Goal: Information Seeking & Learning: Learn about a topic

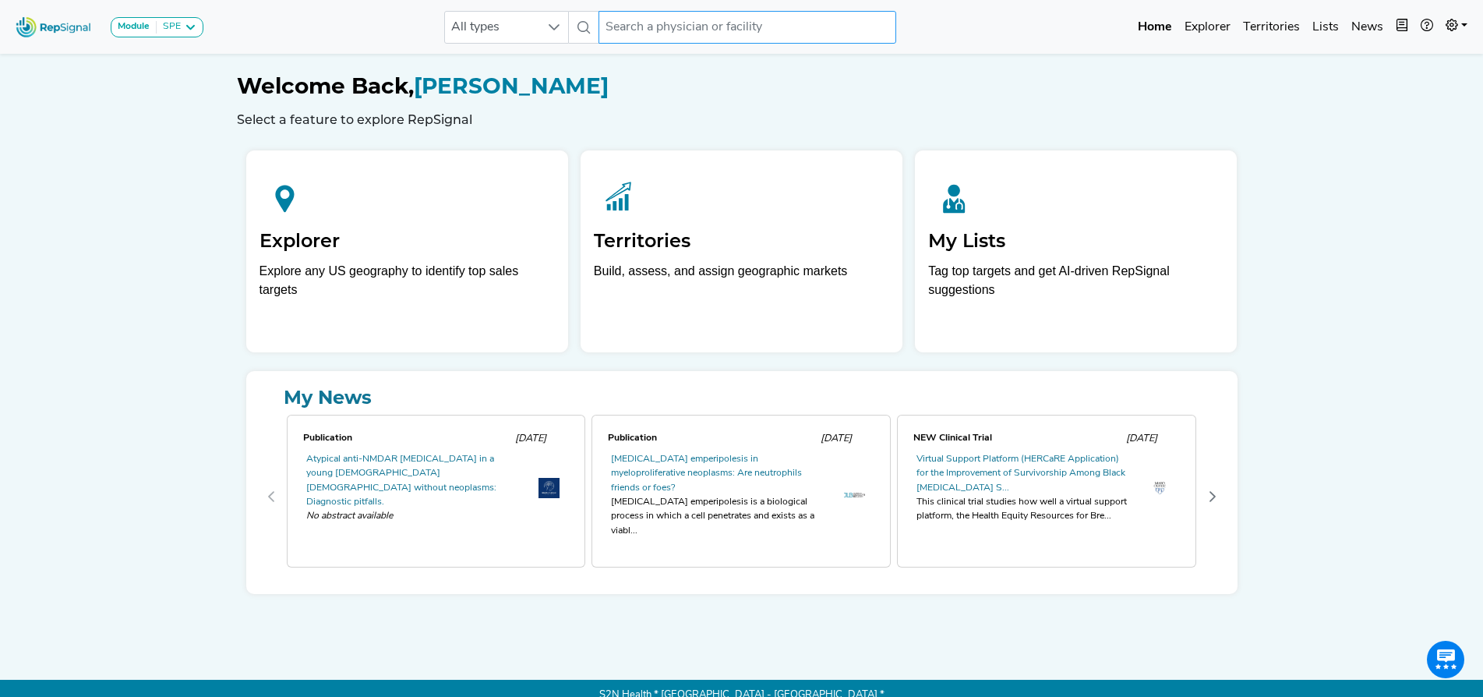
click at [654, 27] on input "text" at bounding box center [748, 27] width 298 height 33
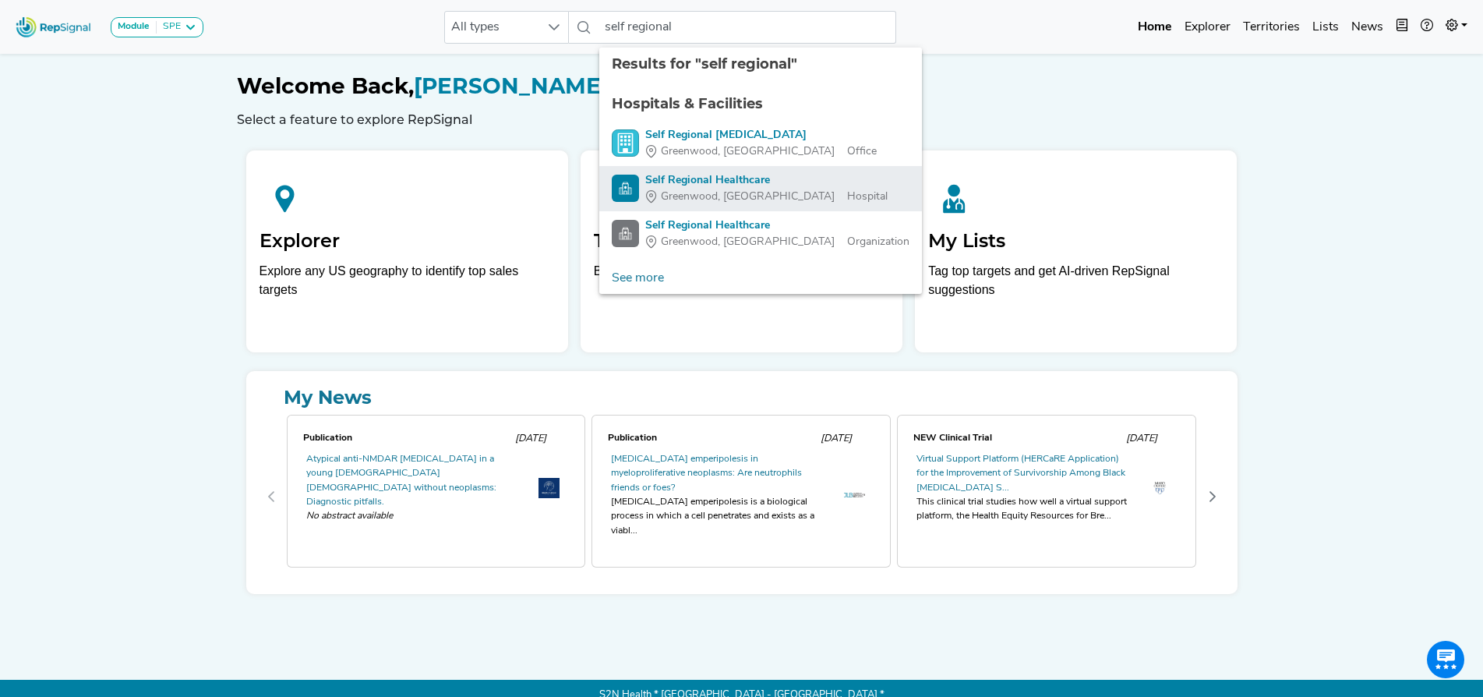
click at [675, 182] on div "Self Regional Healthcare" at bounding box center [766, 180] width 242 height 16
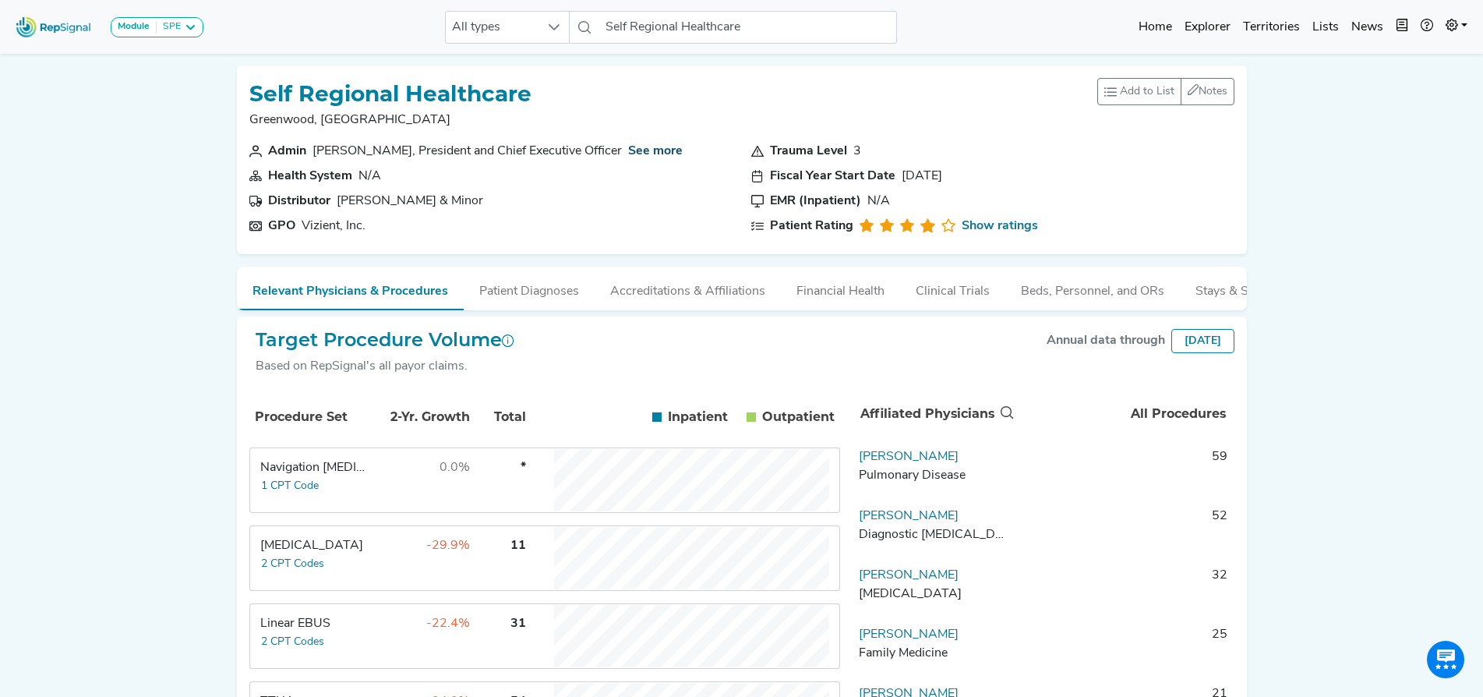
click at [658, 149] on link "See more" at bounding box center [655, 151] width 55 height 12
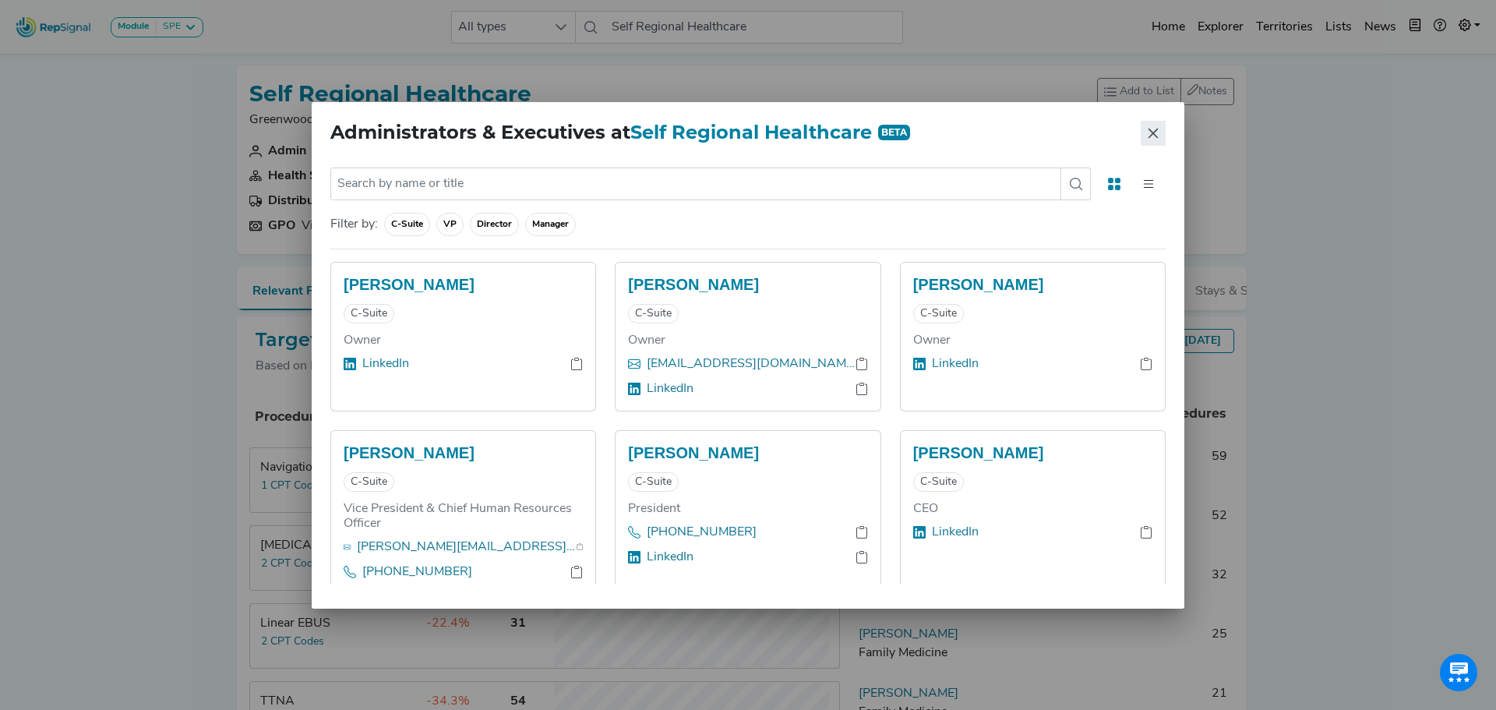
click at [1153, 128] on icon "Close" at bounding box center [1153, 133] width 12 height 12
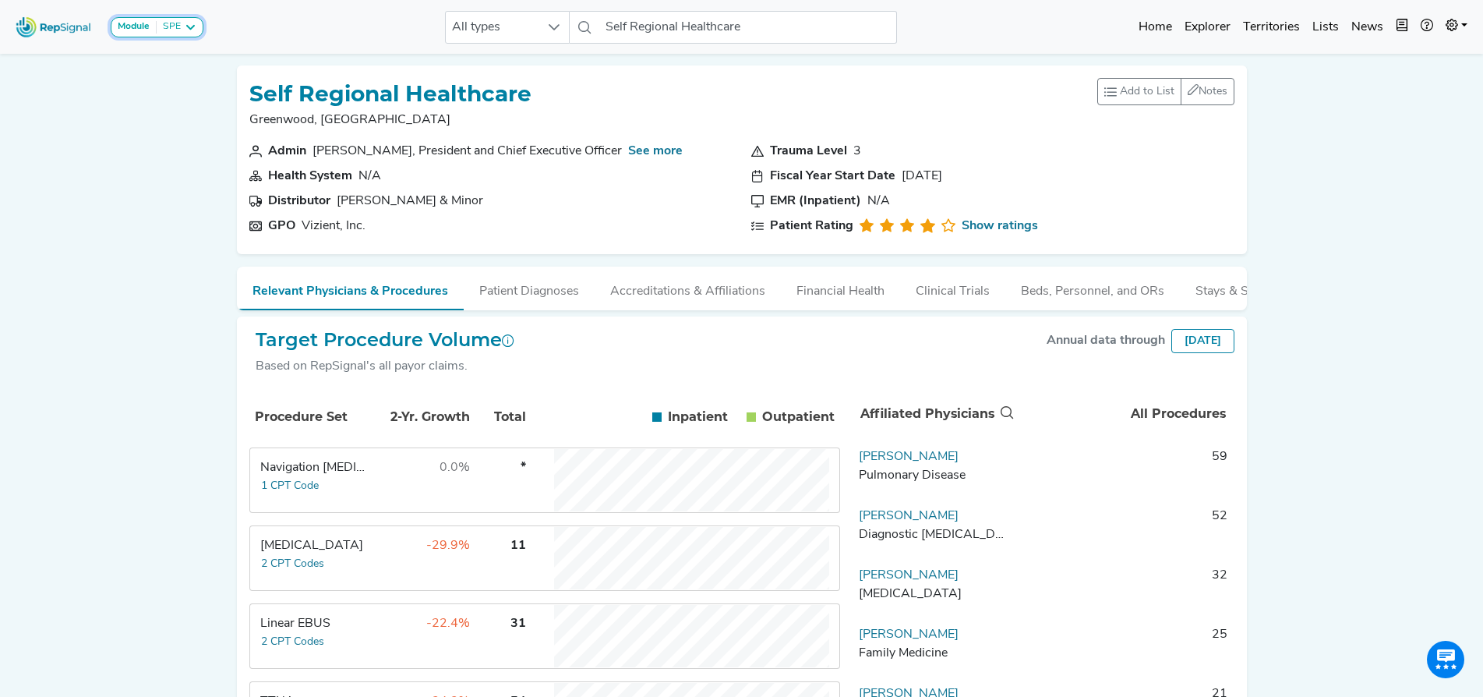
click at [196, 23] on button "Module SPE" at bounding box center [157, 27] width 93 height 20
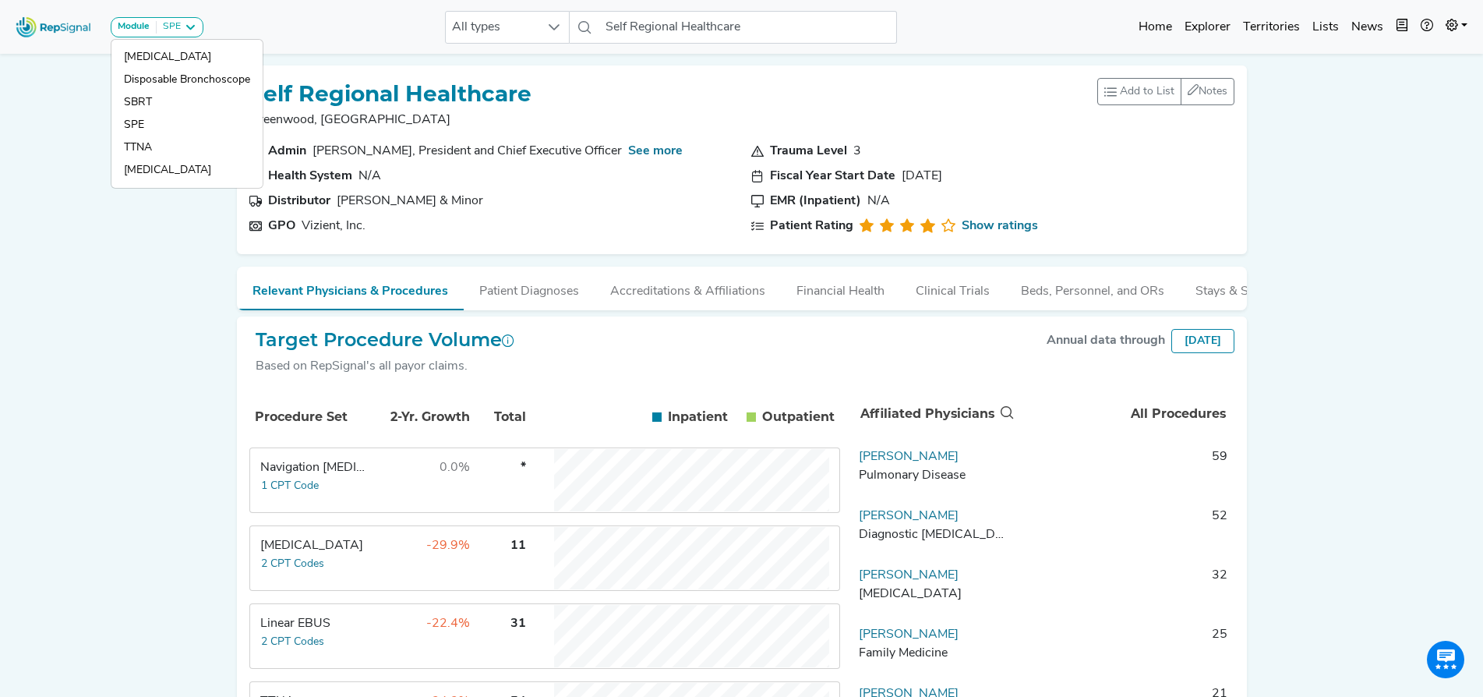
click at [240, 21] on div "Module SPE Bronchoscopy Disposable Bronchoscope SBRT SPE TTNA Thoracic Surgery …" at bounding box center [741, 26] width 1483 height 41
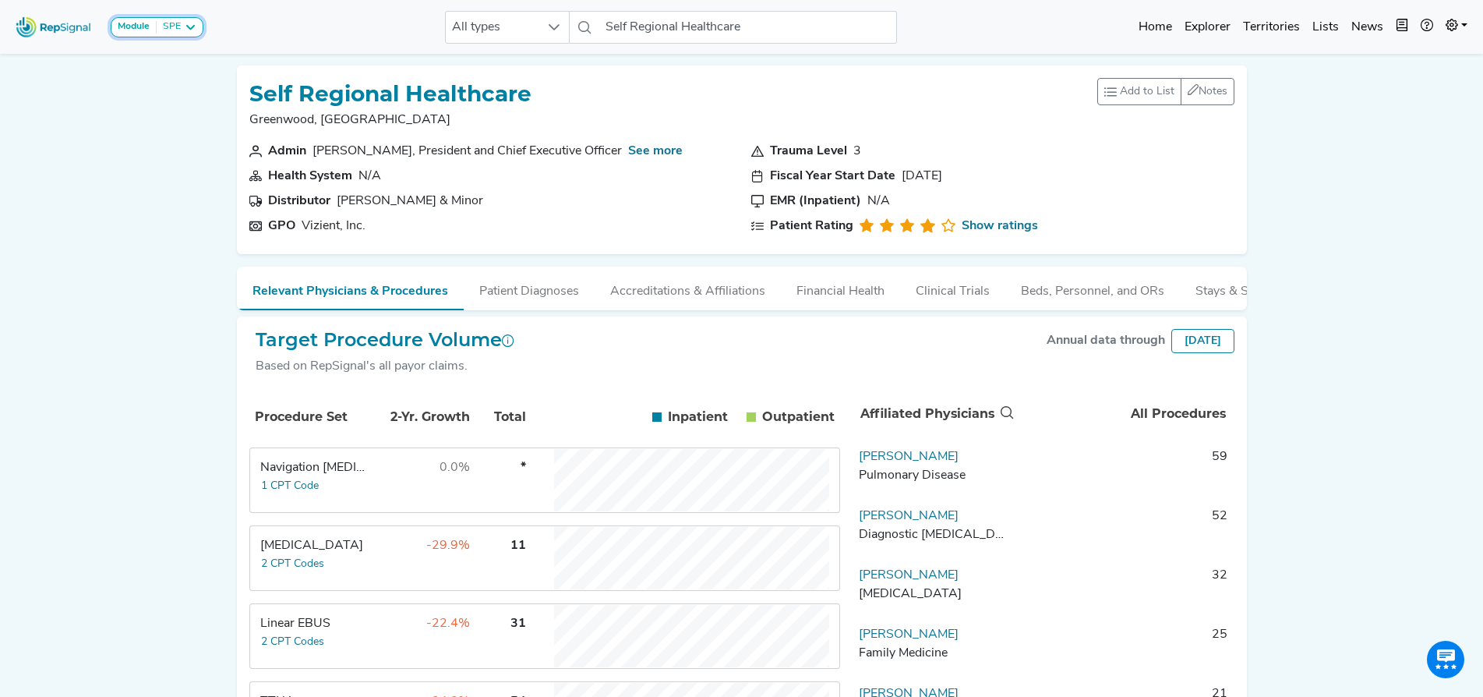
click at [191, 30] on icon at bounding box center [190, 27] width 12 height 12
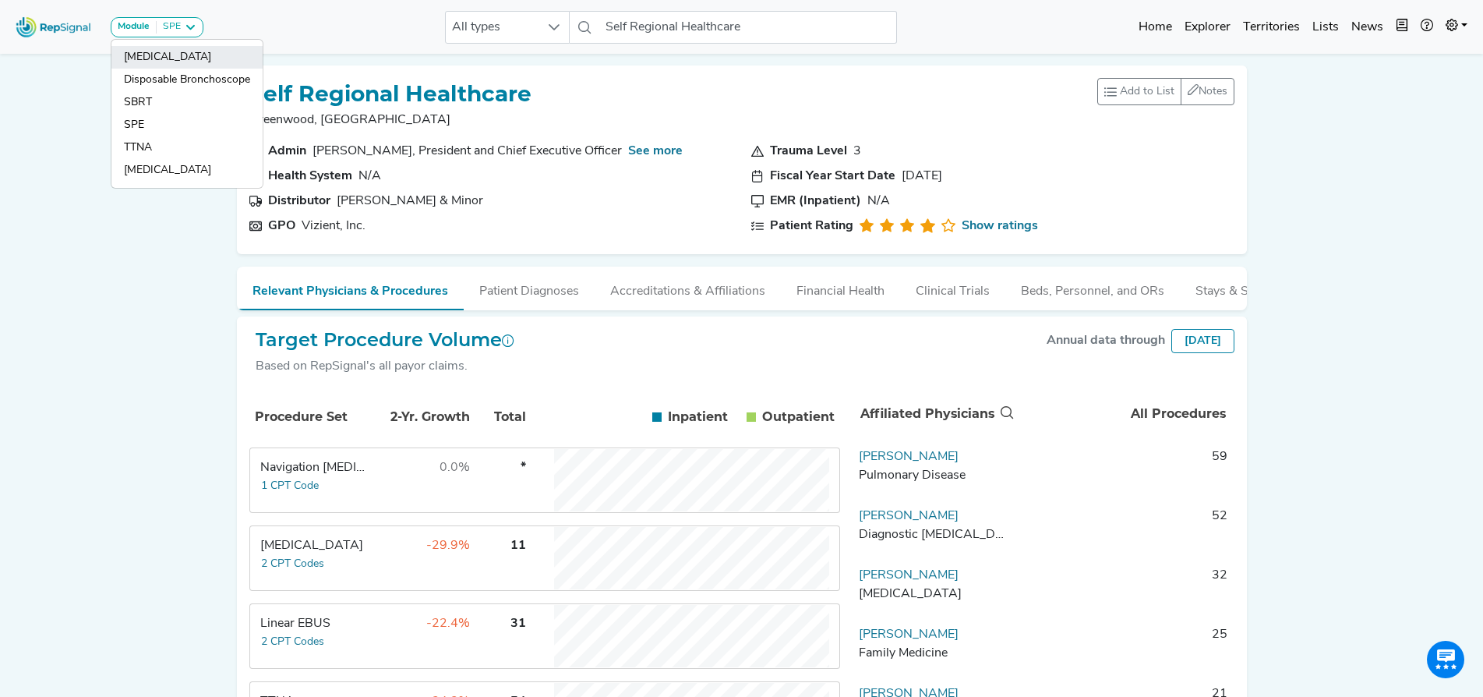
click at [183, 69] on link "[MEDICAL_DATA]" at bounding box center [186, 80] width 151 height 23
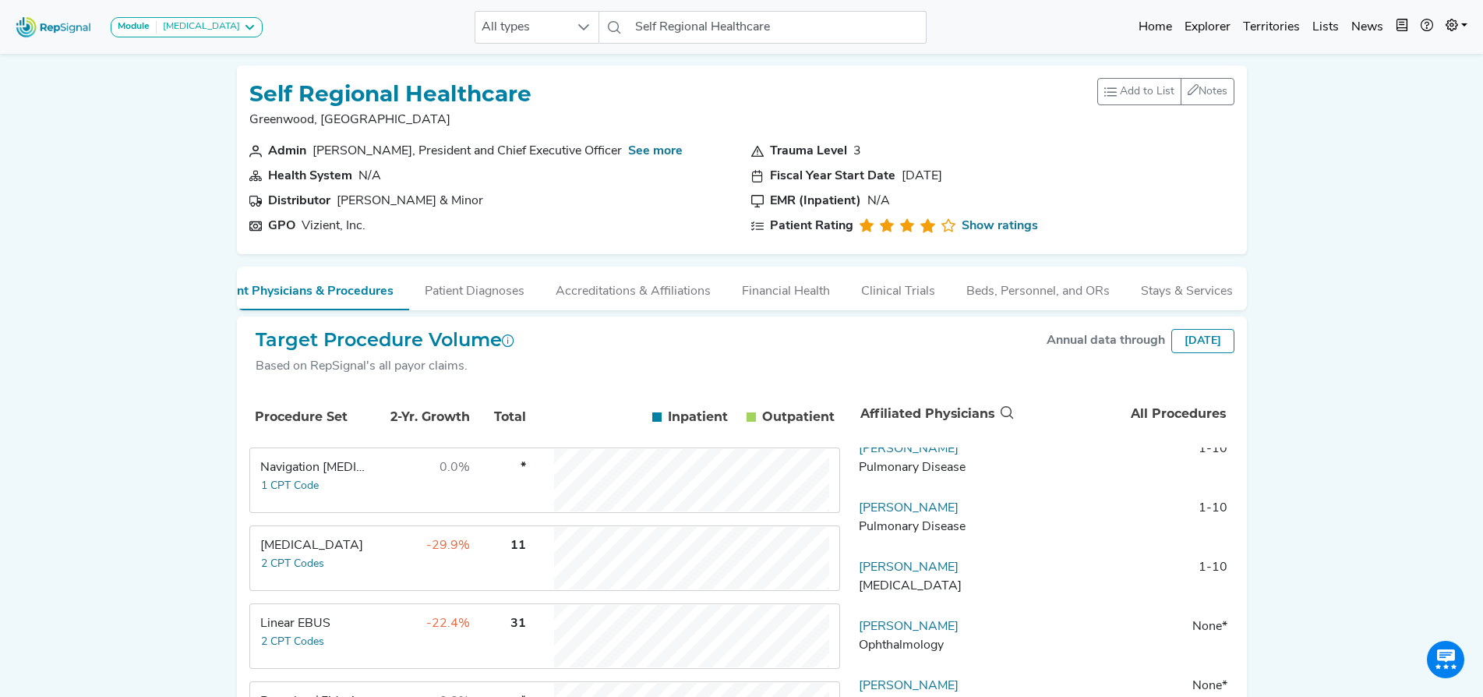
scroll to position [66, 0]
click at [896, 574] on link "Brian Goodman" at bounding box center [909, 568] width 100 height 12
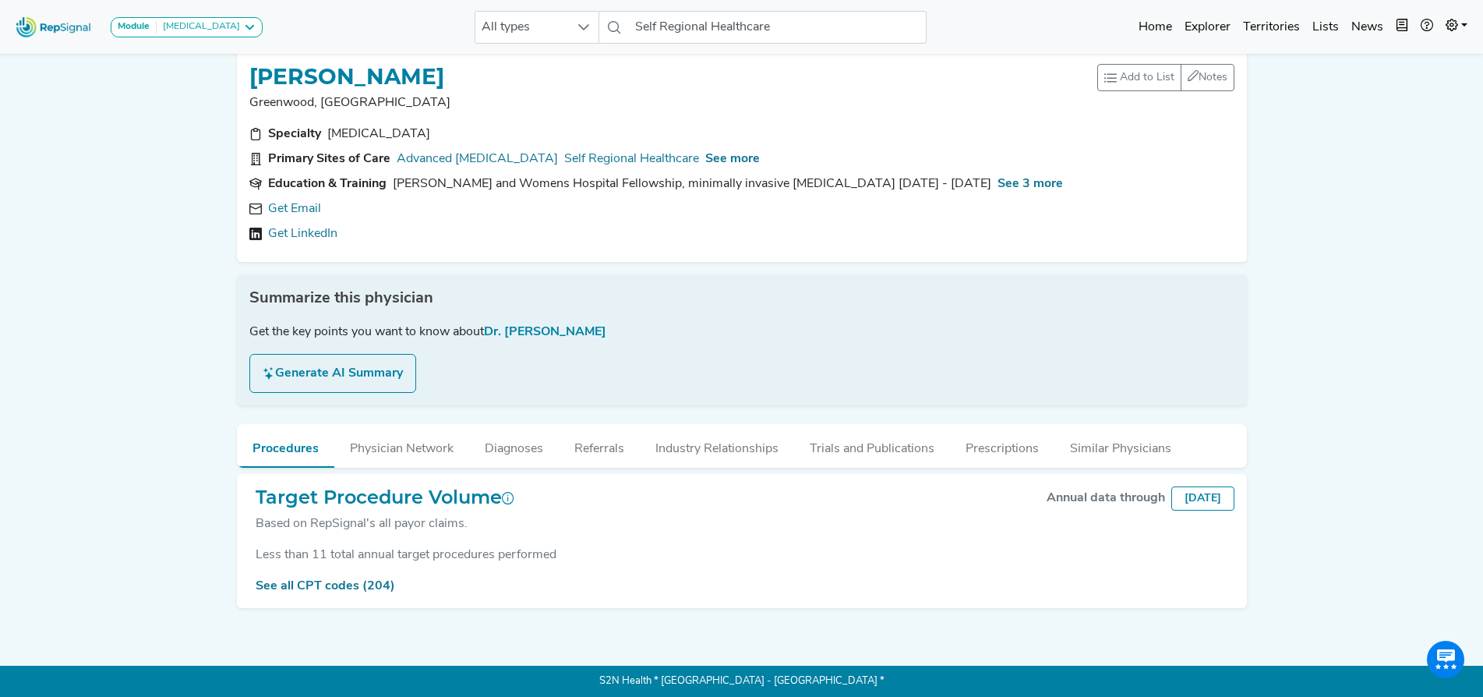
scroll to position [28, 13]
click at [302, 580] on link "See all CPT codes (204)" at bounding box center [326, 586] width 140 height 12
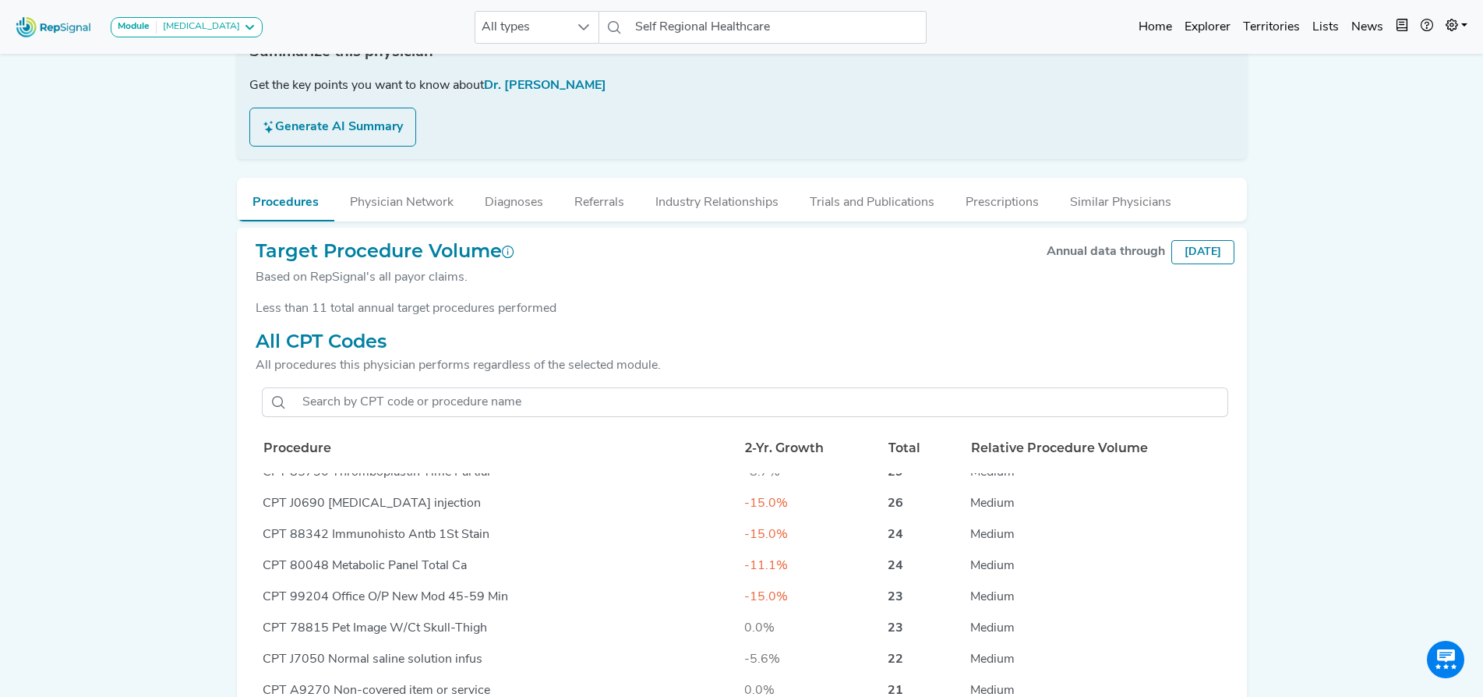
scroll to position [0, 0]
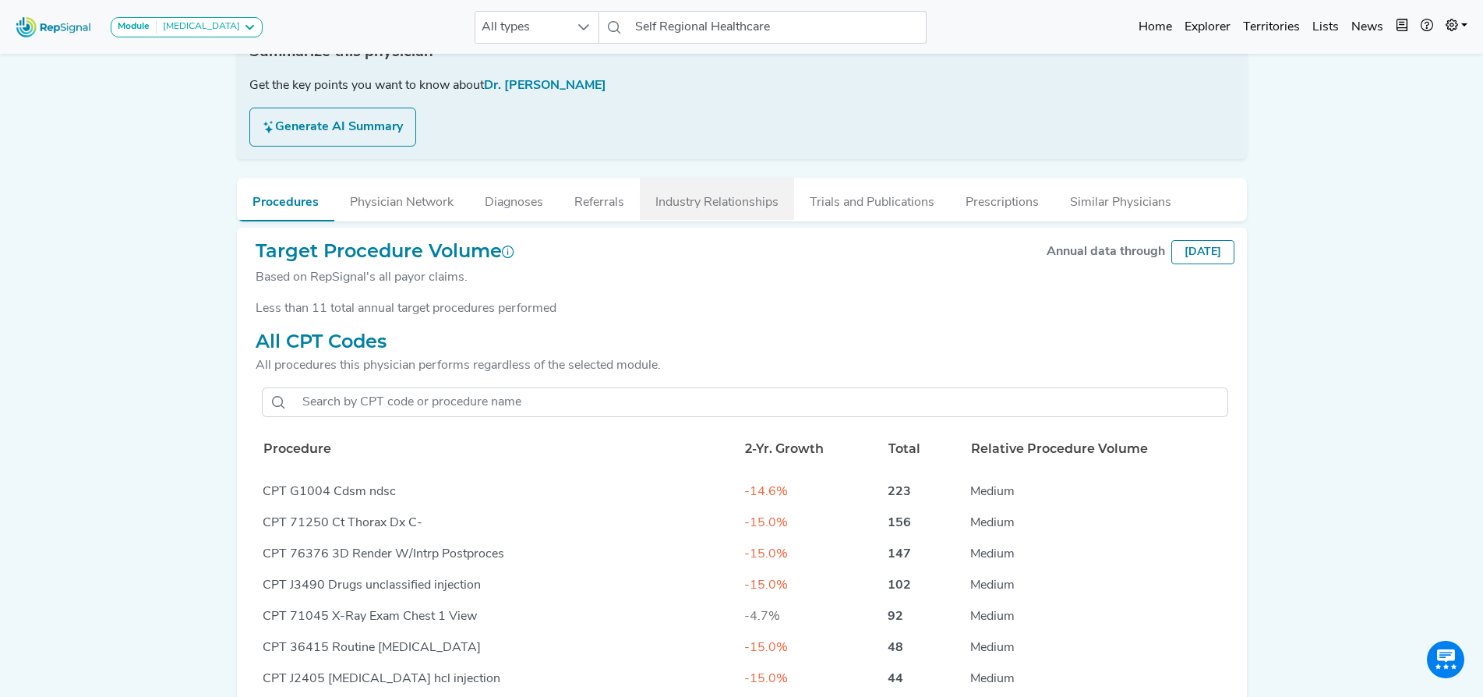
click at [725, 210] on button "Industry Relationships" at bounding box center [717, 199] width 154 height 42
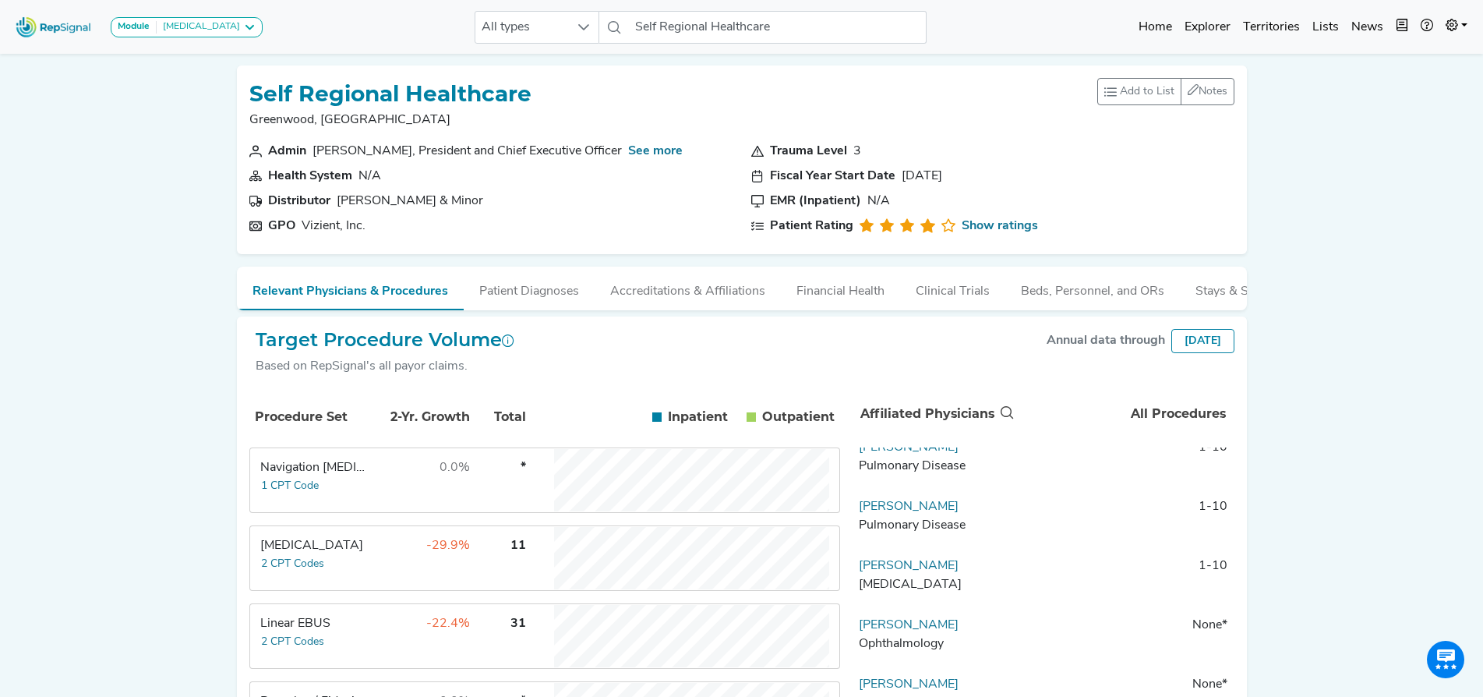
scroll to position [70, 0]
click at [913, 571] on link "Brian Goodman" at bounding box center [909, 564] width 100 height 12
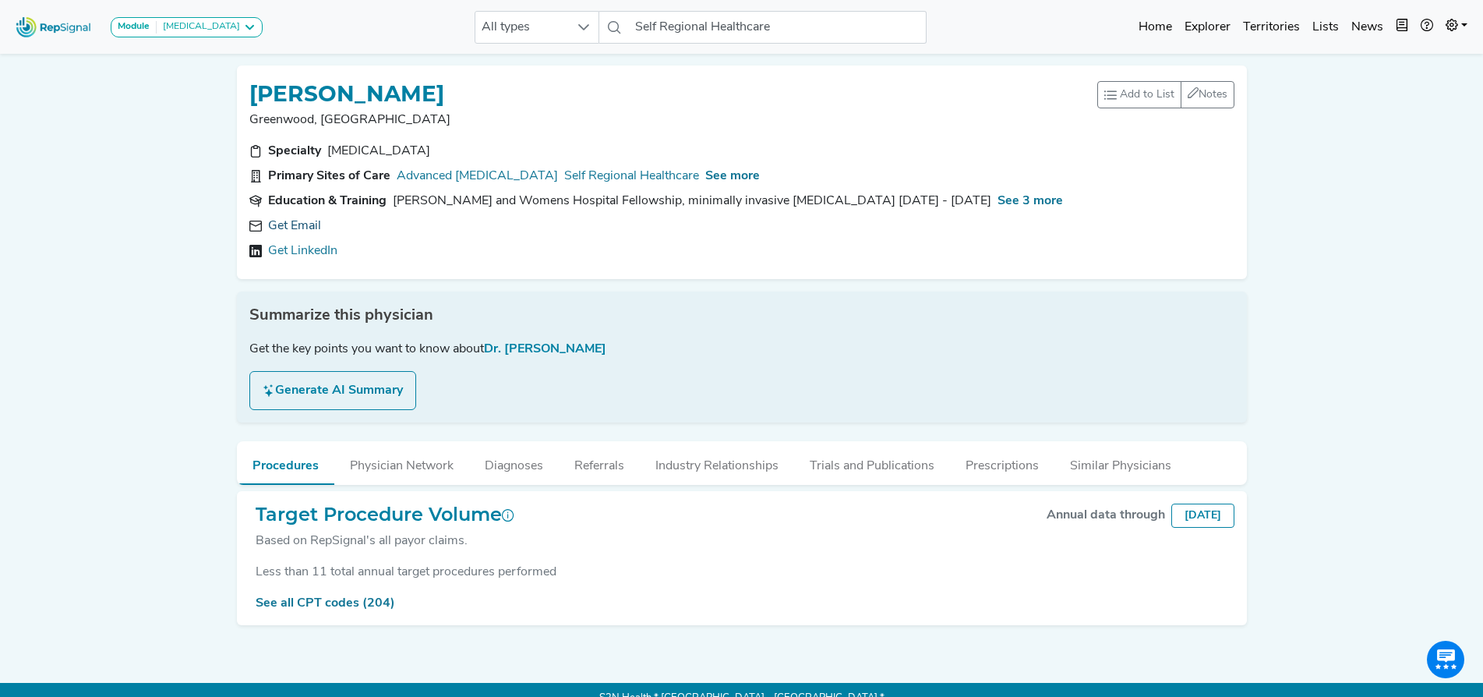
click at [281, 223] on link "Get Email" at bounding box center [294, 226] width 53 height 19
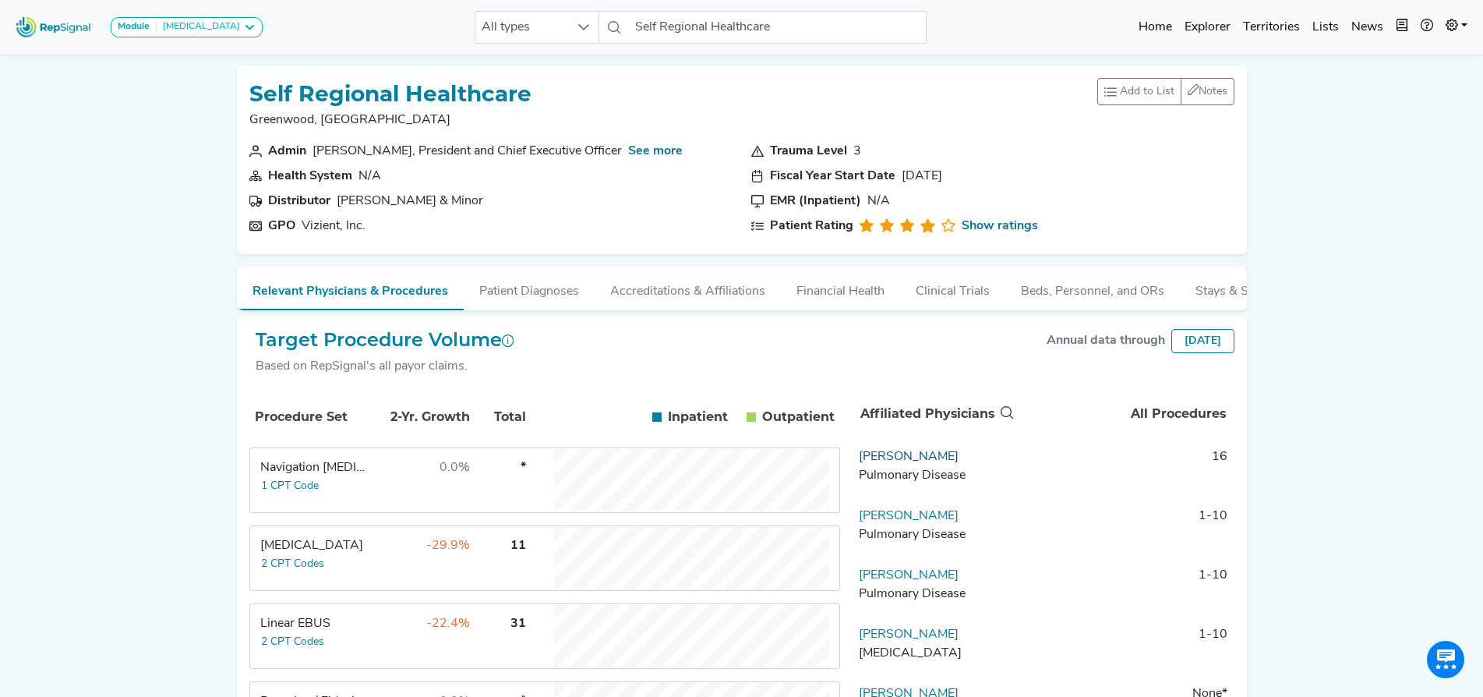
click at [922, 463] on link "John Patrick Tejada" at bounding box center [909, 456] width 100 height 12
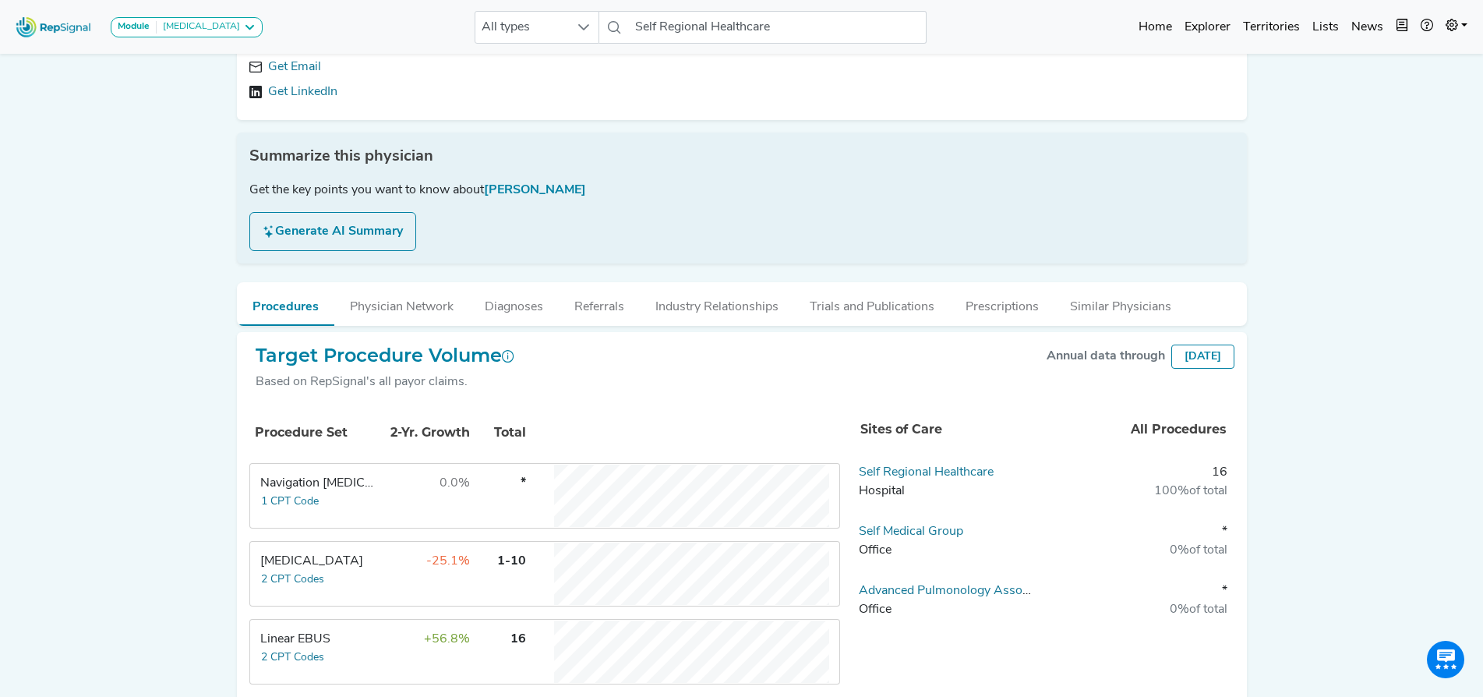
scroll to position [158, 13]
click at [688, 312] on button "Industry Relationships" at bounding box center [717, 304] width 154 height 42
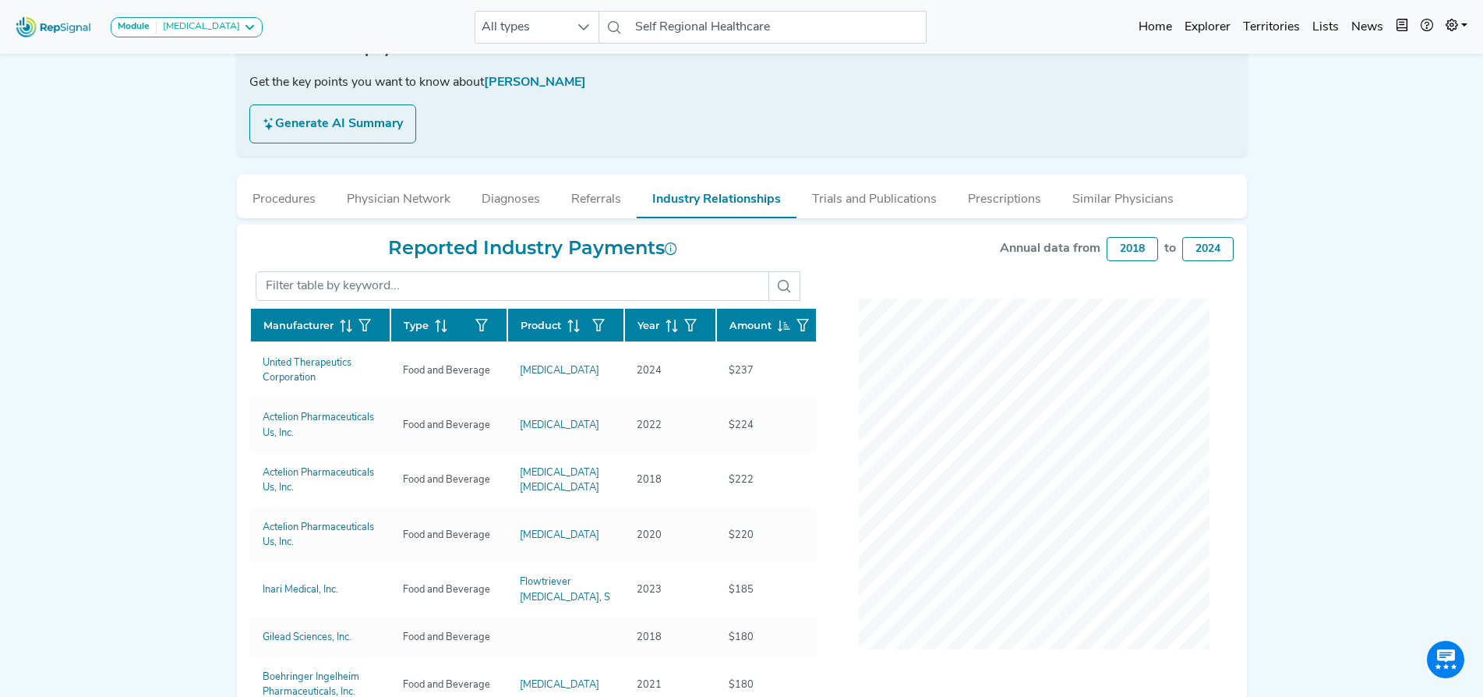
scroll to position [267, 13]
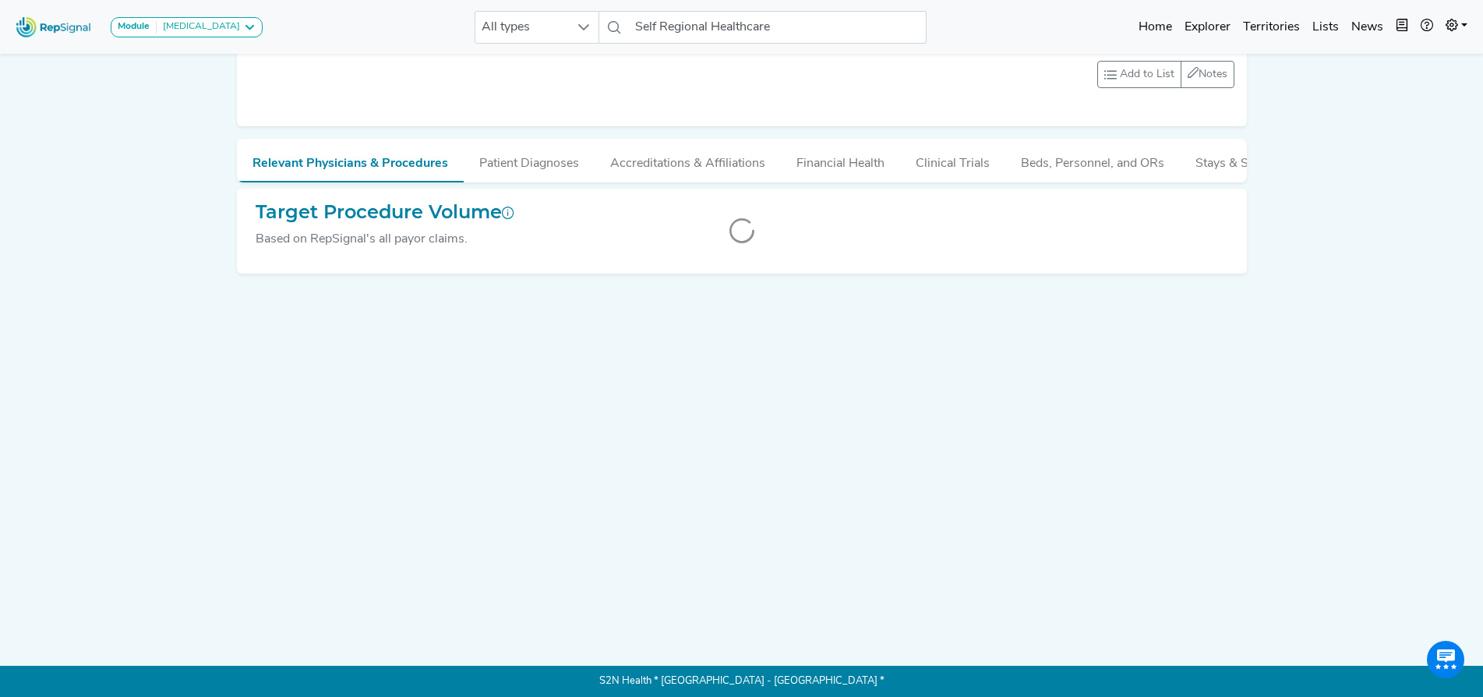
scroll to position [0, 13]
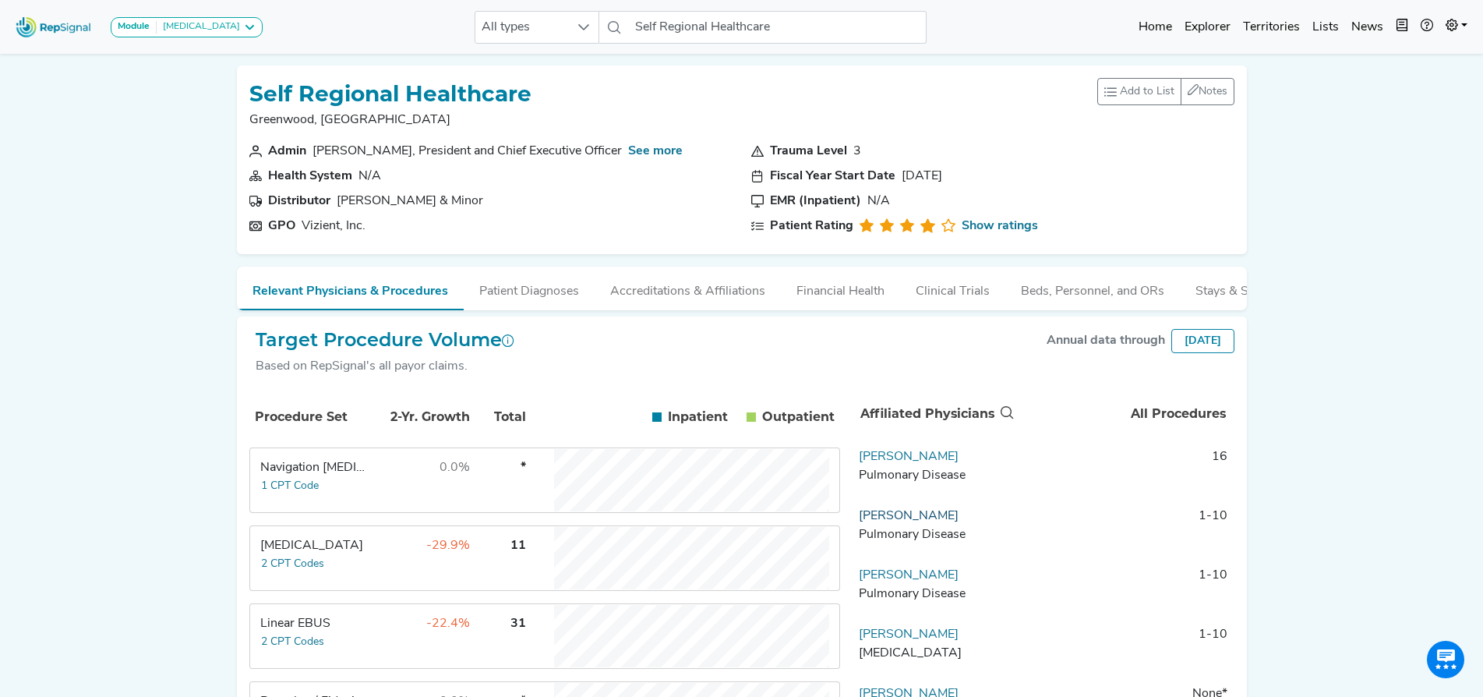
click at [874, 522] on link "Leonard Lim" at bounding box center [909, 516] width 100 height 12
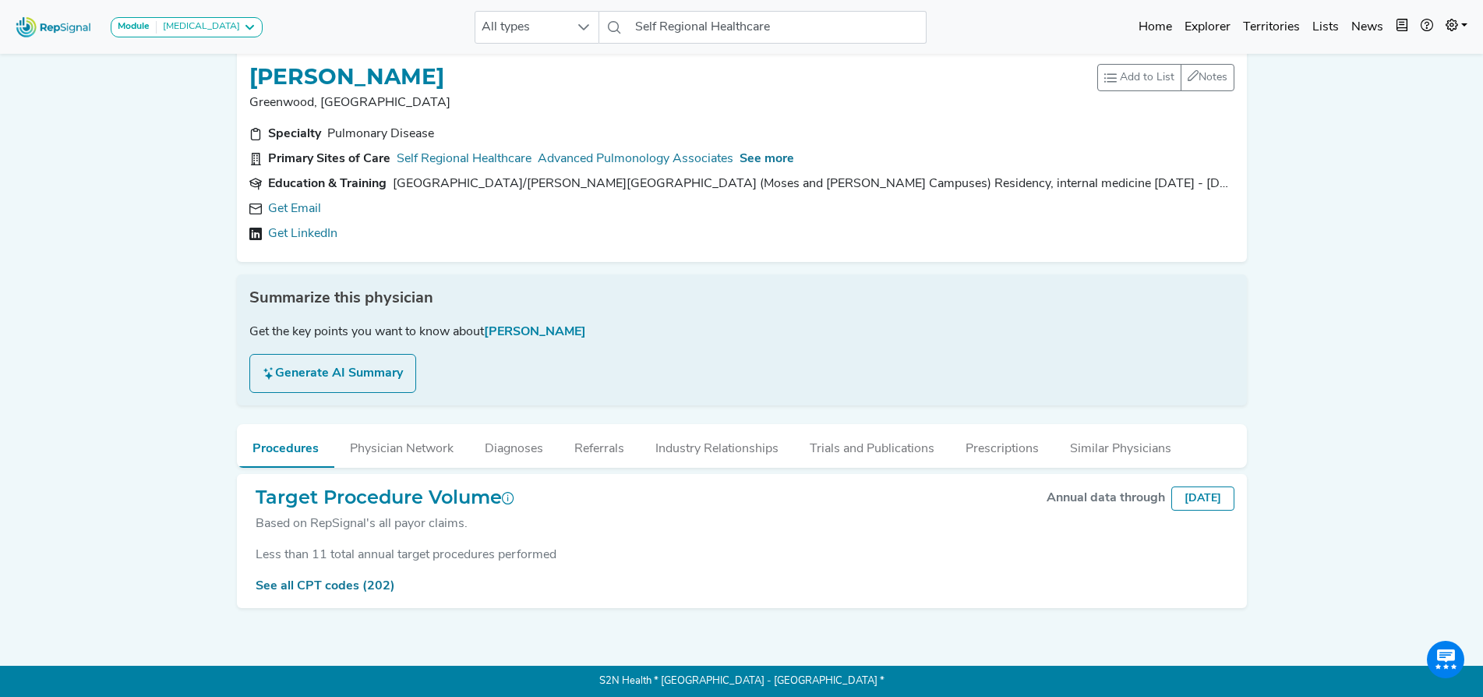
scroll to position [28, 13]
click at [689, 431] on button "Industry Relationships" at bounding box center [717, 445] width 154 height 42
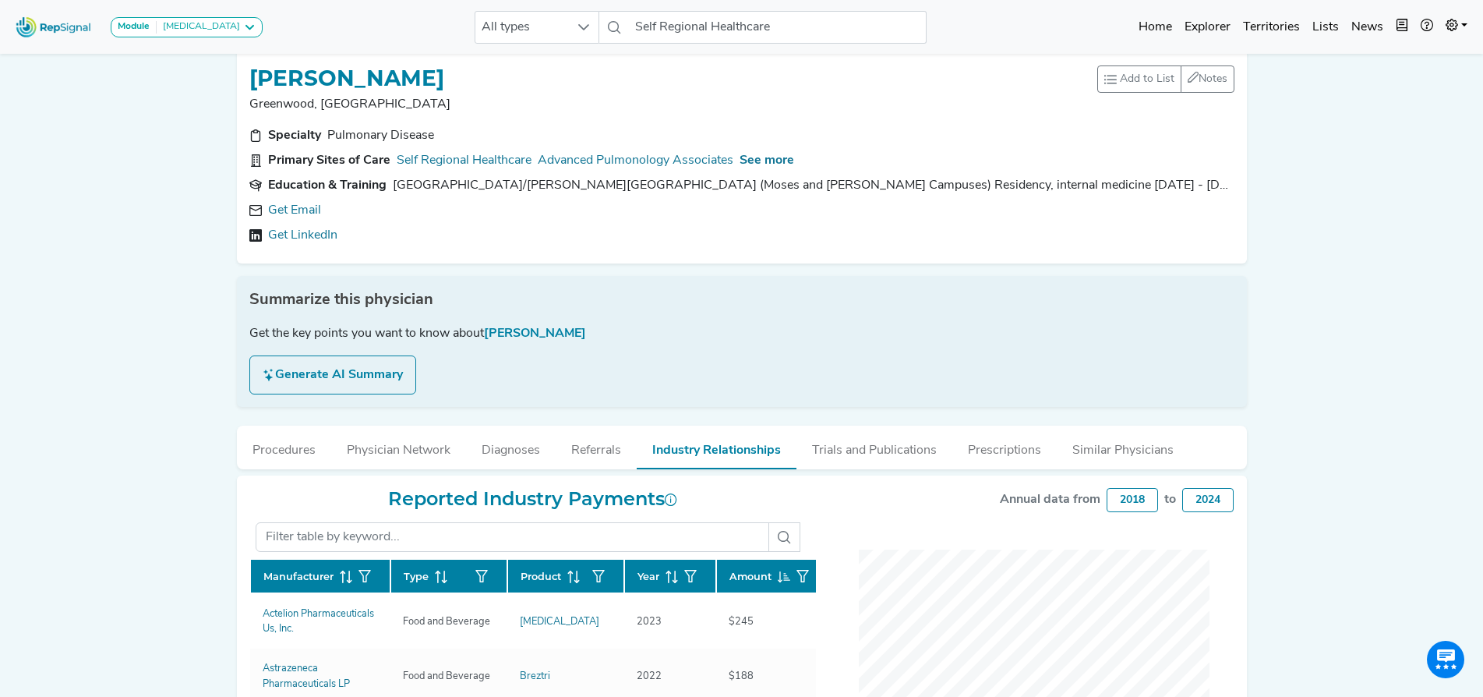
scroll to position [0, 13]
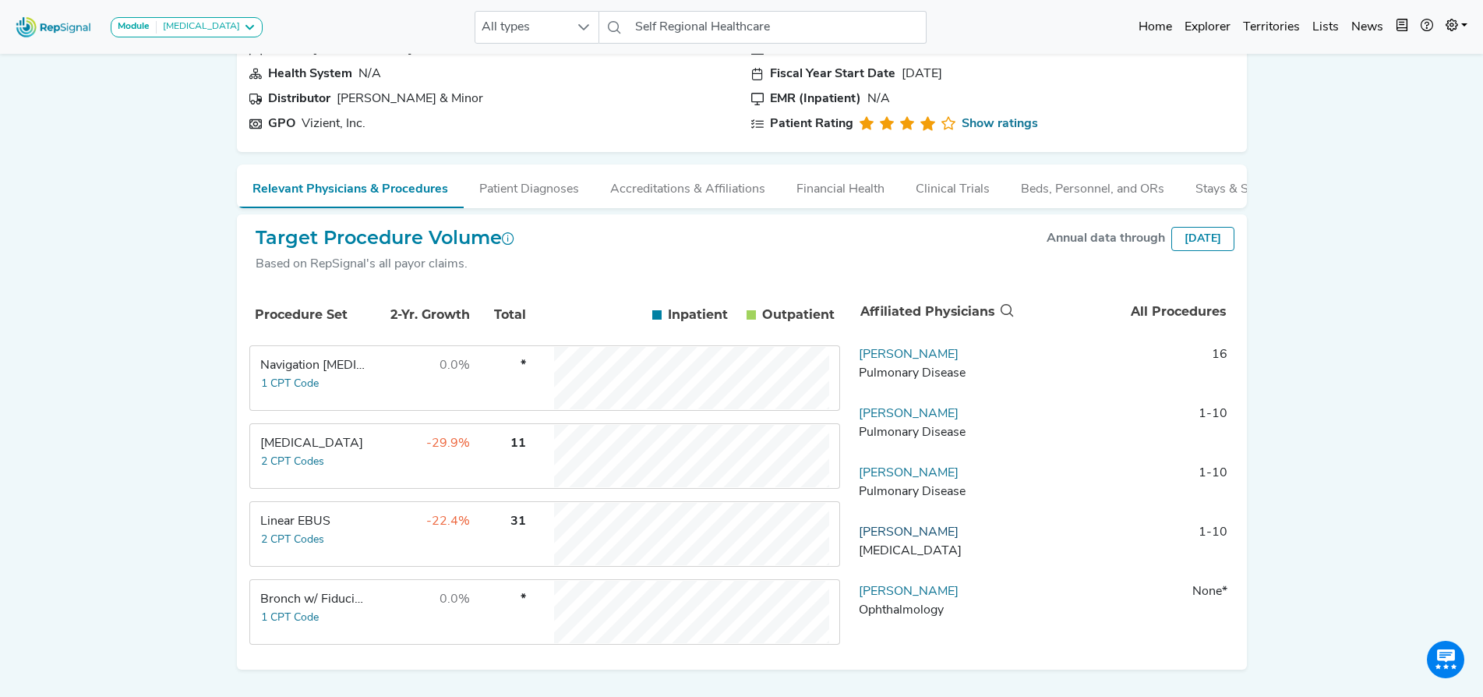
click at [881, 539] on link "Brian Goodman" at bounding box center [909, 532] width 100 height 12
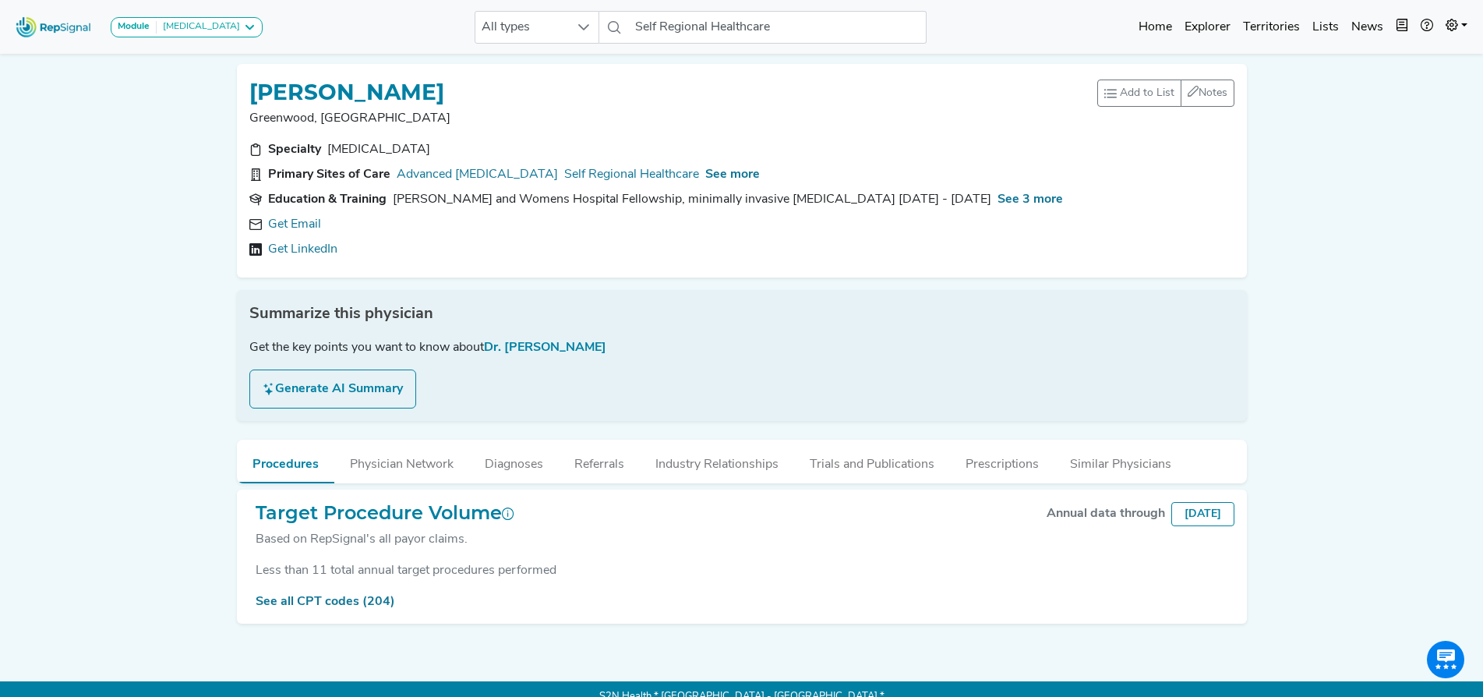
scroll to position [0, 13]
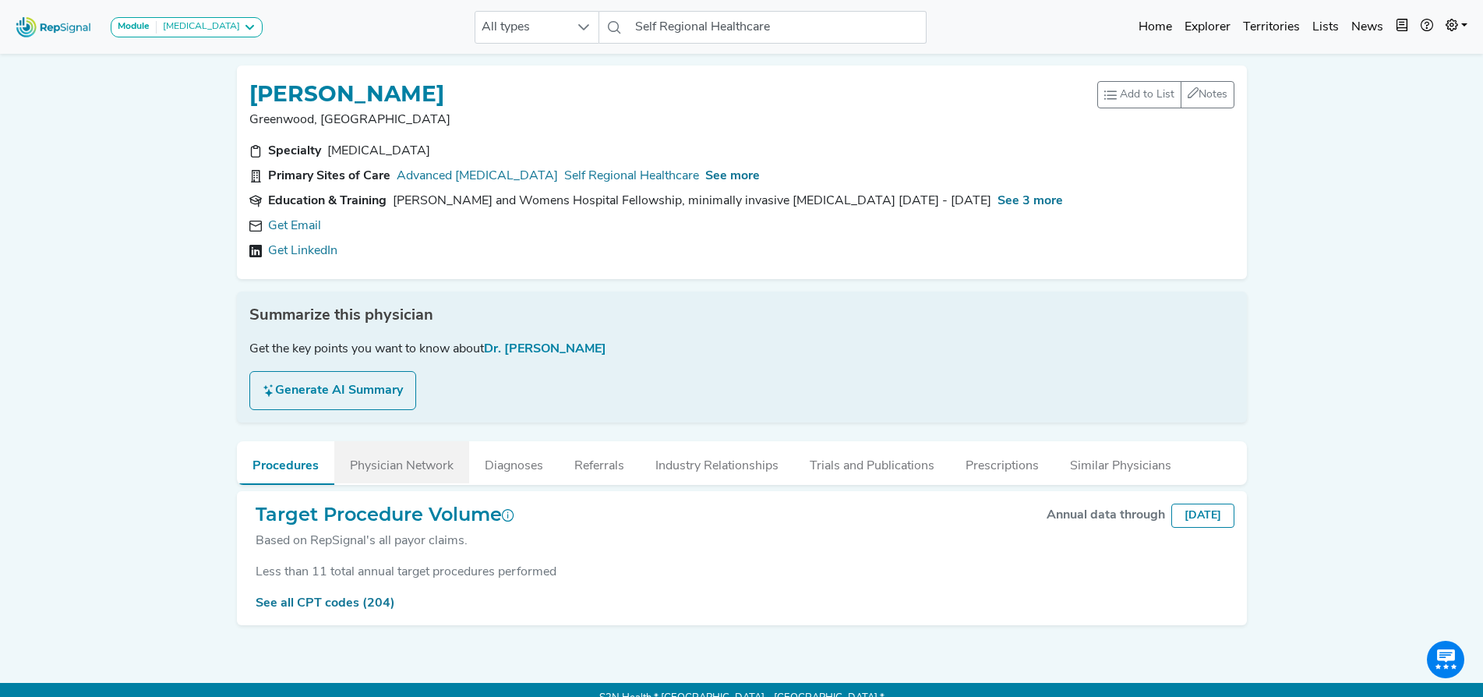
click at [412, 468] on button "Physician Network" at bounding box center [401, 462] width 135 height 42
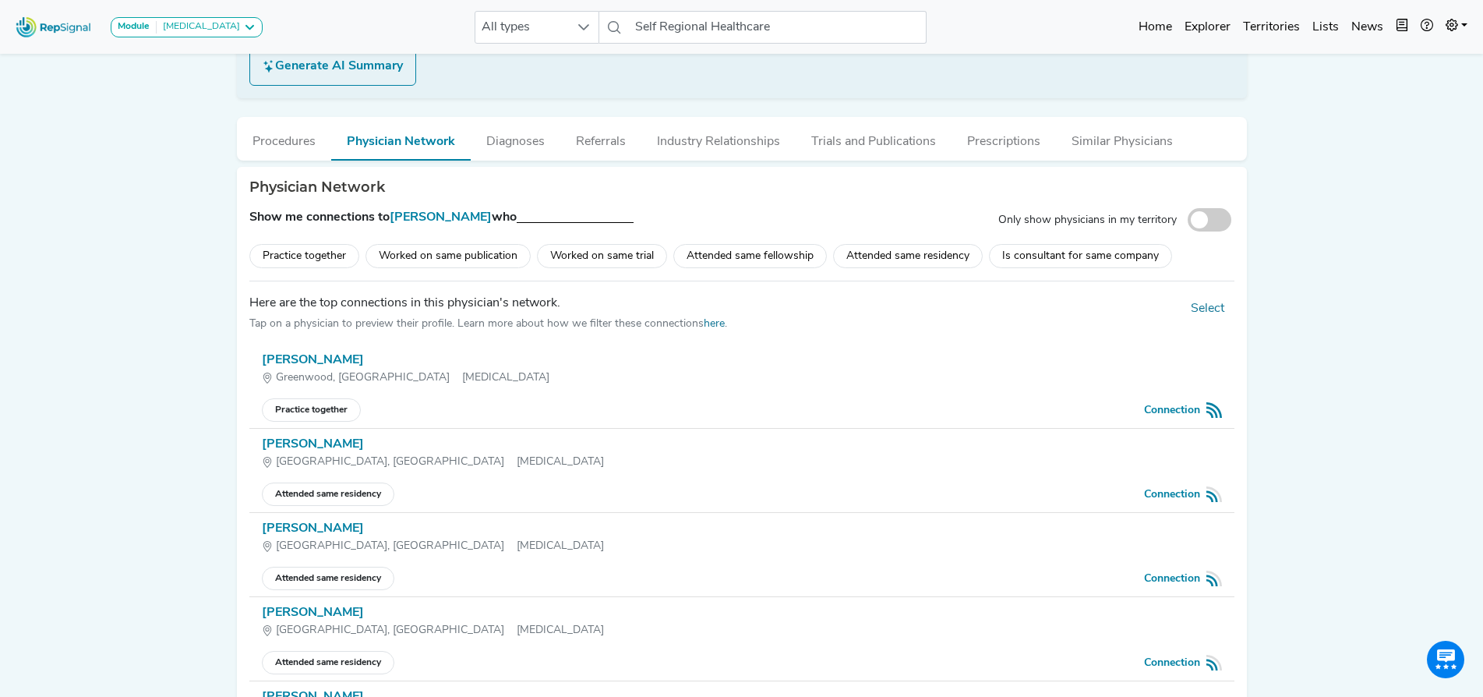
scroll to position [325, 13]
click at [288, 256] on div "Practice together" at bounding box center [304, 255] width 110 height 24
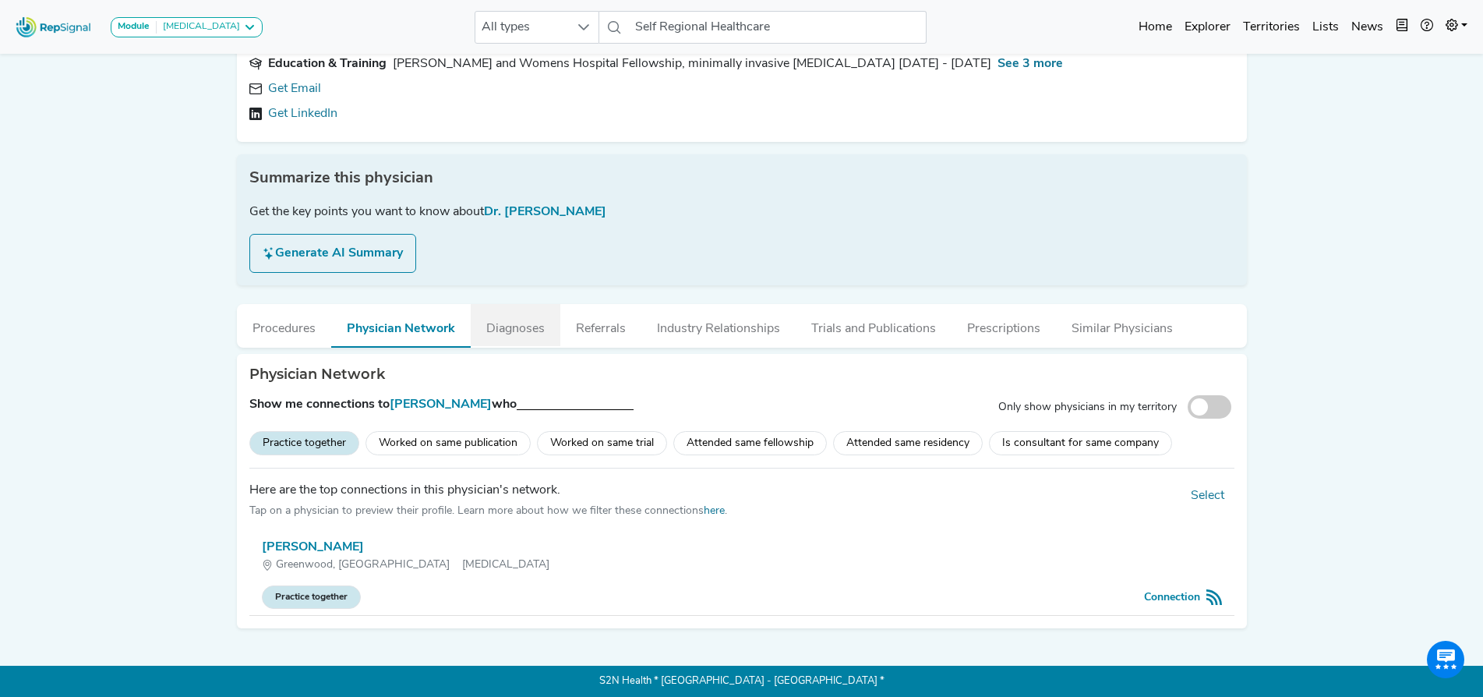
scroll to position [136, 13]
click at [296, 542] on div "Claudio Guareschi" at bounding box center [742, 548] width 960 height 19
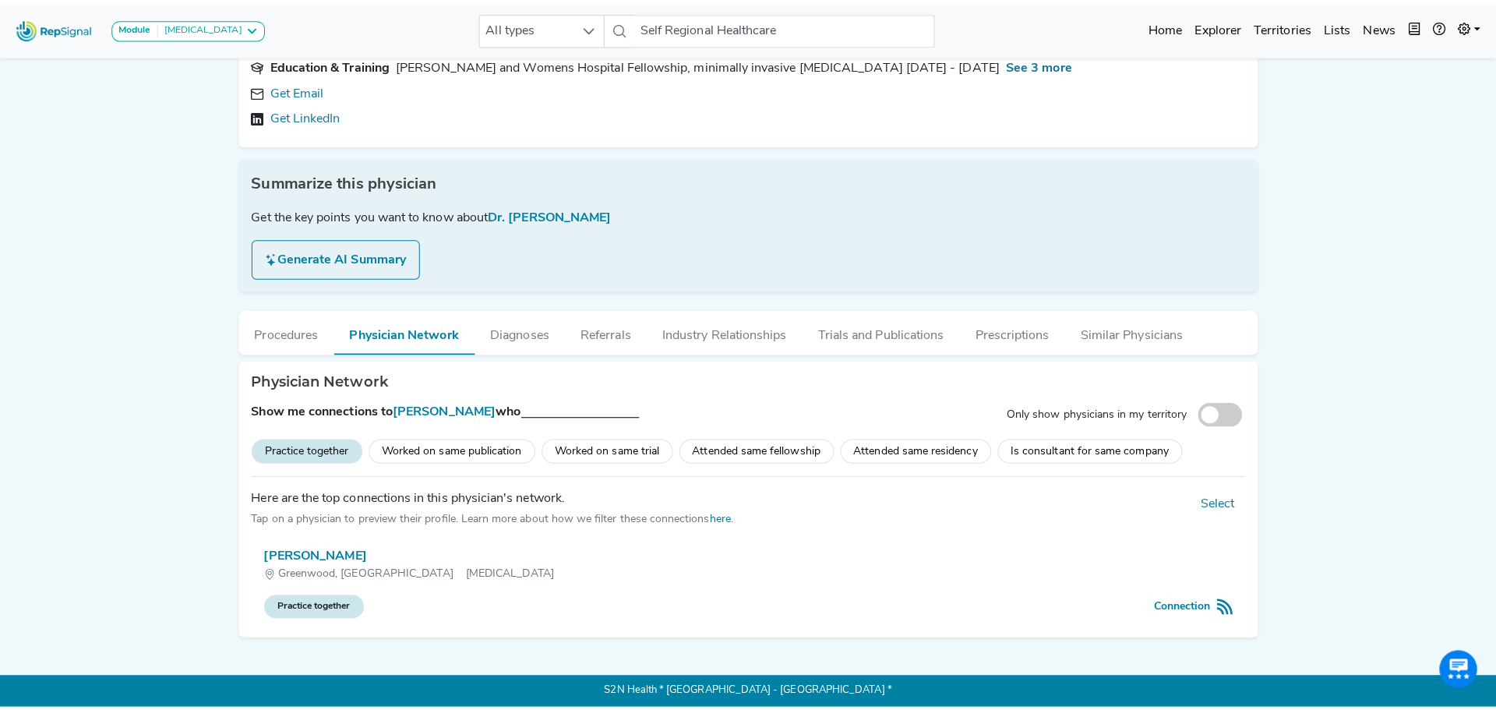
scroll to position [123, 0]
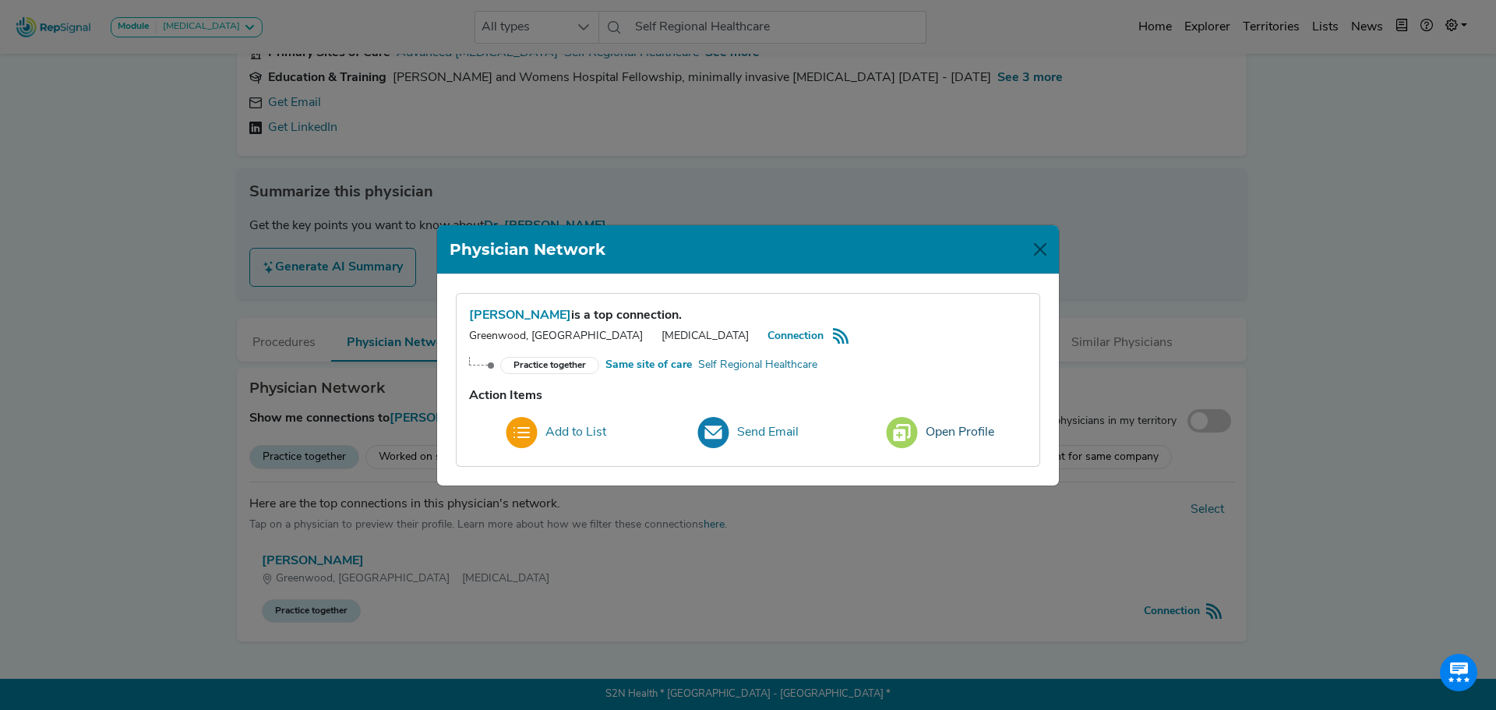
click at [898, 430] on img at bounding box center [902, 432] width 32 height 31
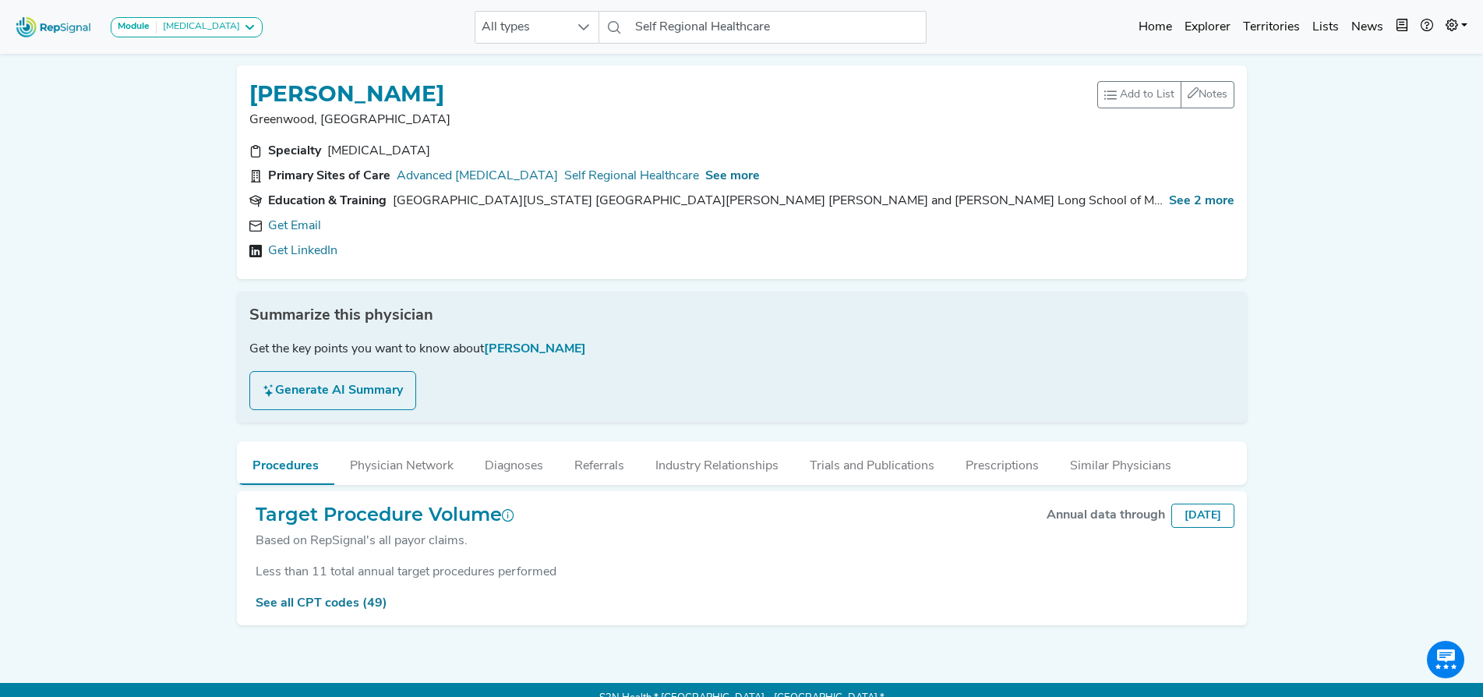
scroll to position [28, 0]
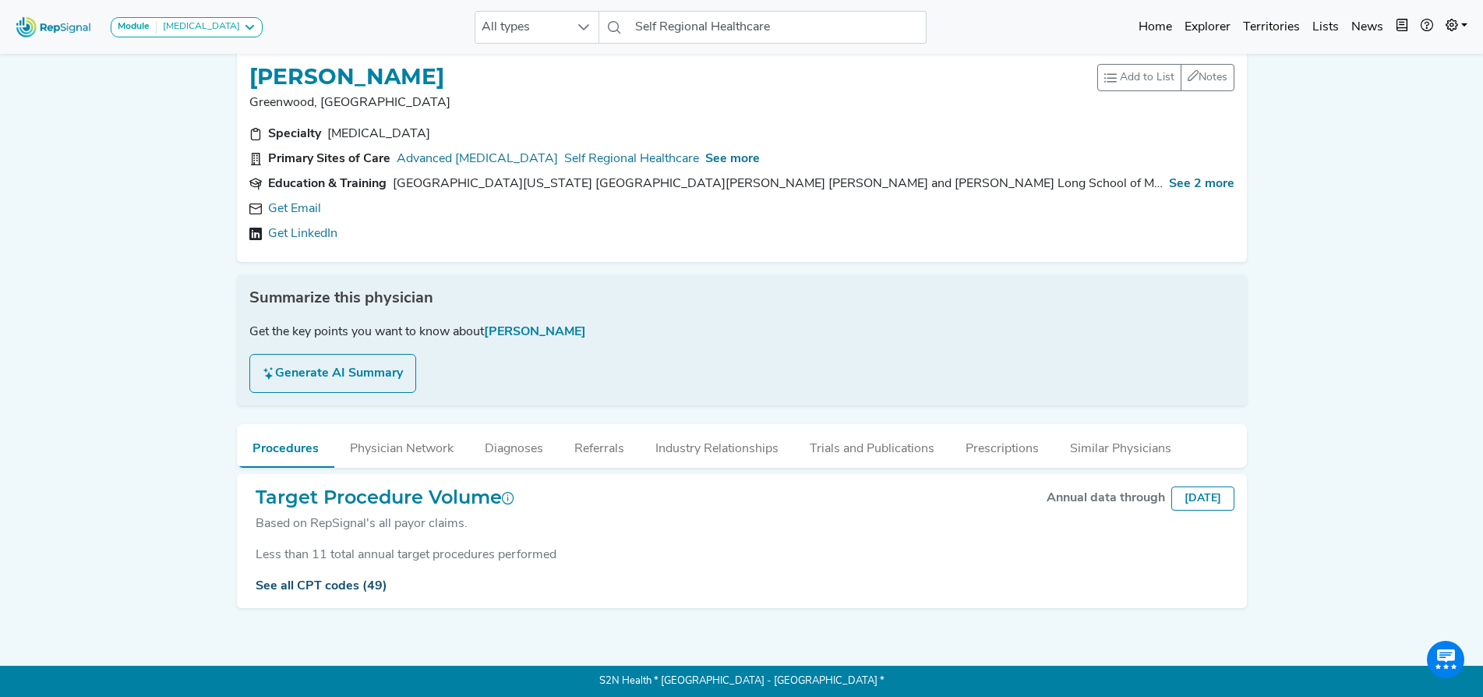
click at [359, 580] on link "See all CPT codes (49)" at bounding box center [322, 586] width 132 height 12
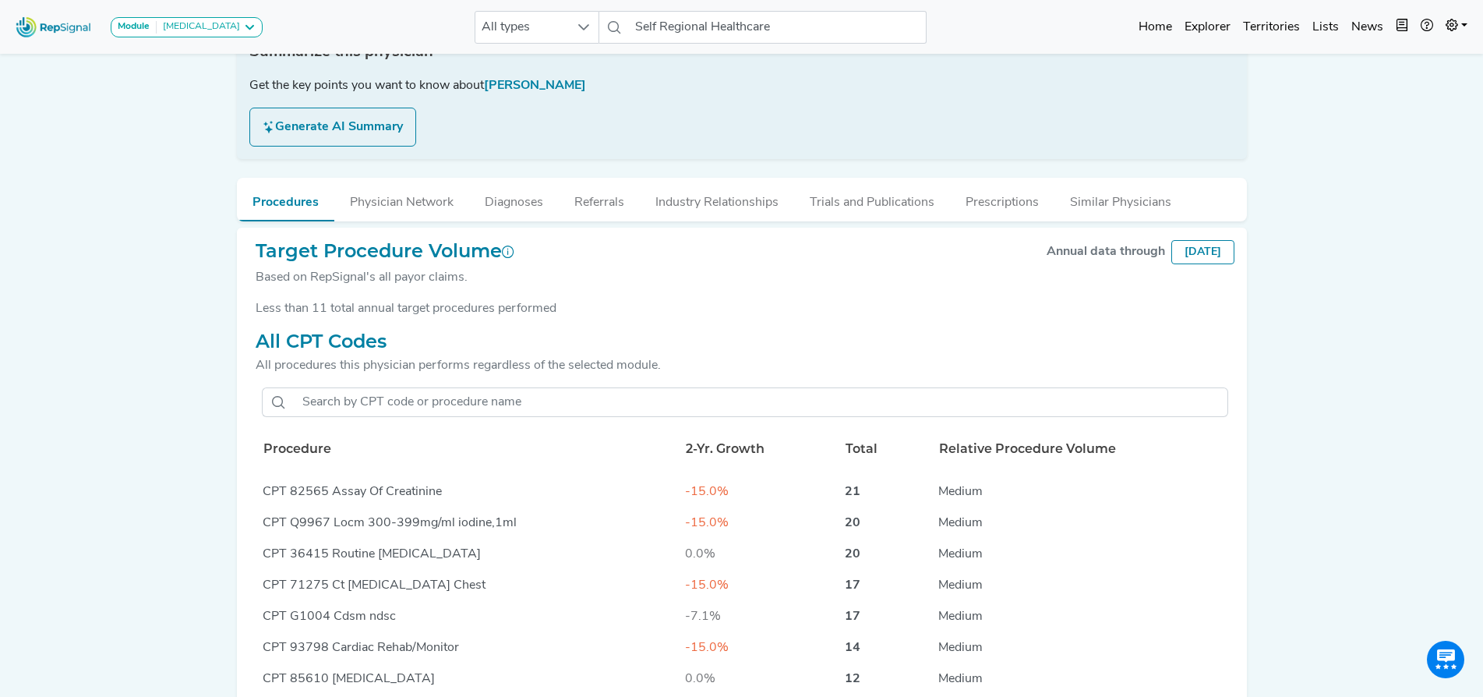
scroll to position [0, 0]
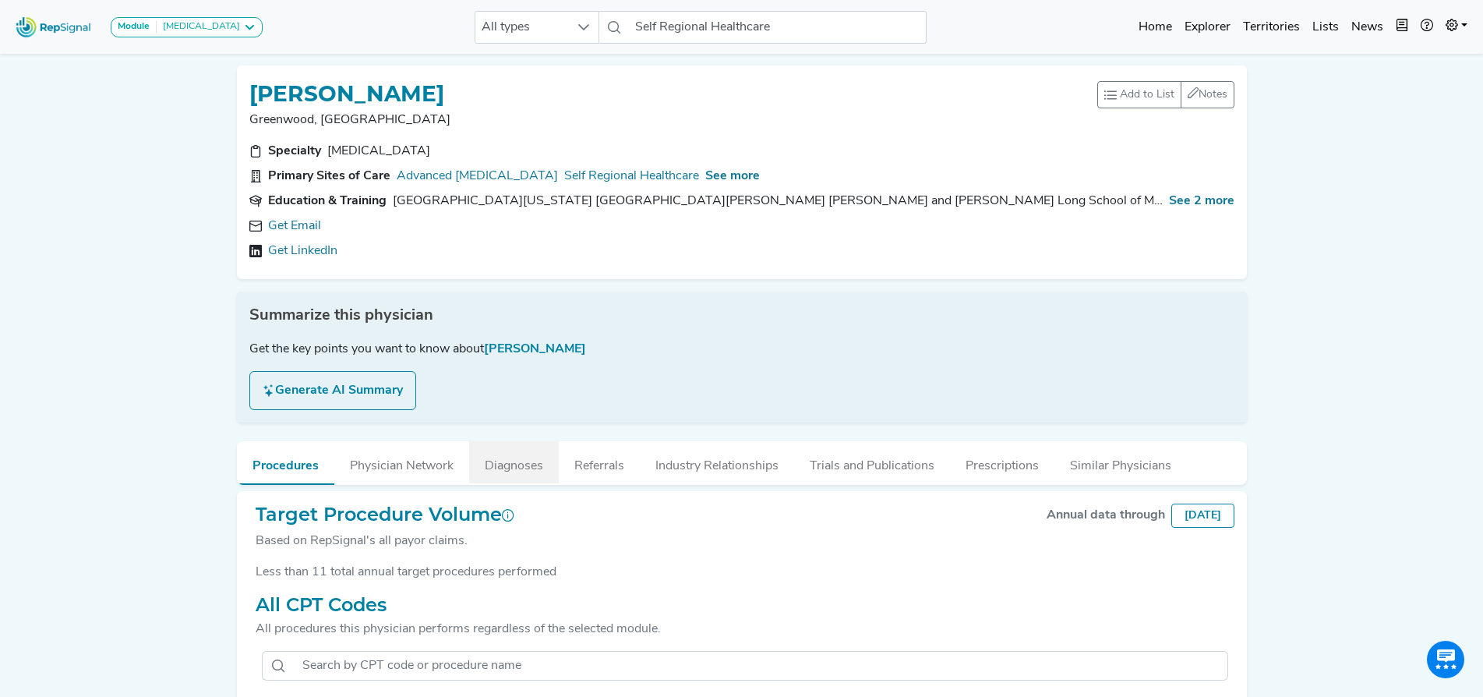
click at [496, 451] on button "Diagnoses" at bounding box center [514, 462] width 90 height 42
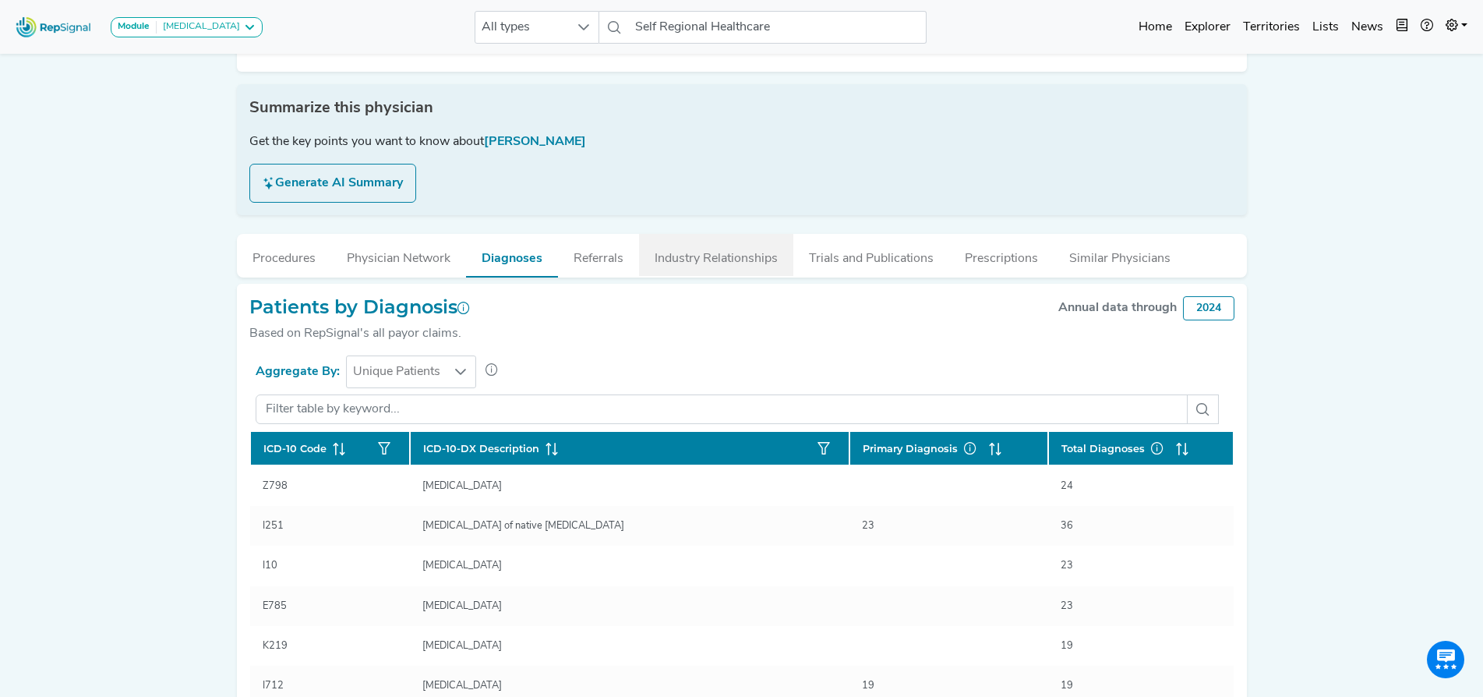
click at [727, 260] on button "Industry Relationships" at bounding box center [716, 255] width 154 height 42
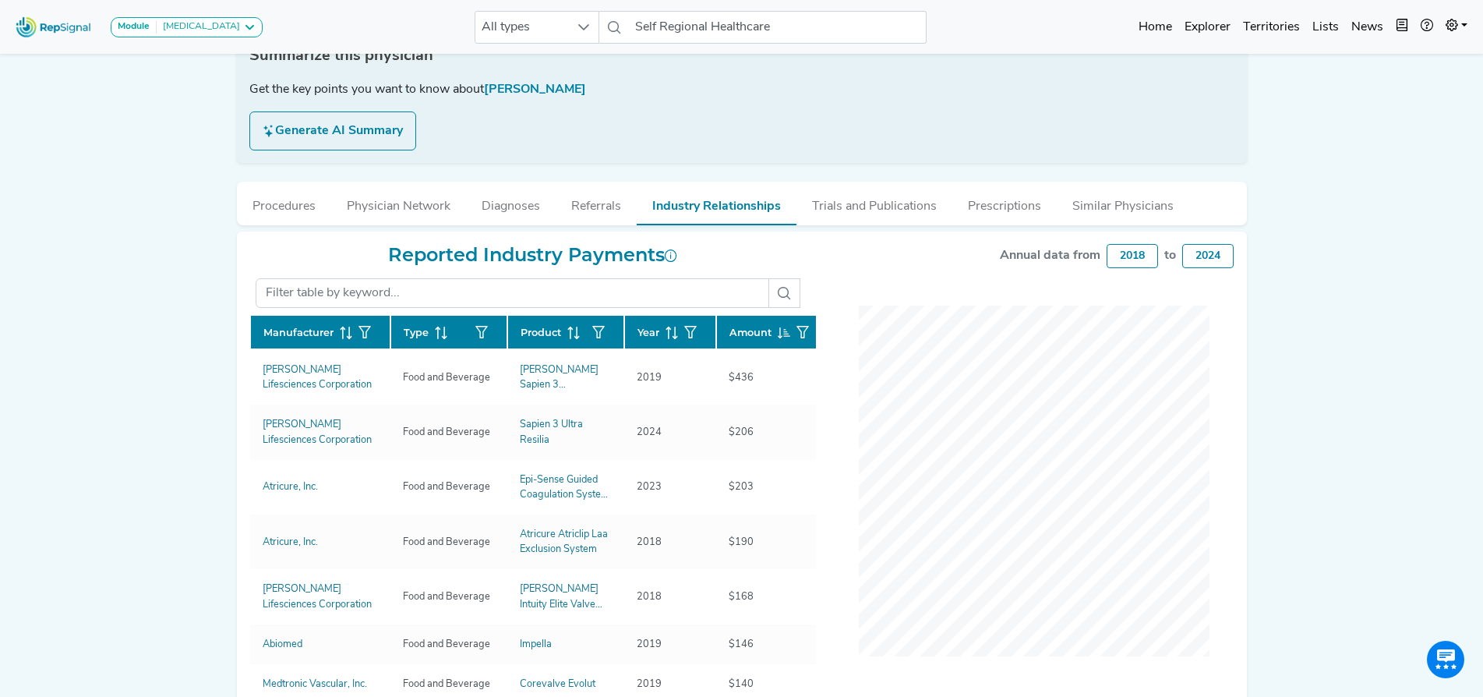
scroll to position [261, 0]
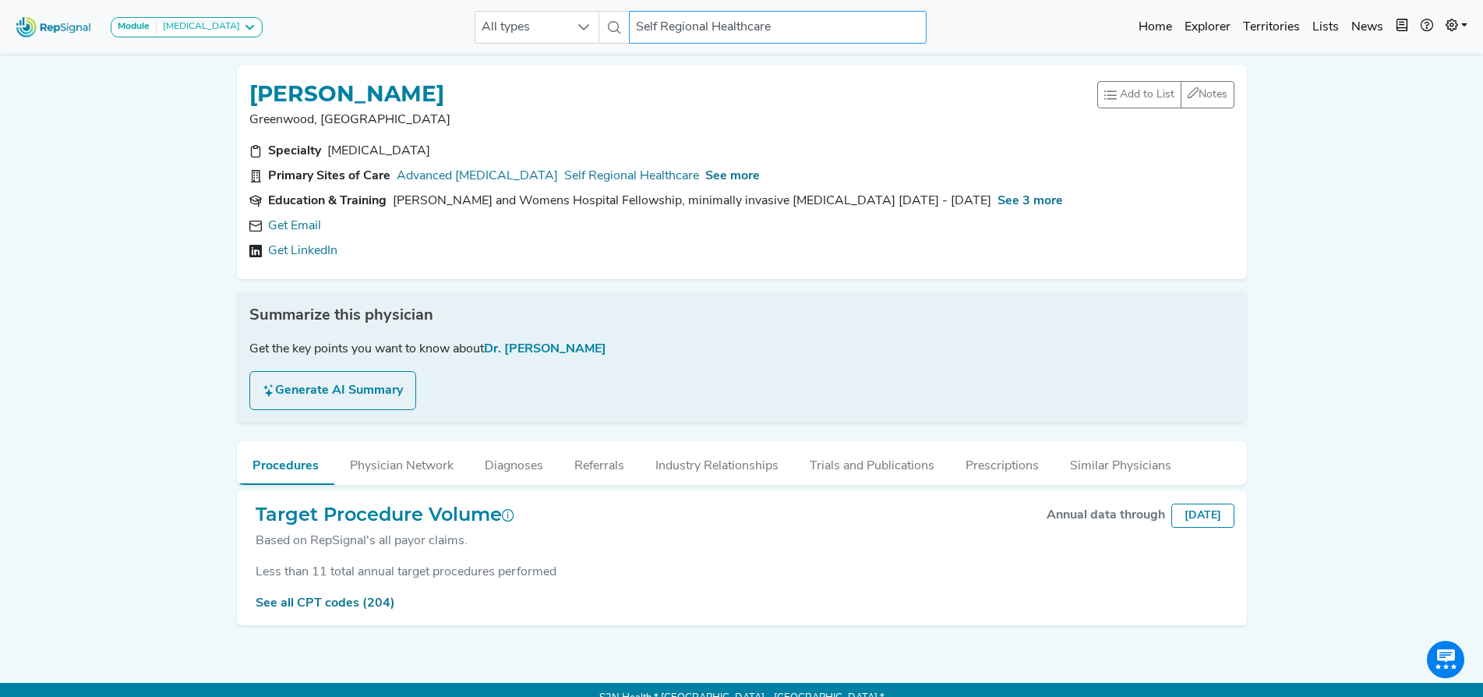
click at [771, 34] on input "Self Regional Healthcare" at bounding box center [778, 27] width 298 height 33
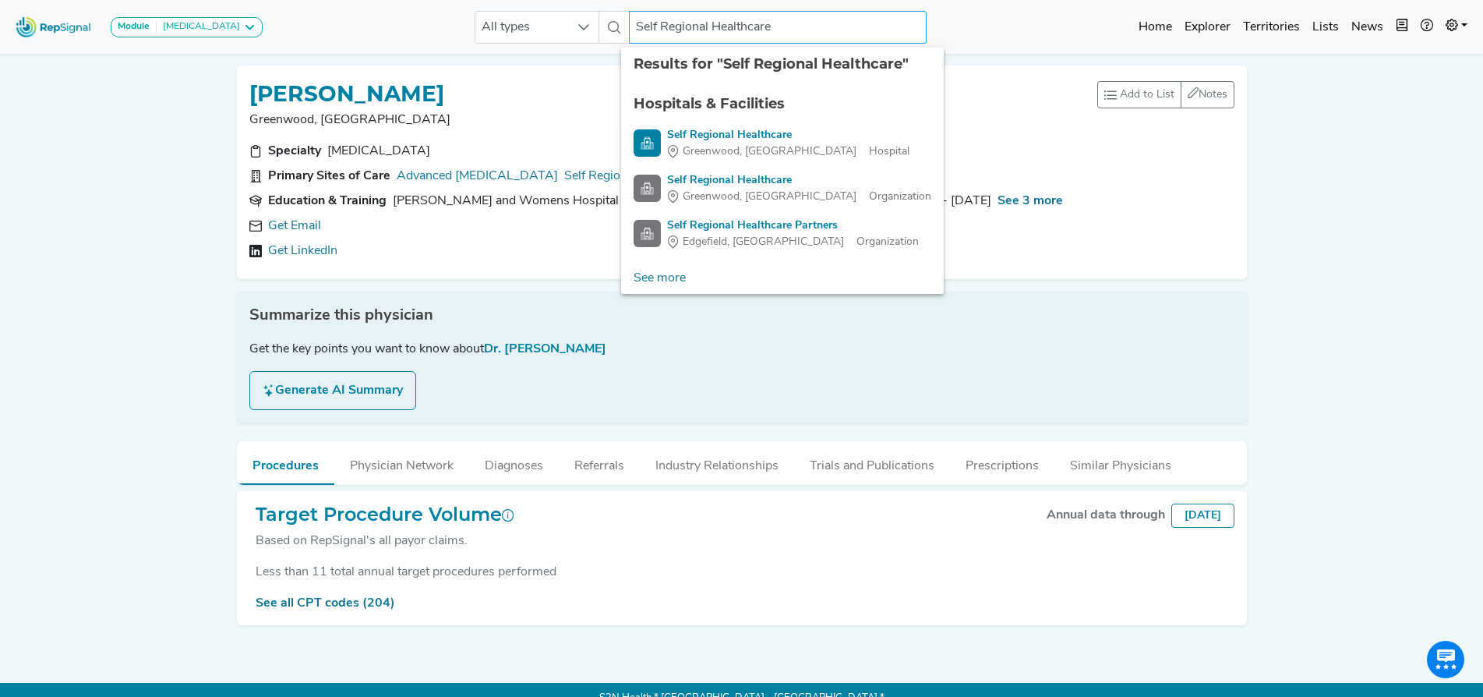
drag, startPoint x: 773, startPoint y: 23, endPoint x: 532, endPoint y: 7, distance: 242.2
click at [532, 7] on div "Module Bronchoscopy Bronchoscopy Disposable Bronchoscope SBRT SPE TTNA Thoracic…" at bounding box center [741, 26] width 1483 height 41
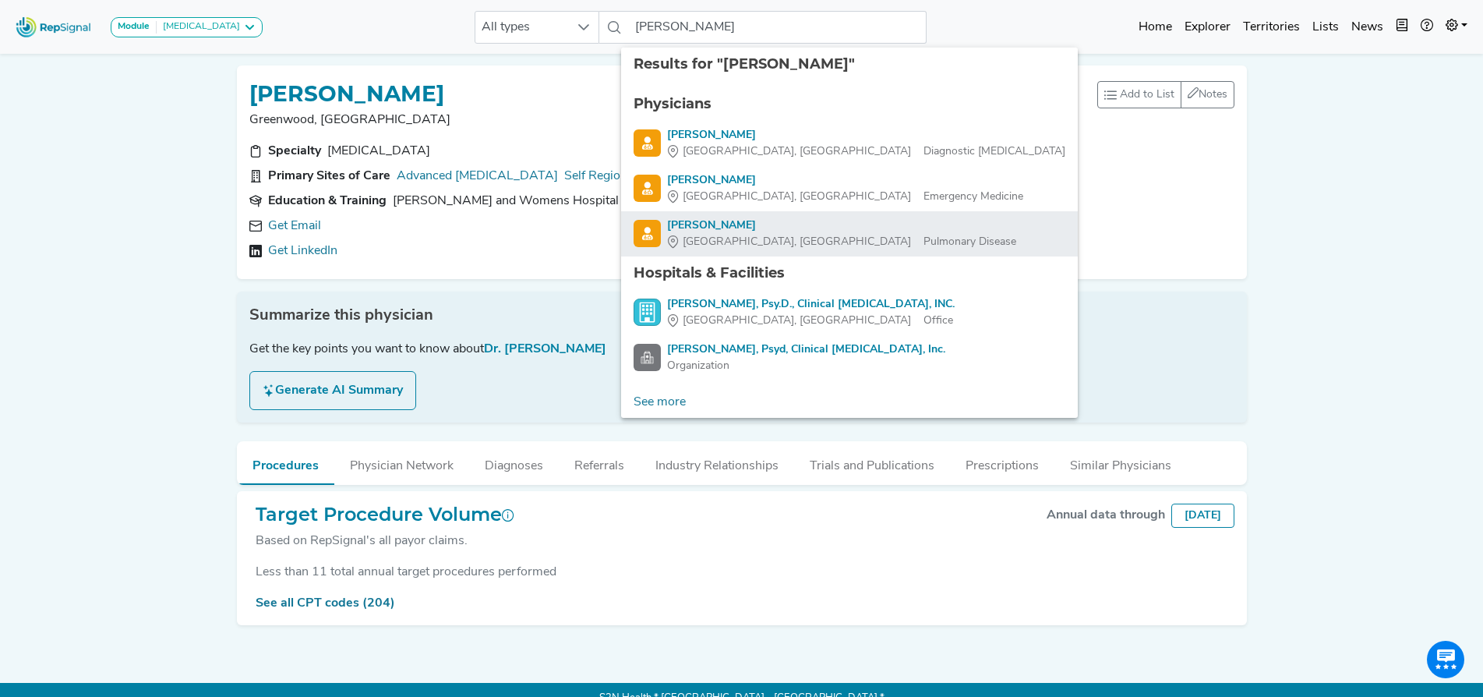
click at [705, 230] on div "Alexis Smith" at bounding box center [841, 225] width 349 height 16
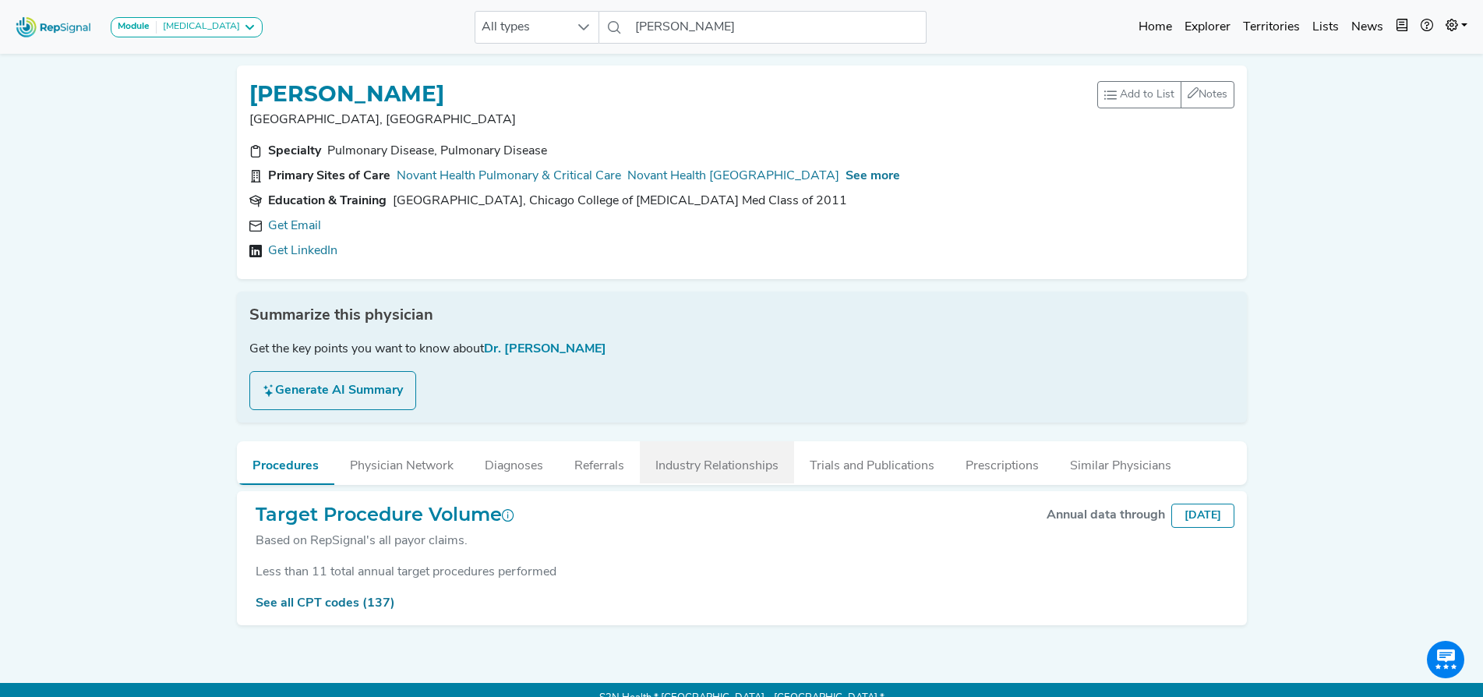
click at [719, 464] on button "Industry Relationships" at bounding box center [717, 462] width 154 height 42
click at [732, 461] on button "Industry Relationships" at bounding box center [717, 462] width 154 height 42
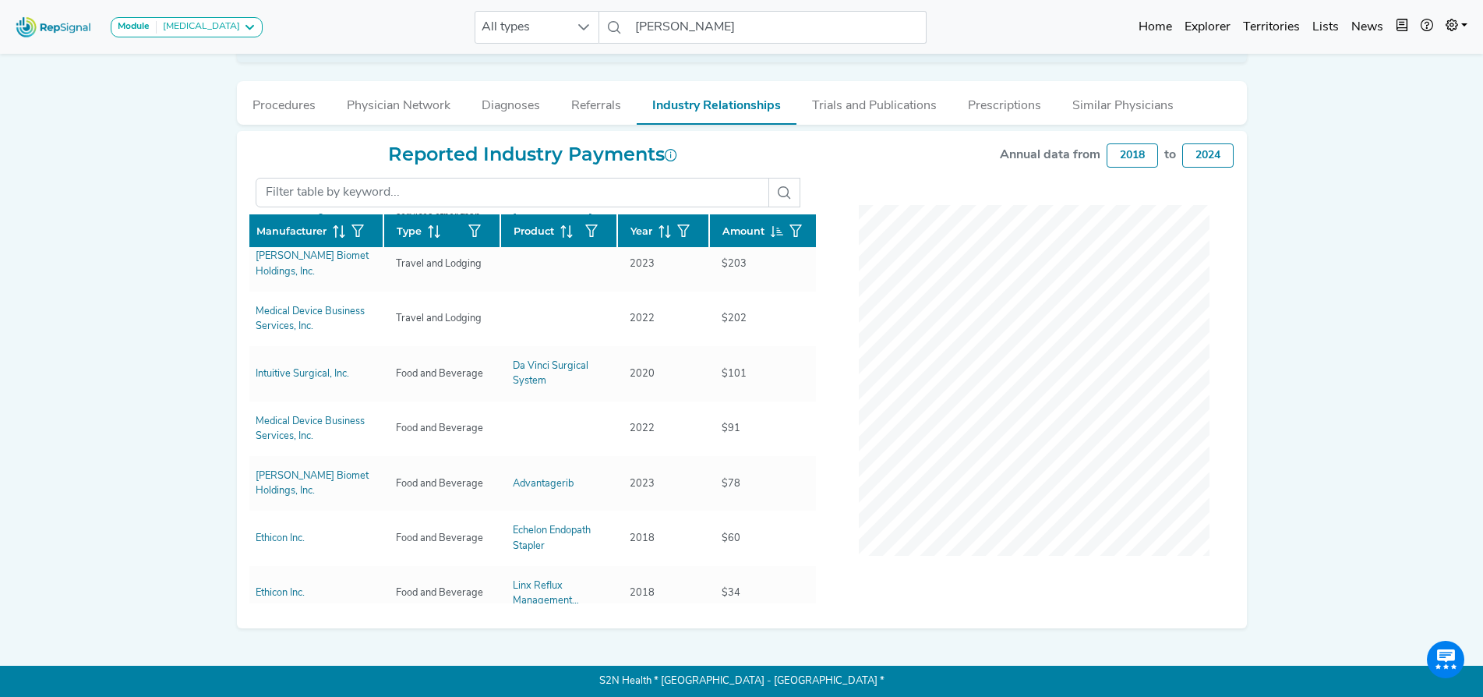
scroll to position [256, 7]
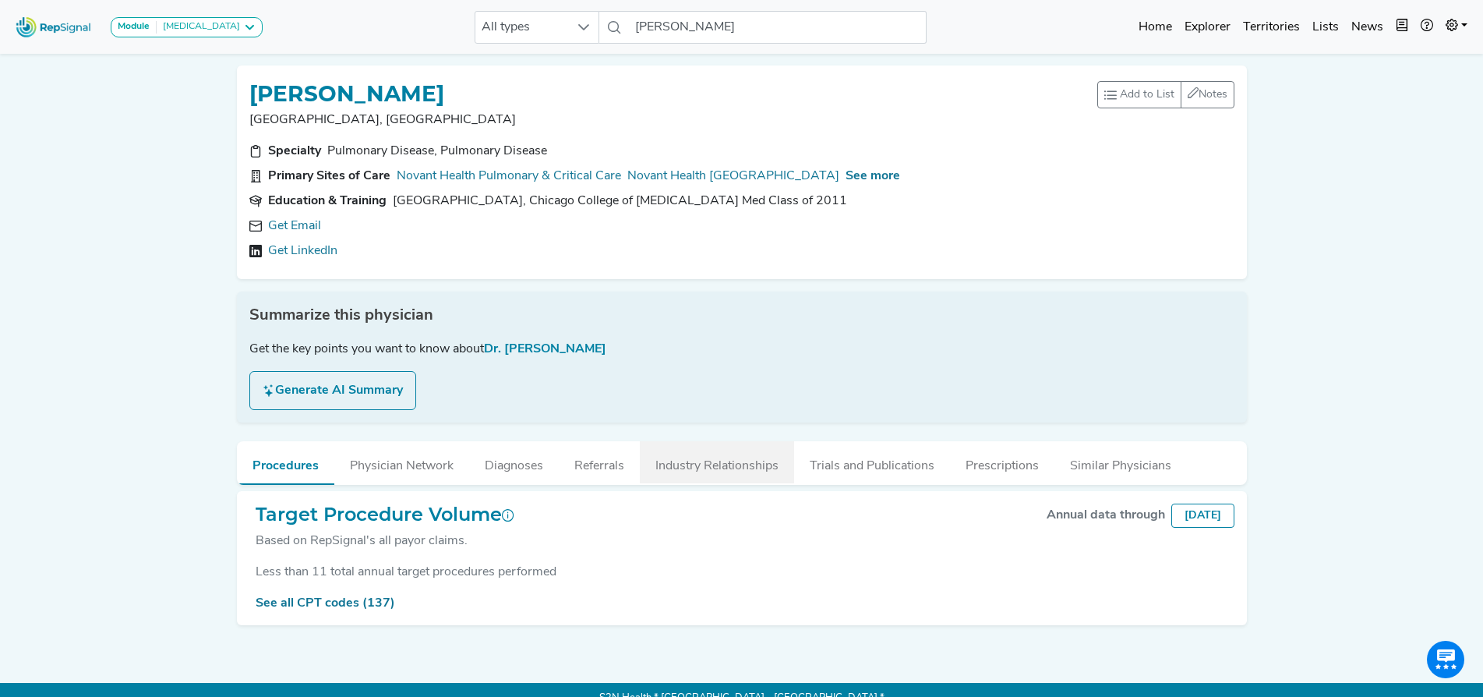
click at [754, 464] on button "Industry Relationships" at bounding box center [717, 462] width 154 height 42
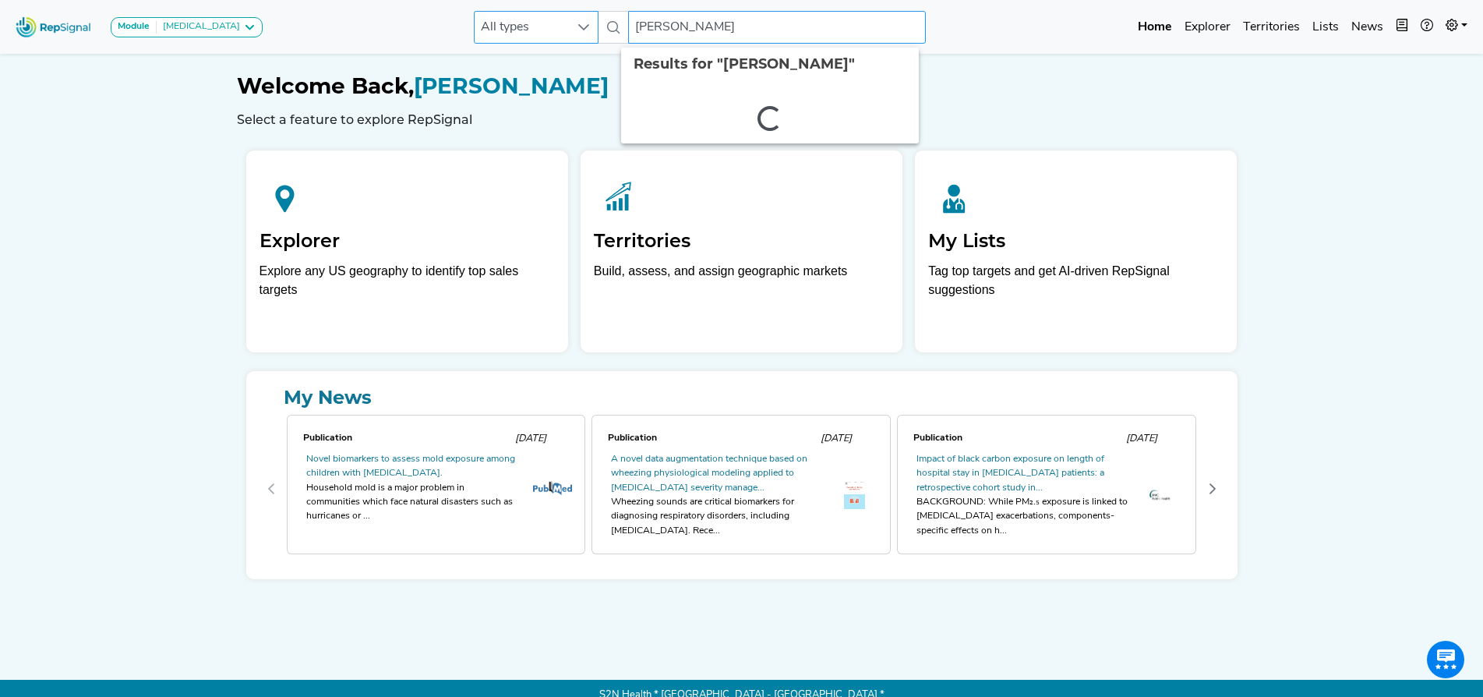
drag, startPoint x: 723, startPoint y: 30, endPoint x: 503, endPoint y: 43, distance: 221.0
click at [503, 43] on div "All types Alexis Smith 2 results are available" at bounding box center [700, 27] width 452 height 33
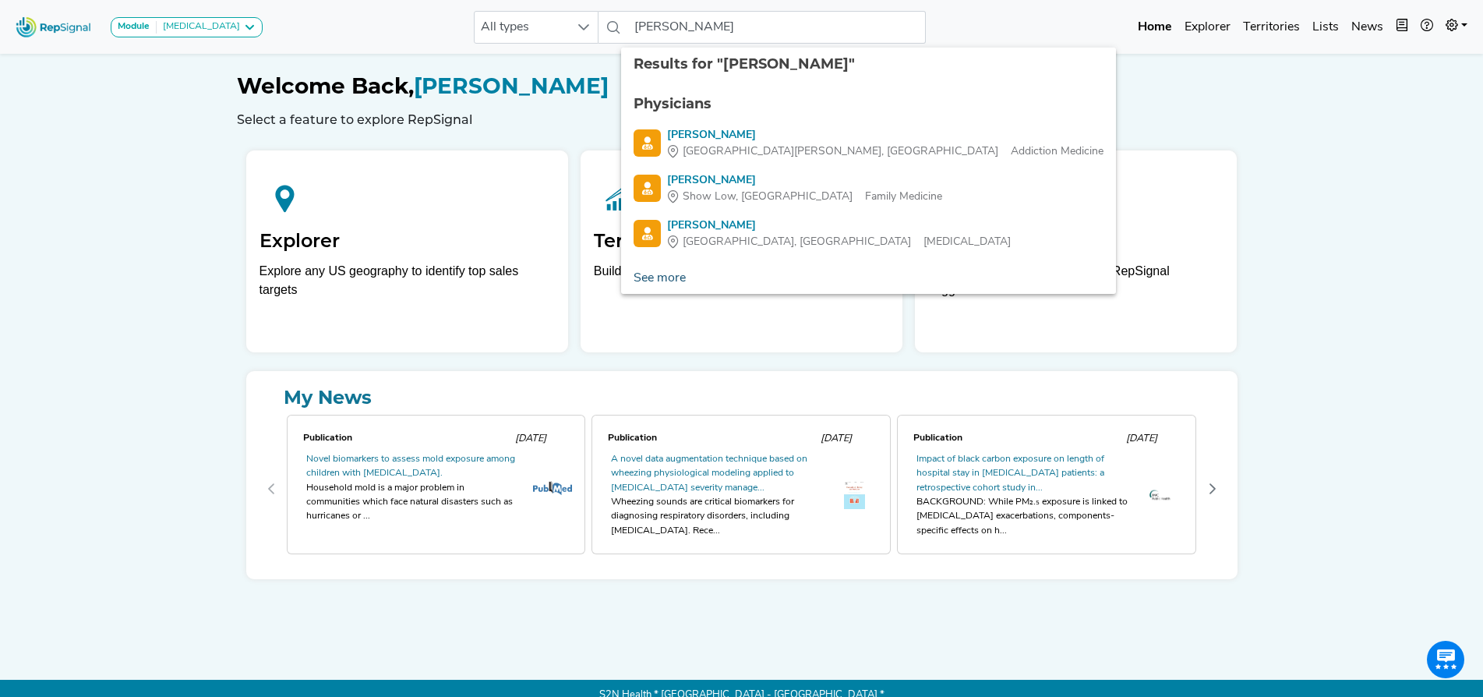
click at [669, 271] on link "See more" at bounding box center [659, 278] width 77 height 31
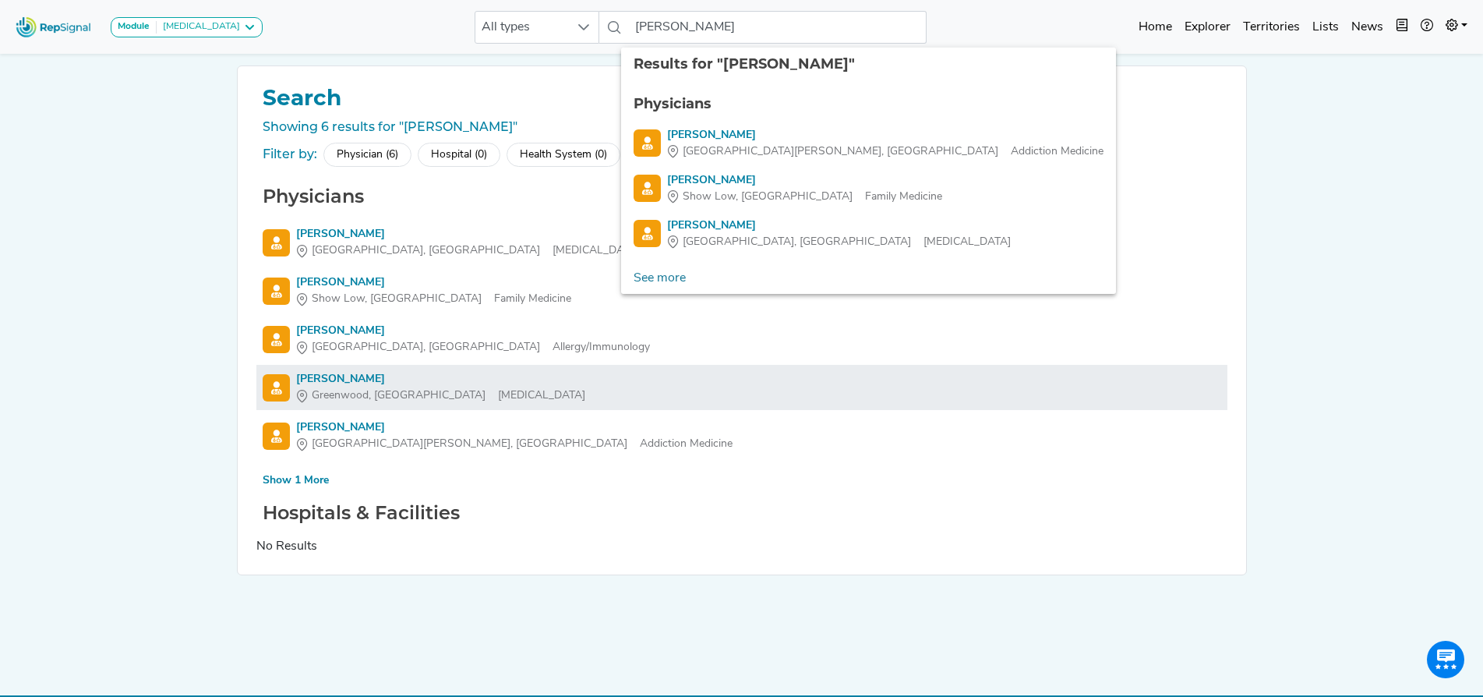
click at [329, 377] on div "Brian Goodman" at bounding box center [440, 379] width 289 height 16
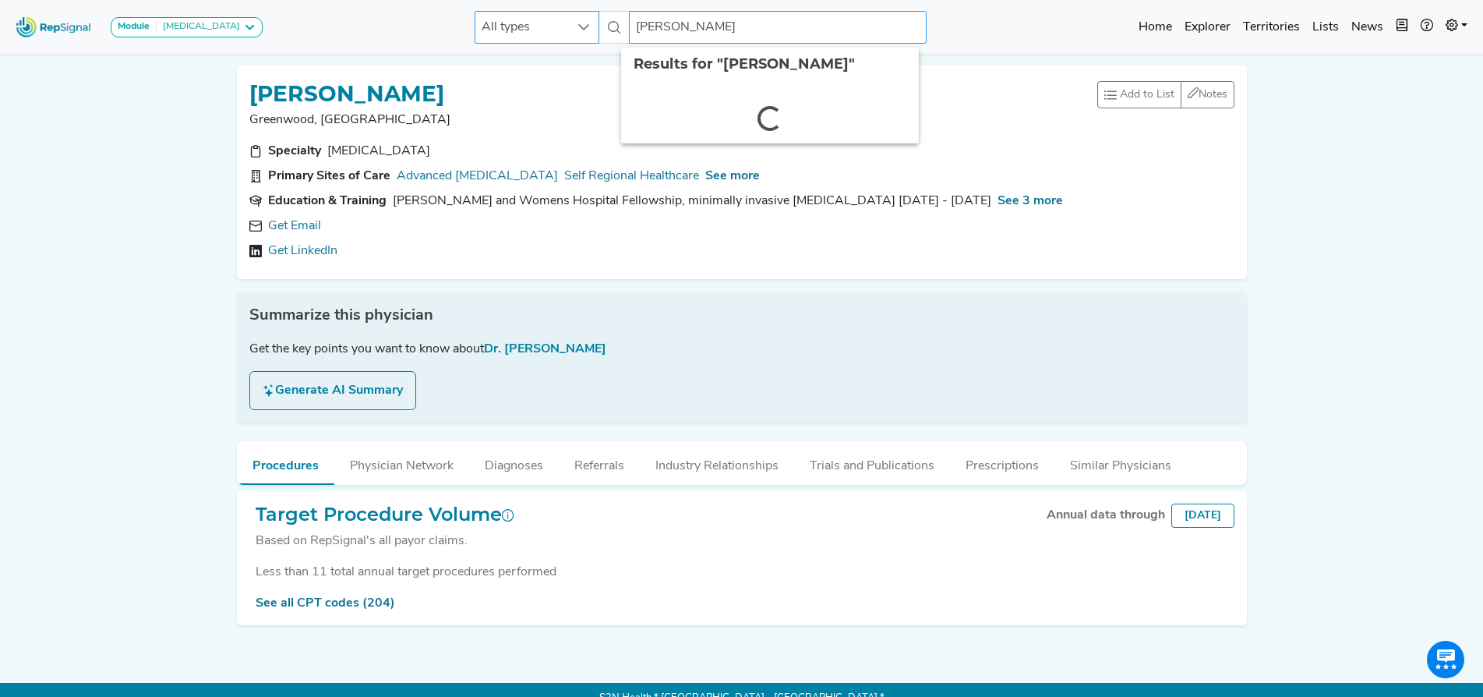
drag, startPoint x: 741, startPoint y: 23, endPoint x: 492, endPoint y: 33, distance: 249.6
click at [492, 33] on div "All types brian goodman 2 results are available" at bounding box center [701, 27] width 452 height 33
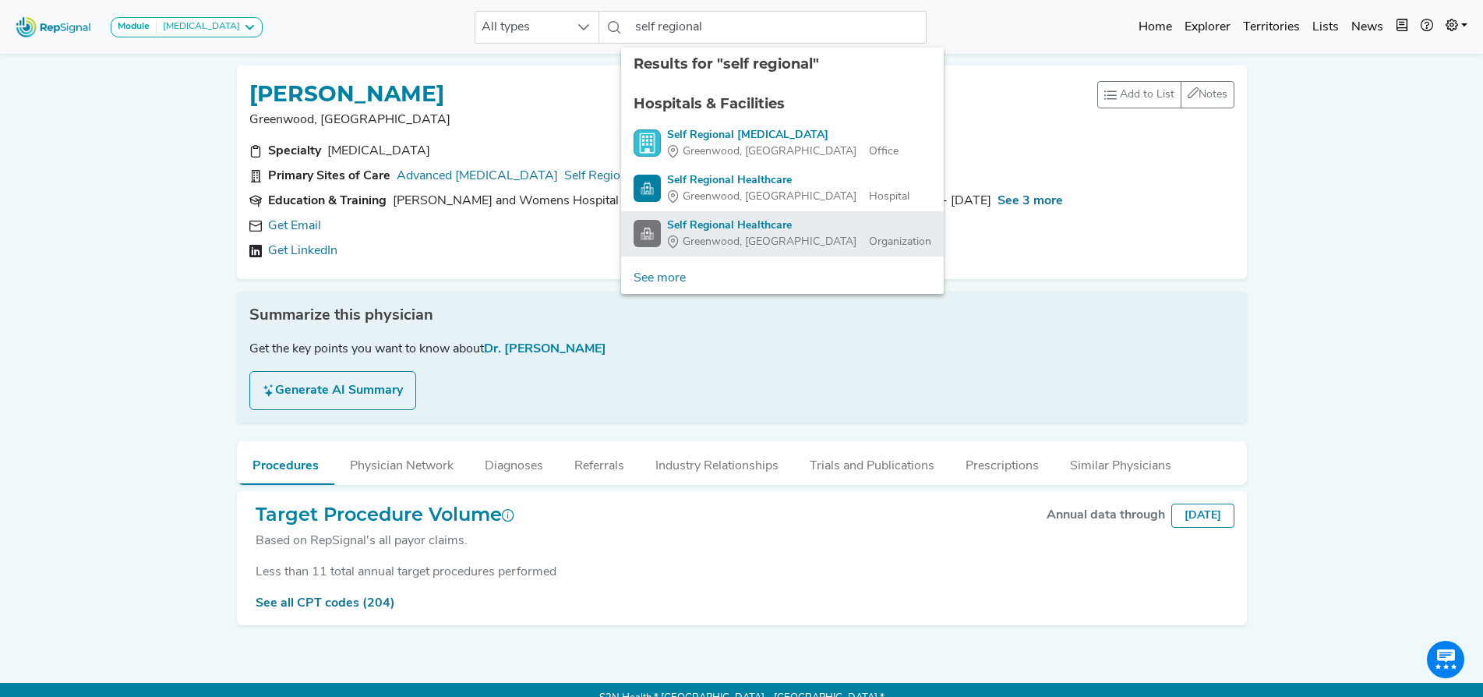
click at [749, 228] on div "Self Regional Healthcare" at bounding box center [799, 225] width 264 height 16
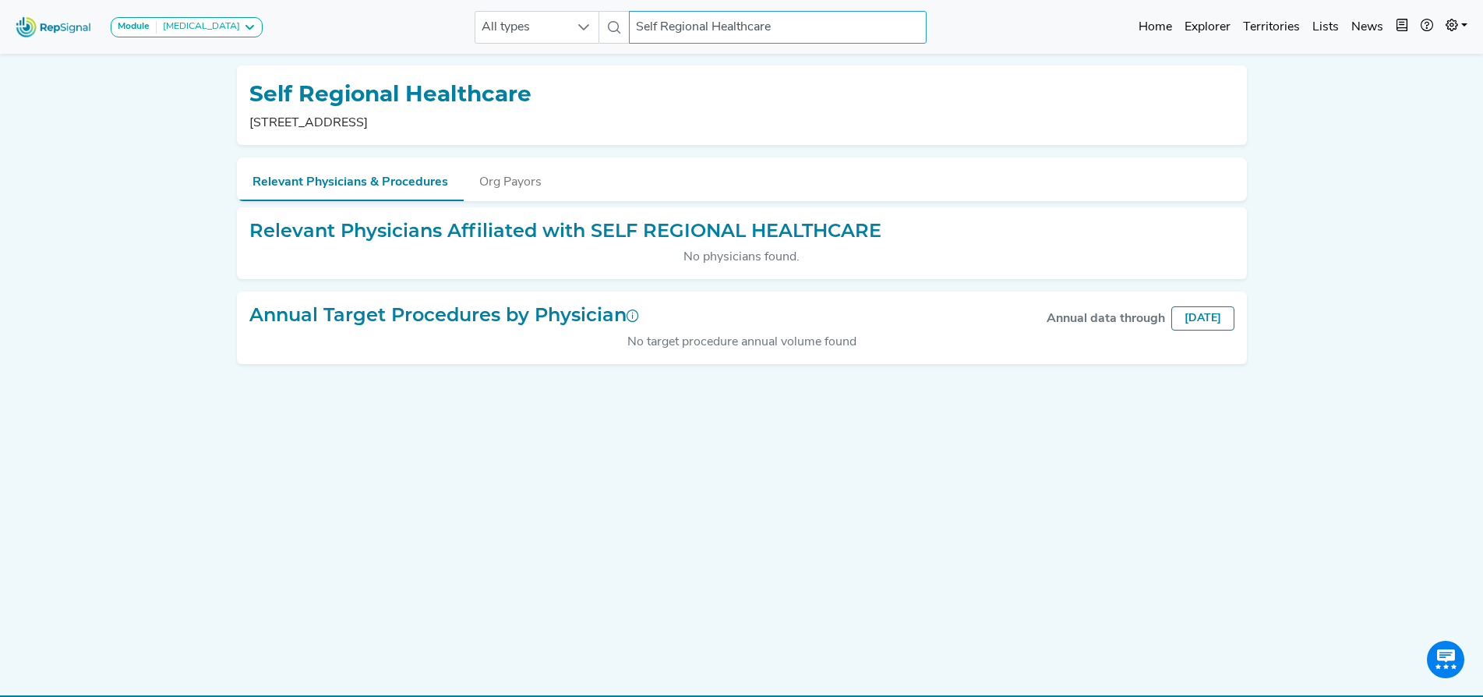
click at [797, 33] on input "Self Regional Healthcare" at bounding box center [778, 27] width 298 height 33
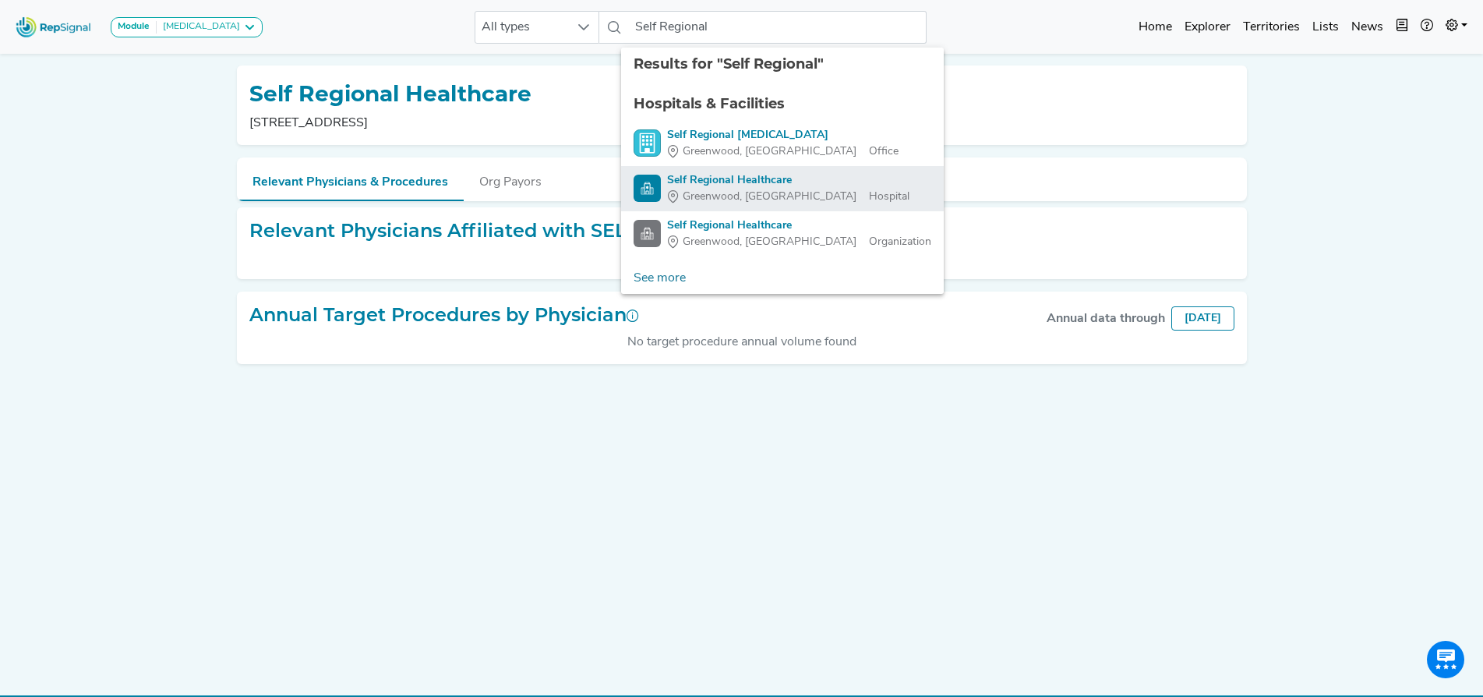
click at [696, 172] on div "Self Regional Healthcare" at bounding box center [788, 180] width 242 height 16
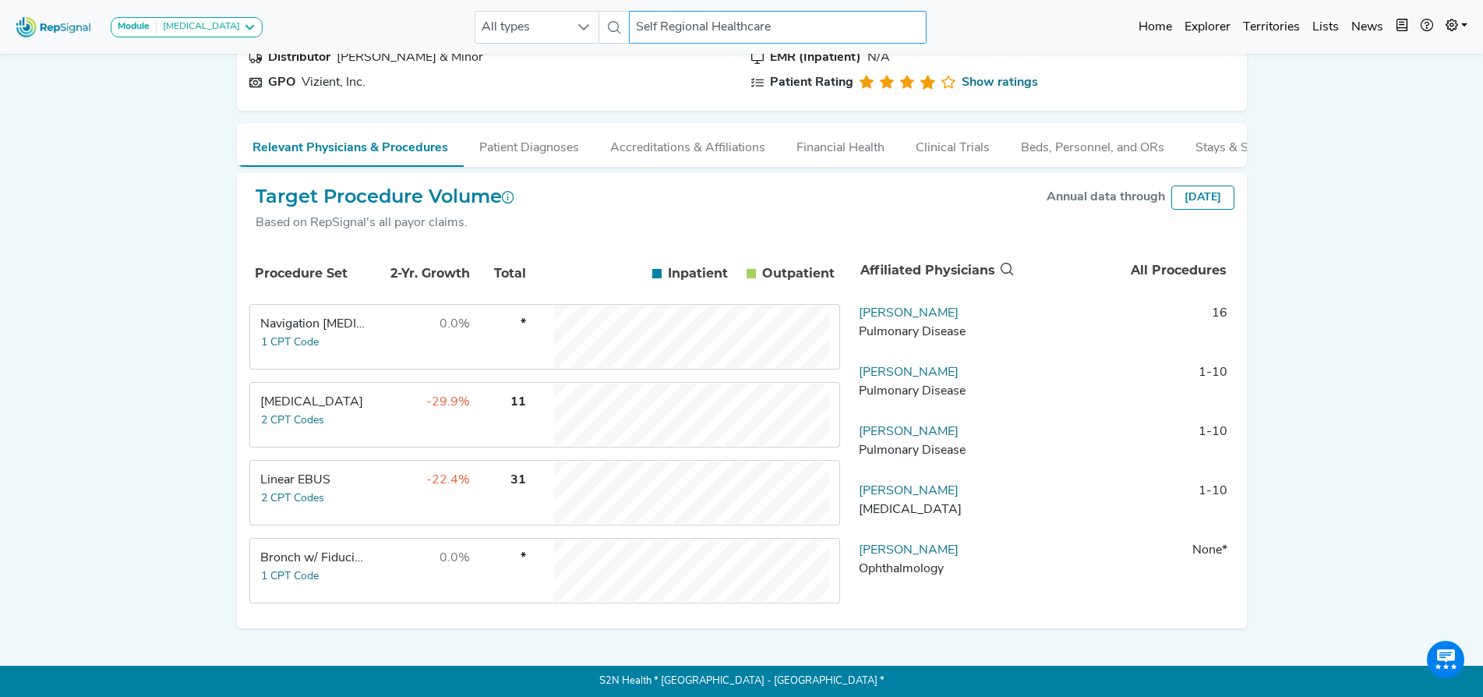
scroll to position [157, 0]
click at [306, 418] on button "2 CPT Codes" at bounding box center [292, 421] width 65 height 18
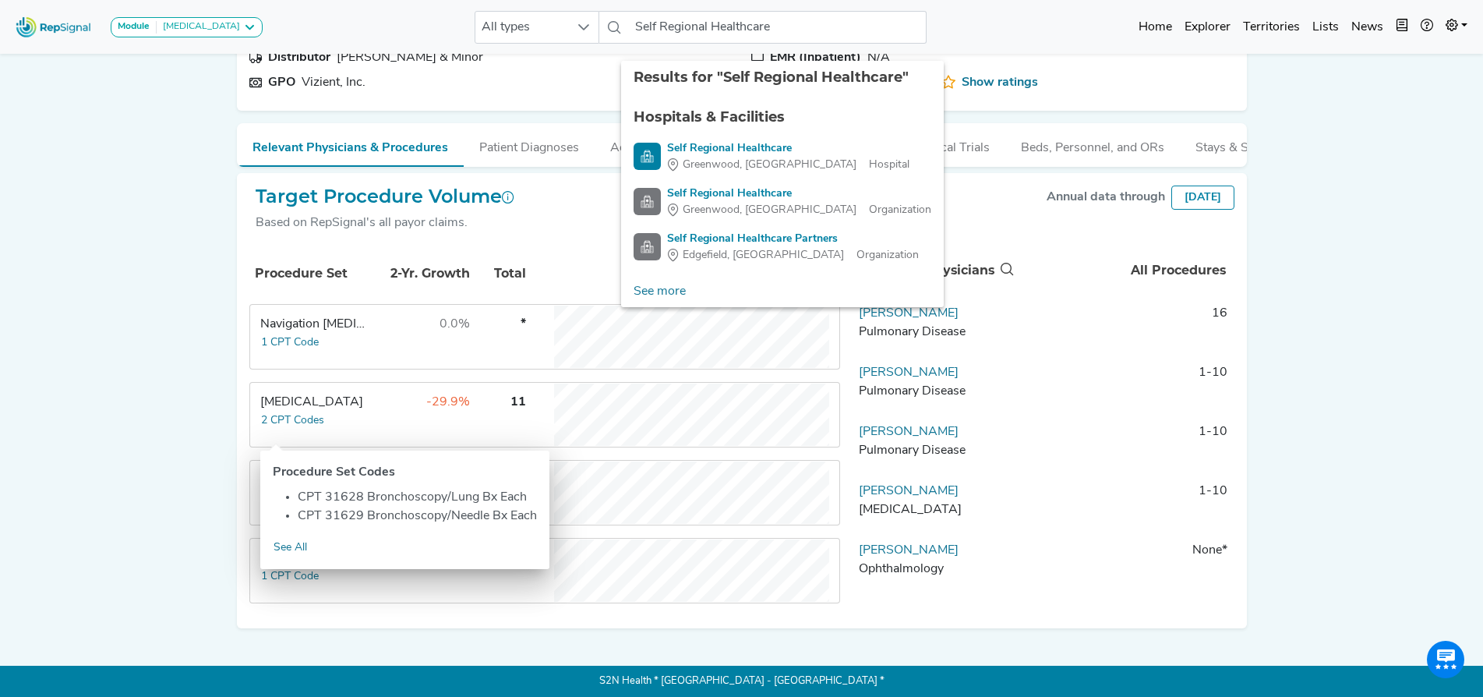
click at [200, 413] on div "Module Bronchoscopy Bronchoscopy Disposable Bronchoscope SBRT SPE TTNA Thoracic…" at bounding box center [741, 277] width 1483 height 840
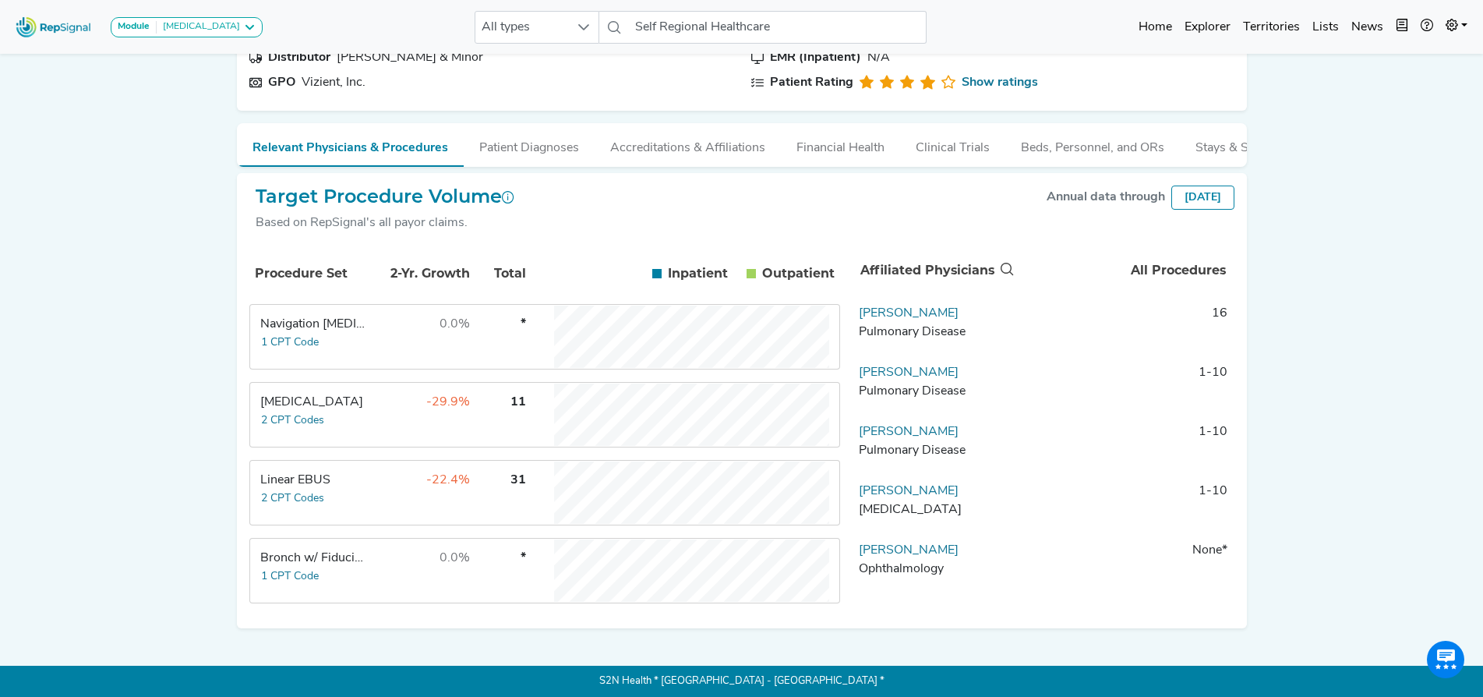
scroll to position [156, 0]
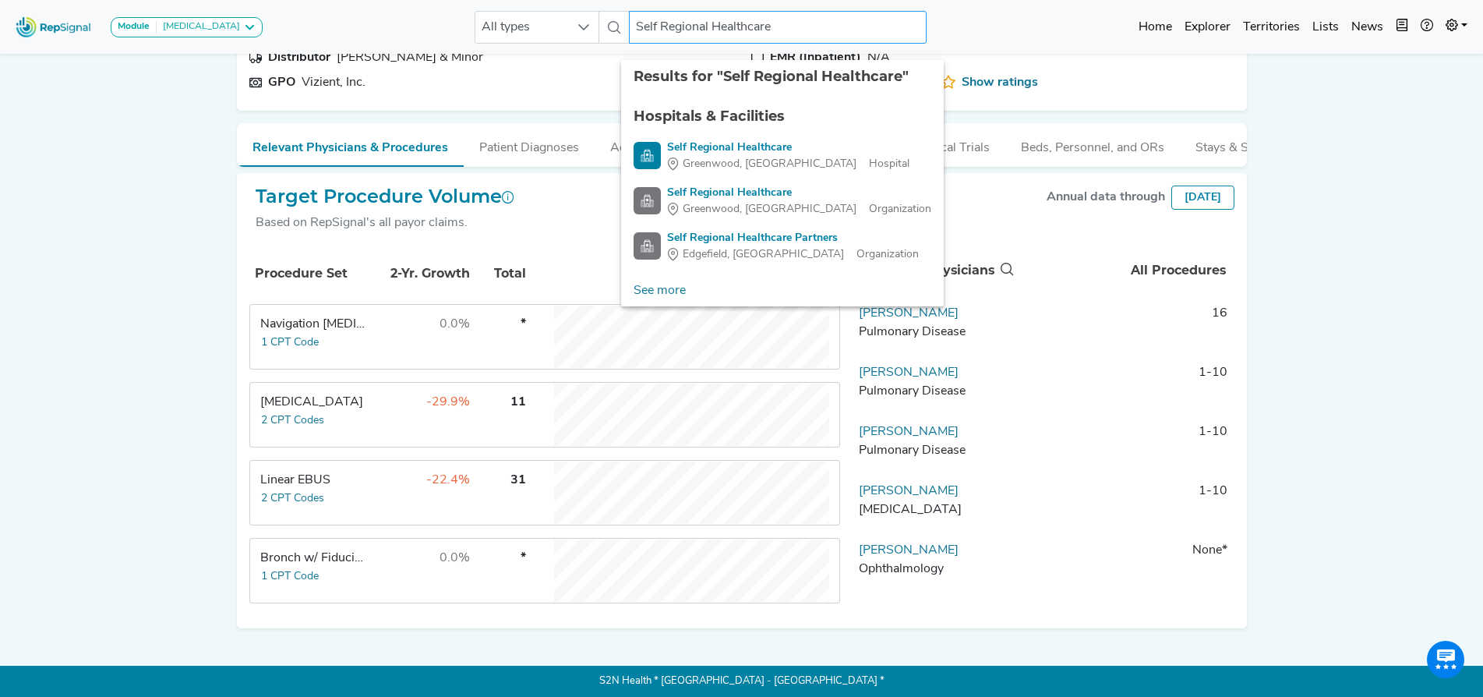
drag, startPoint x: 782, startPoint y: 29, endPoint x: 503, endPoint y: 55, distance: 280.2
click at [503, 55] on div "Module Bronchoscopy Bronchoscopy Disposable Bronchoscope SBRT SPE TTNA Thoracic…" at bounding box center [741, 277] width 1483 height 840
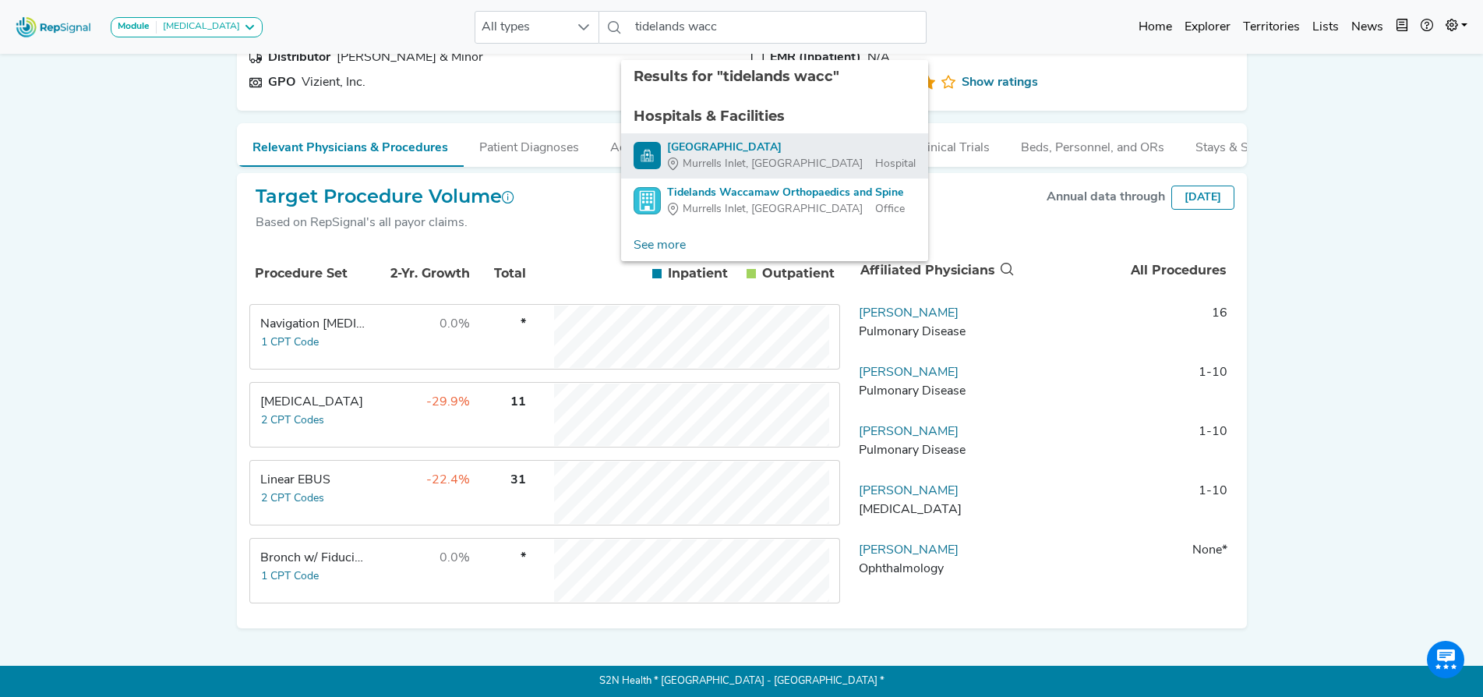
click at [747, 140] on div "Tidelands Waccamaw Community Hospital" at bounding box center [791, 148] width 249 height 16
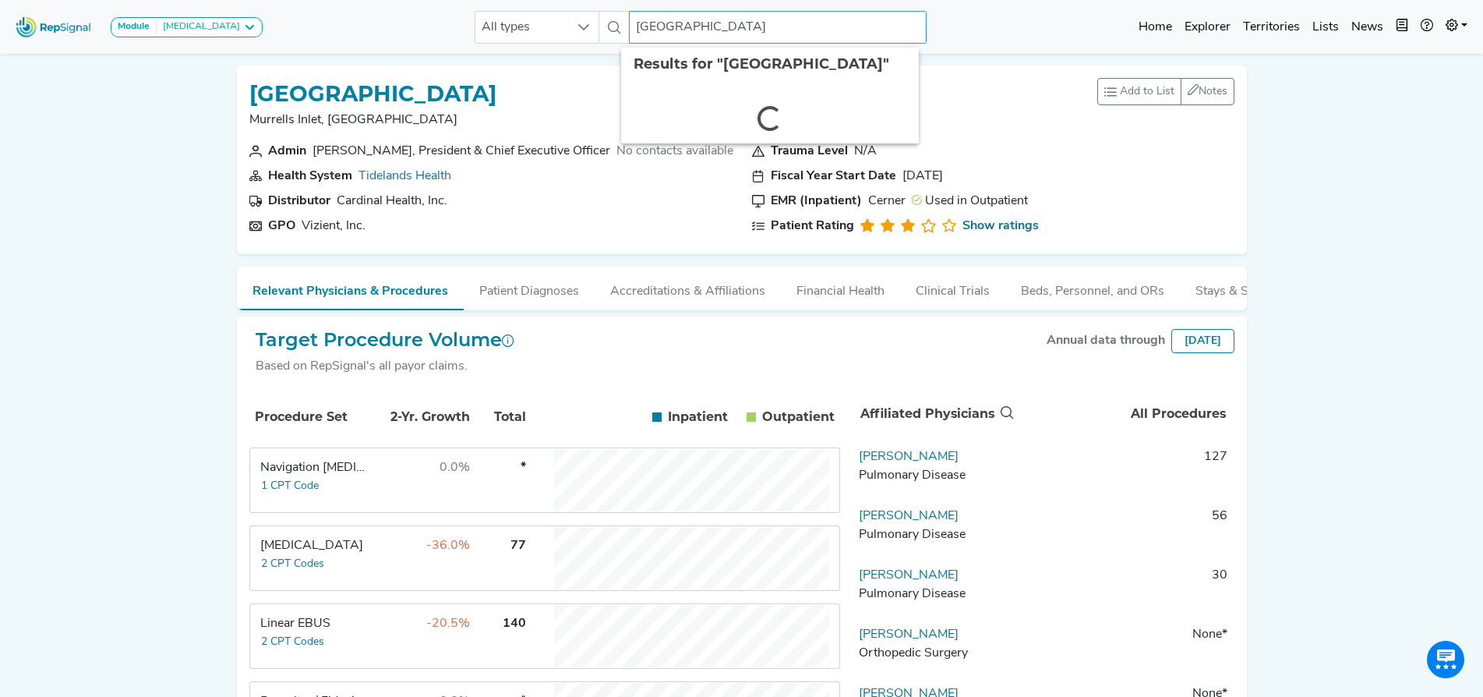
drag, startPoint x: 878, startPoint y: 23, endPoint x: 535, endPoint y: 55, distance: 344.4
click at [535, 55] on div "Module Bronchoscopy Bronchoscopy Disposable Bronchoscope SBRT SPE TTNA Thoracic…" at bounding box center [741, 420] width 1483 height 840
type input "h"
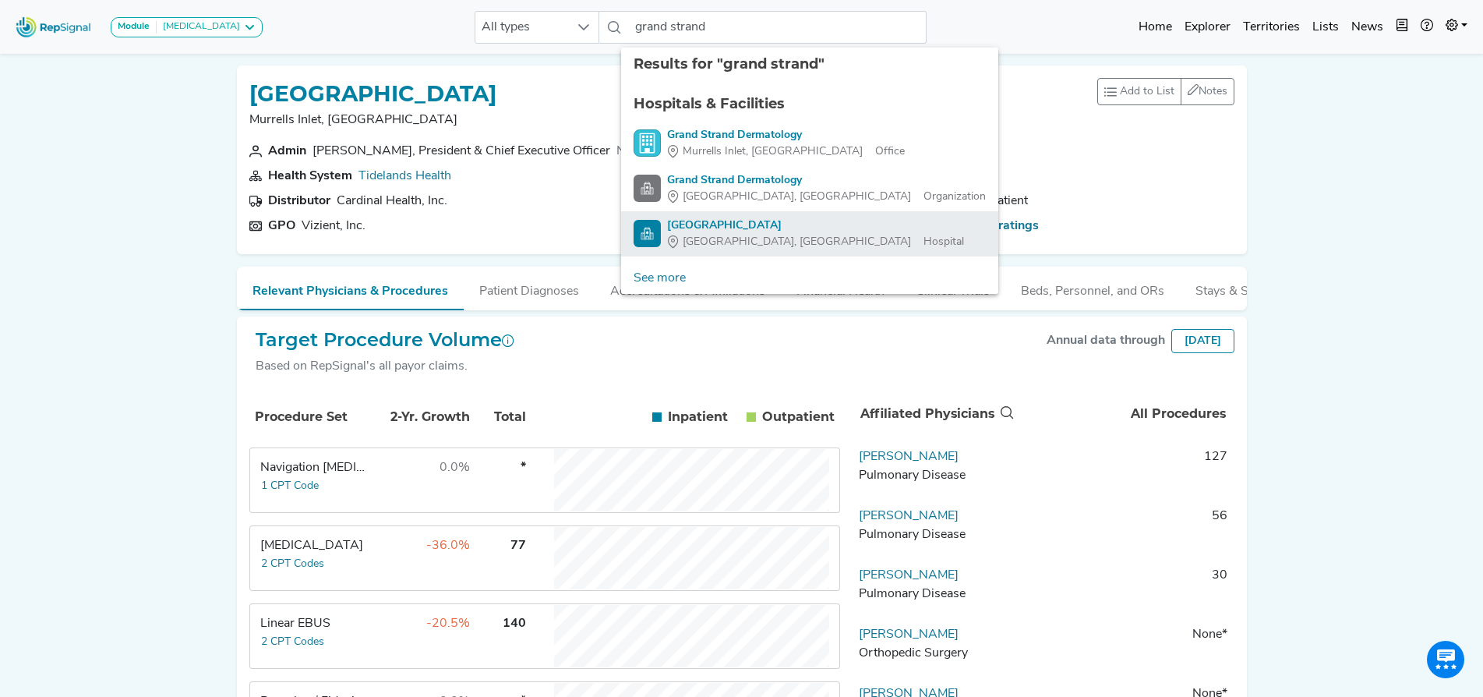
click at [722, 221] on div "Grand Strand Medical Center" at bounding box center [815, 225] width 297 height 16
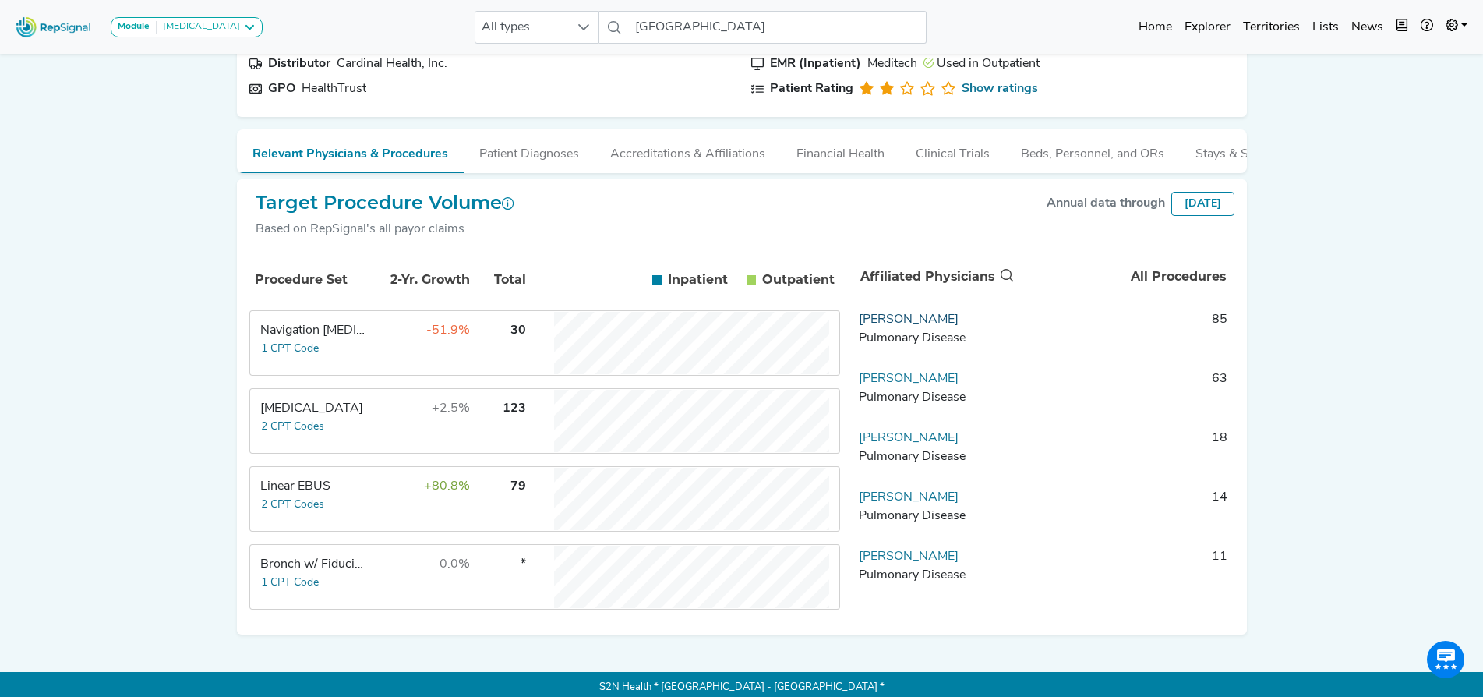
click at [925, 326] on link "Thomas Bumbalo" at bounding box center [909, 319] width 100 height 12
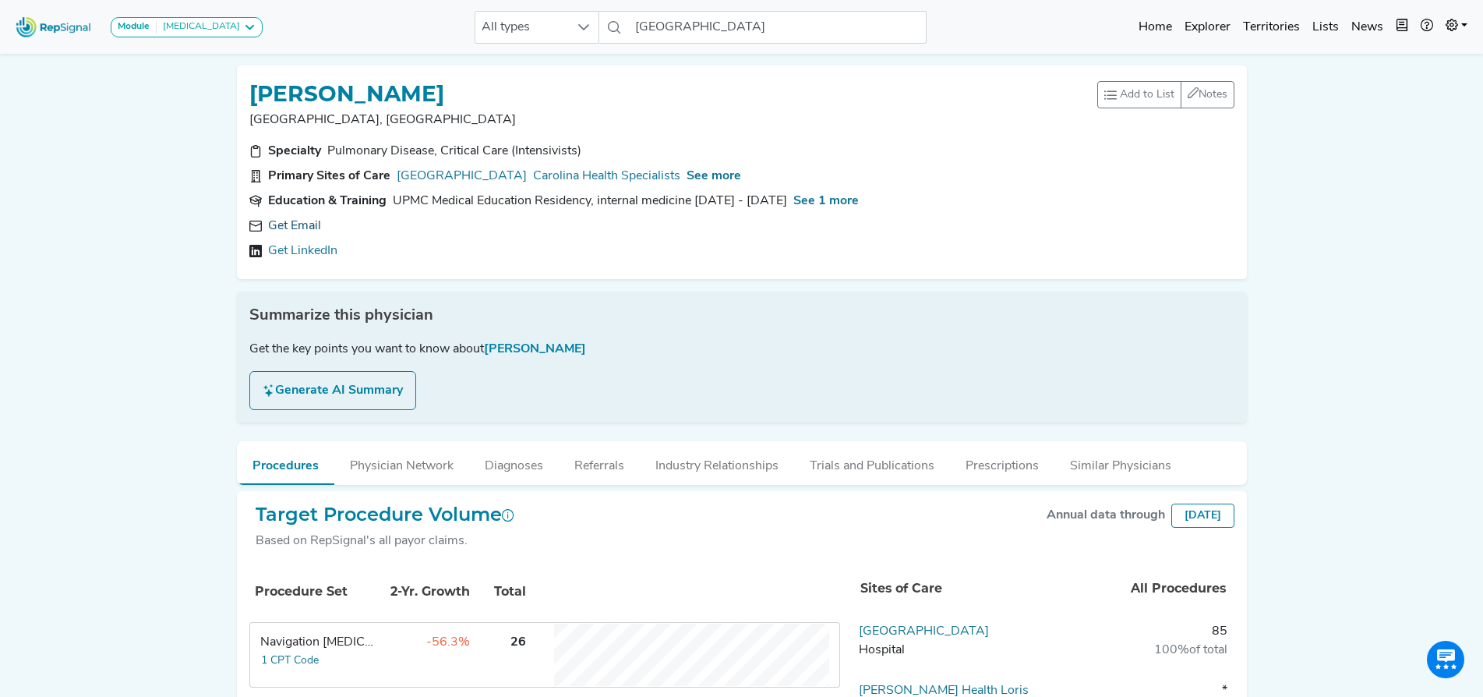
click at [300, 224] on link "Get Email" at bounding box center [294, 226] width 53 height 19
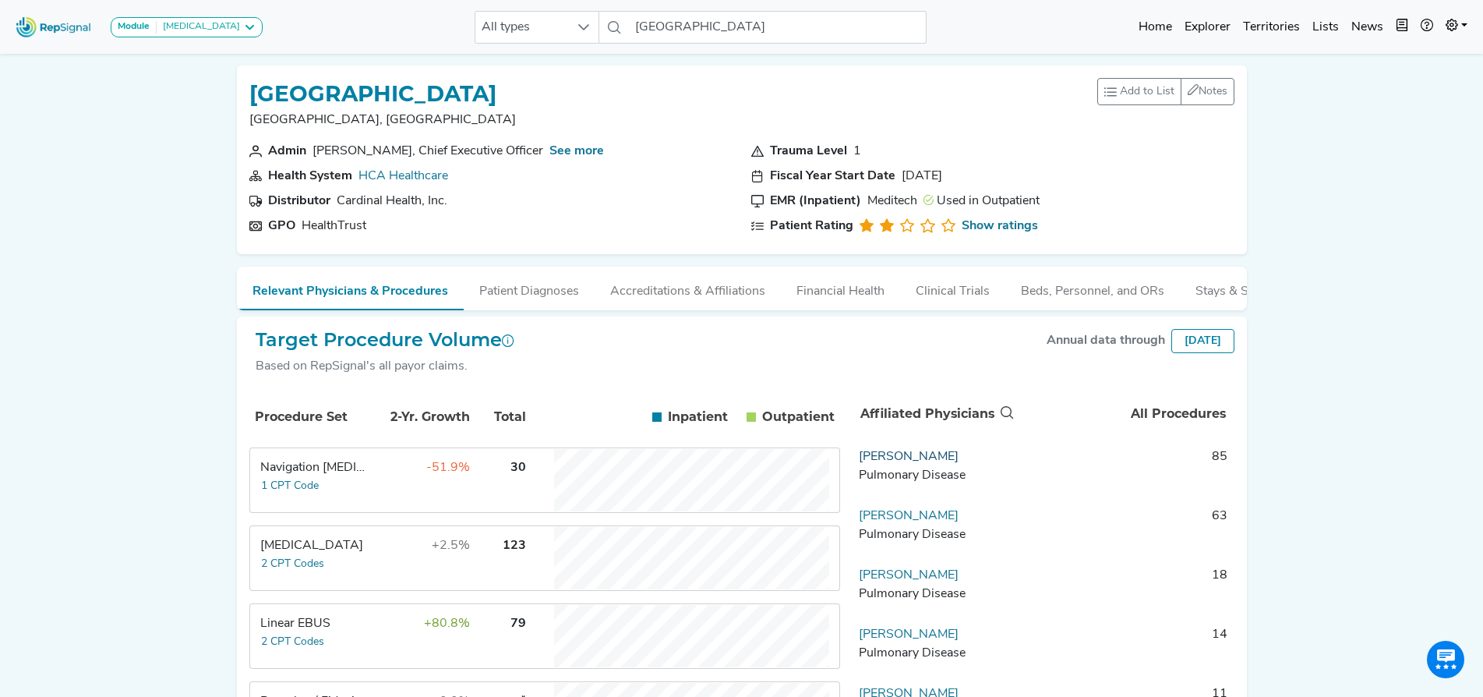
click at [926, 463] on link "Thomas Bumbalo" at bounding box center [909, 456] width 100 height 12
click at [903, 522] on link "Adam Bostick" at bounding box center [909, 516] width 100 height 12
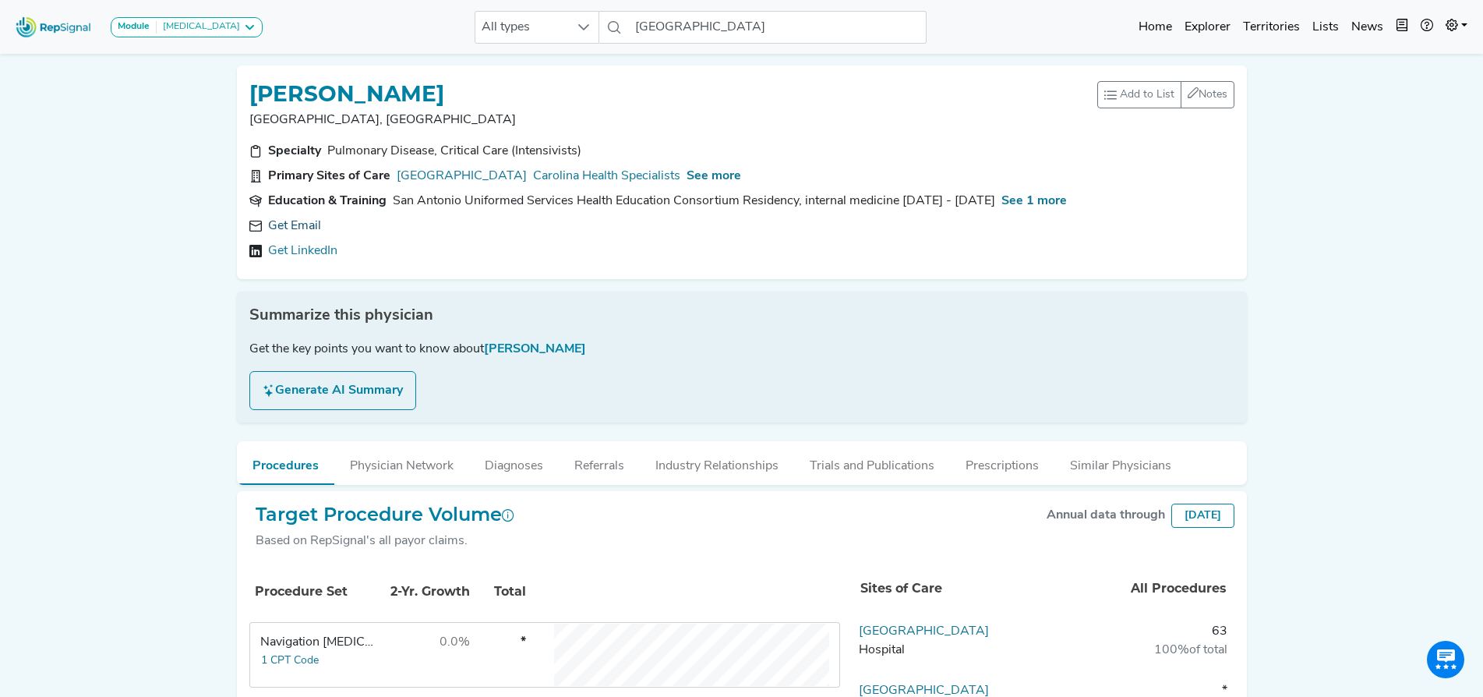
click at [288, 224] on link "Get Email" at bounding box center [294, 226] width 53 height 19
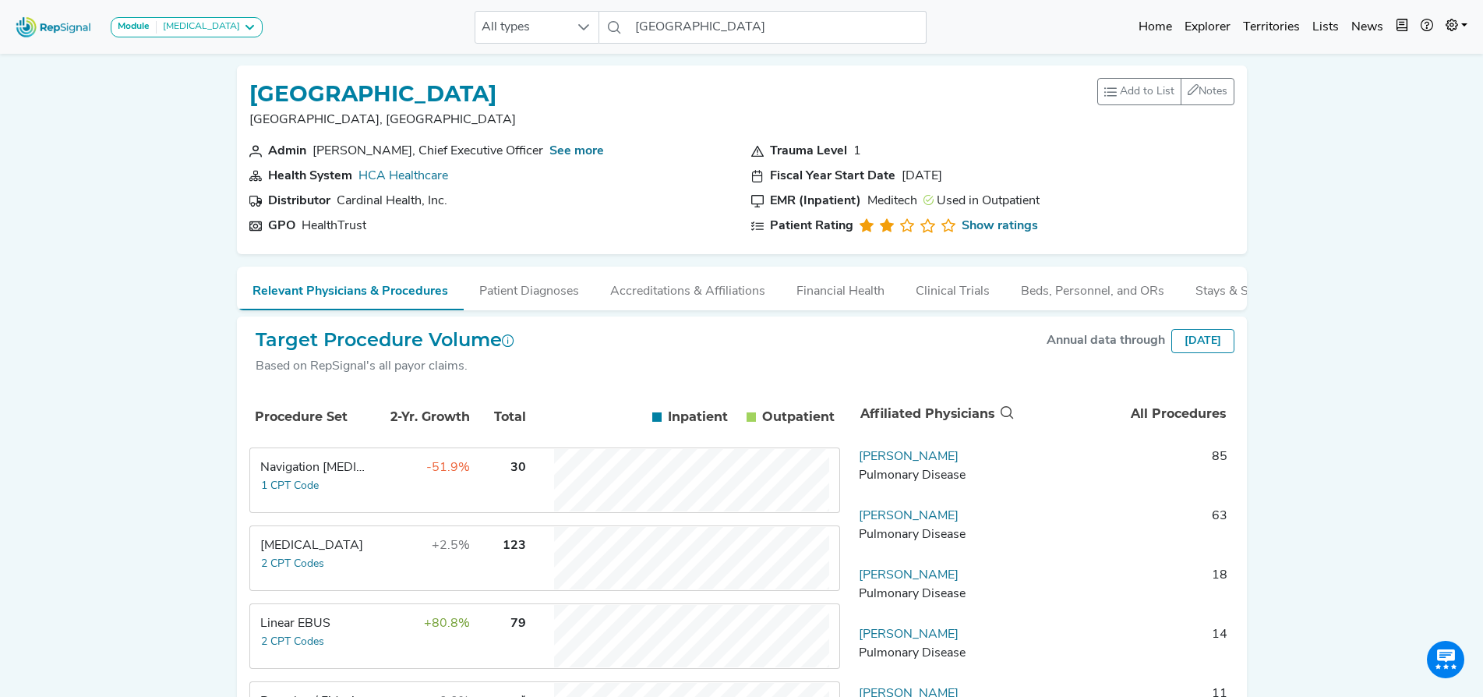
scroll to position [1, 0]
click at [908, 462] on link "Thomas Bumbalo" at bounding box center [909, 456] width 100 height 12
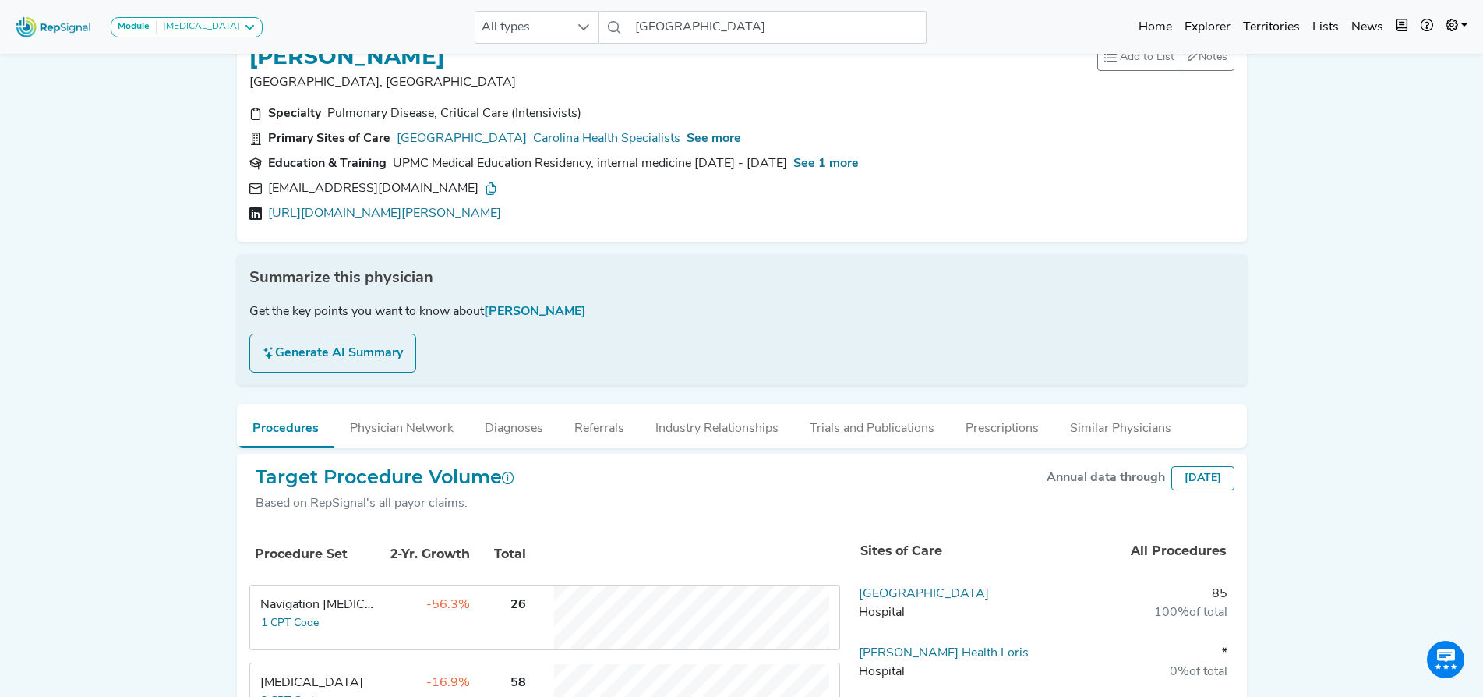
scroll to position [40, 0]
click at [704, 427] on button "Industry Relationships" at bounding box center [717, 422] width 154 height 42
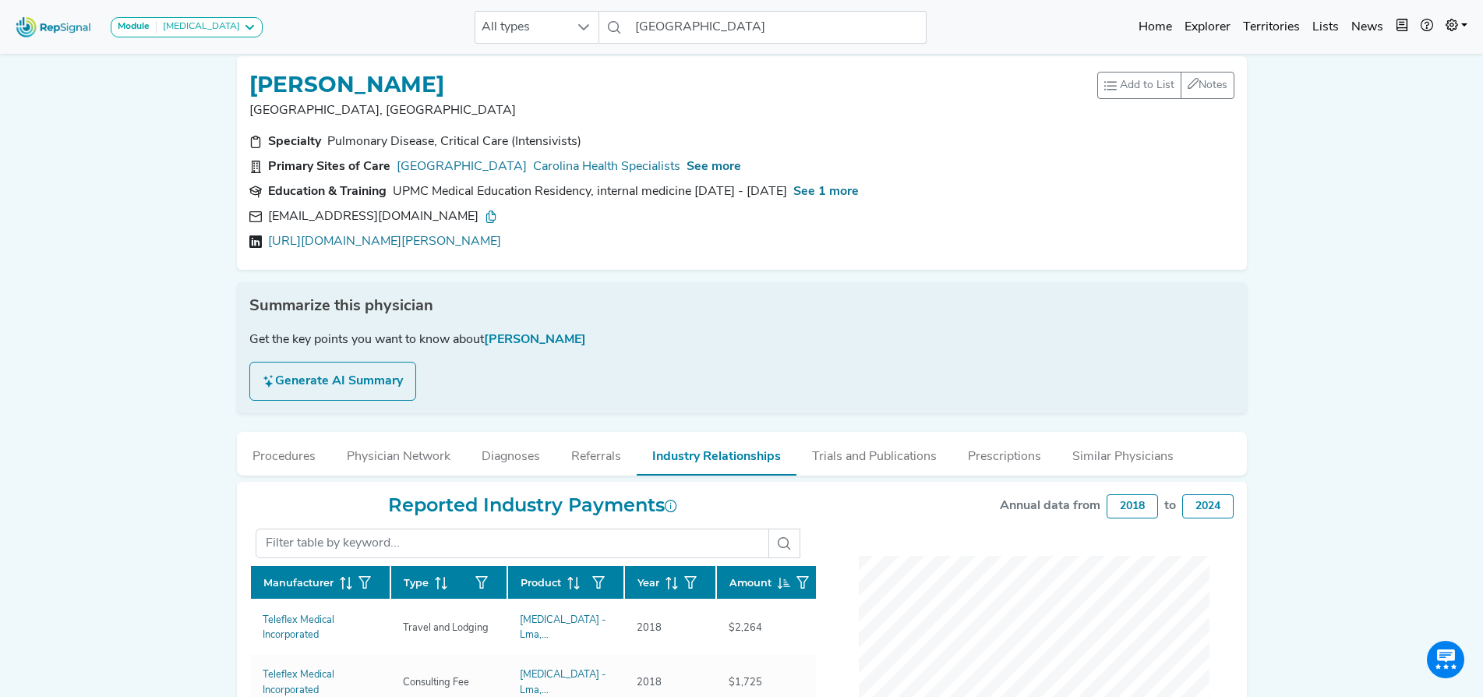
scroll to position [9, 0]
click at [485, 217] on icon at bounding box center [491, 217] width 12 height 12
click at [169, 263] on div "Module Bronchoscopy Bronchoscopy Disposable Bronchoscope SBRT SPE TTNA Thoracic…" at bounding box center [741, 536] width 1483 height 1090
click at [485, 217] on icon at bounding box center [491, 217] width 12 height 12
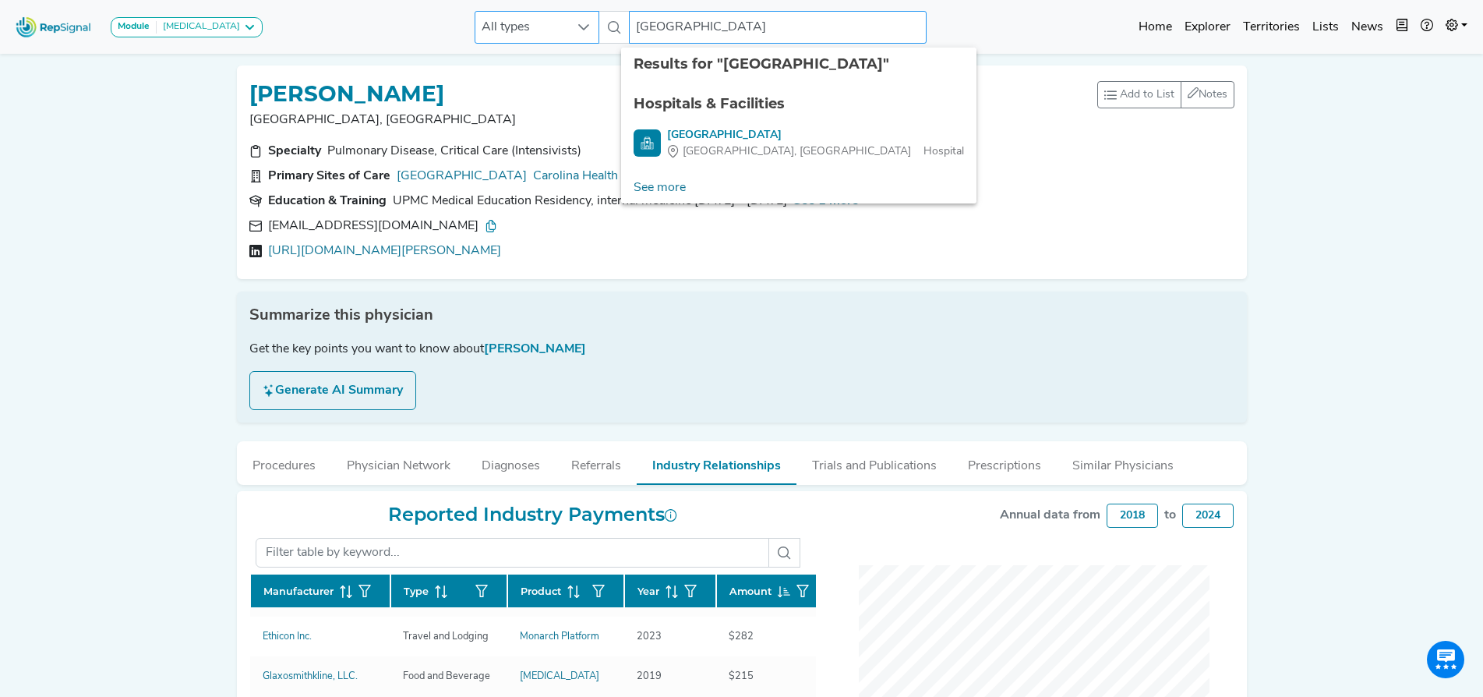
drag, startPoint x: 797, startPoint y: 24, endPoint x: 553, endPoint y: 12, distance: 245.0
click at [553, 12] on div "All types Grand Strand Medical Center 2 results are available" at bounding box center [701, 27] width 452 height 33
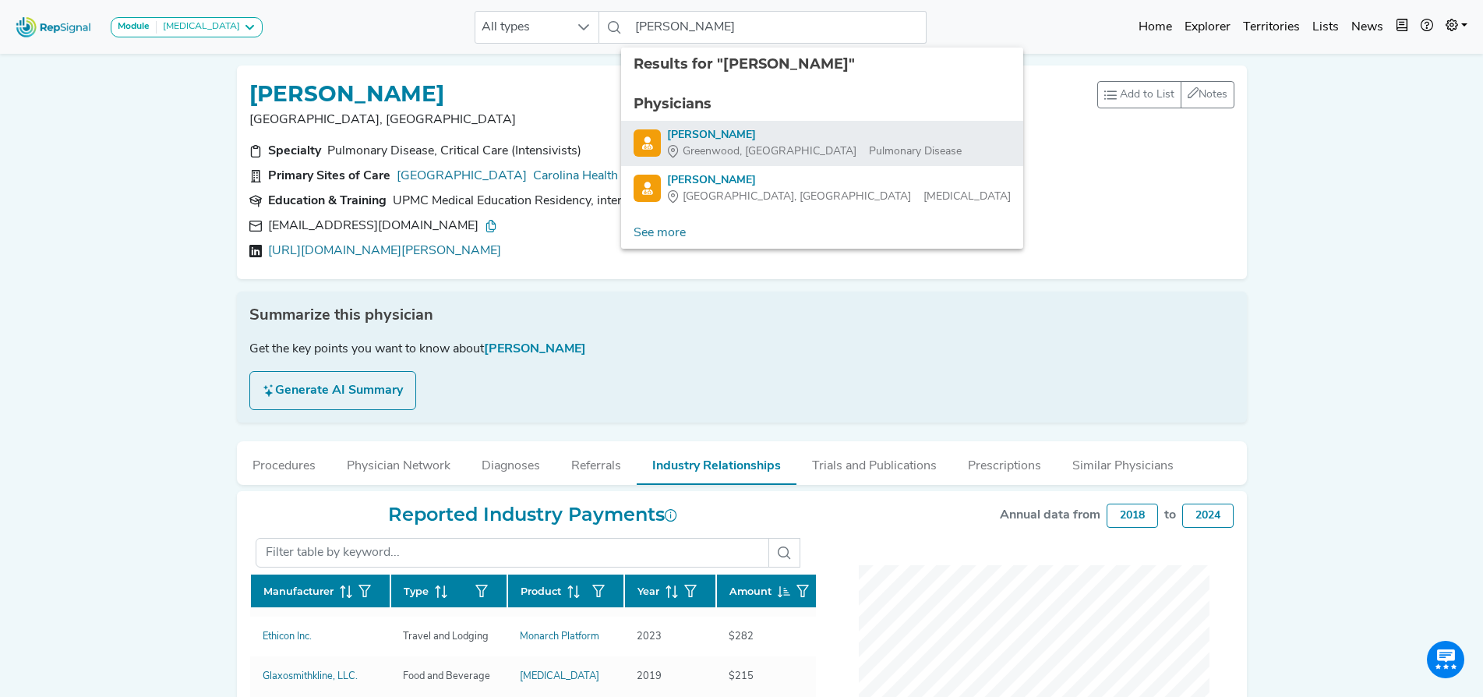
click at [721, 145] on span "Greenwood, SC" at bounding box center [770, 151] width 174 height 16
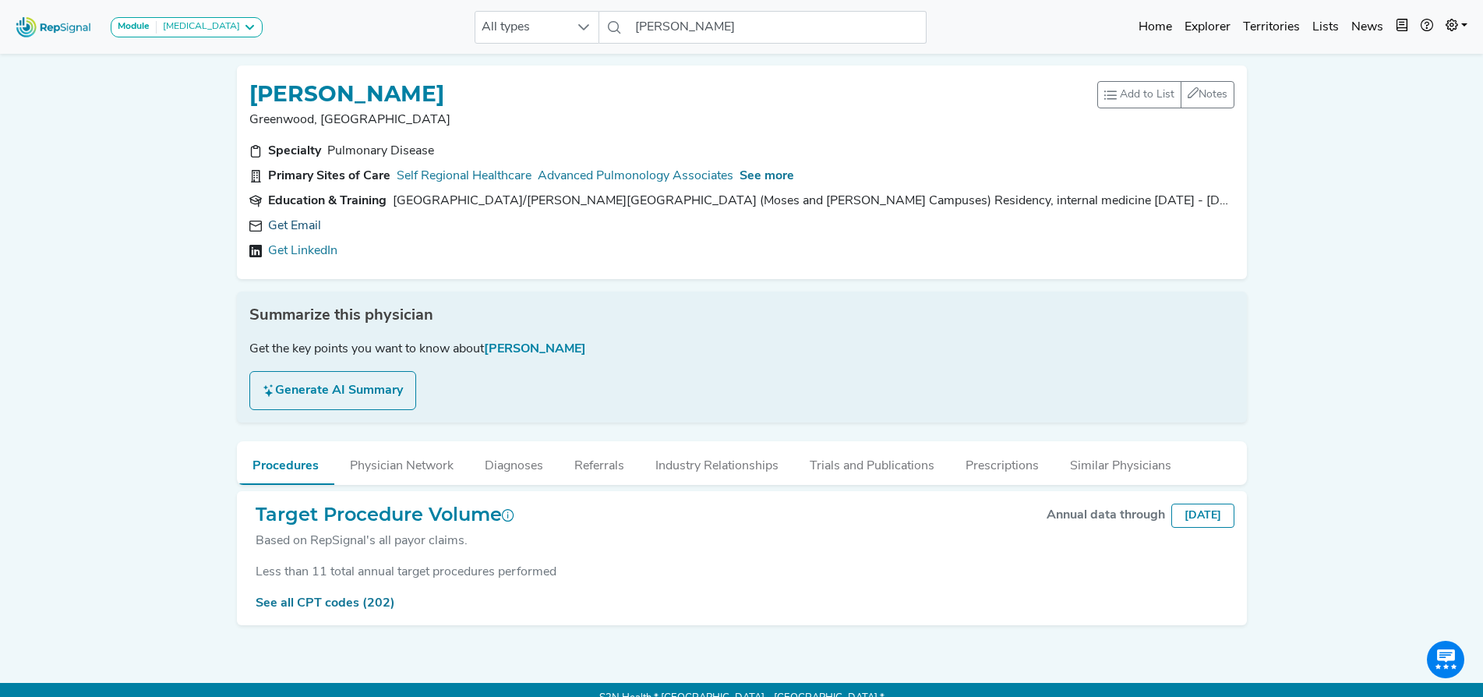
click at [298, 224] on link "Get Email" at bounding box center [294, 226] width 53 height 19
click at [514, 82] on div "LEONARD LIM" at bounding box center [673, 93] width 848 height 30
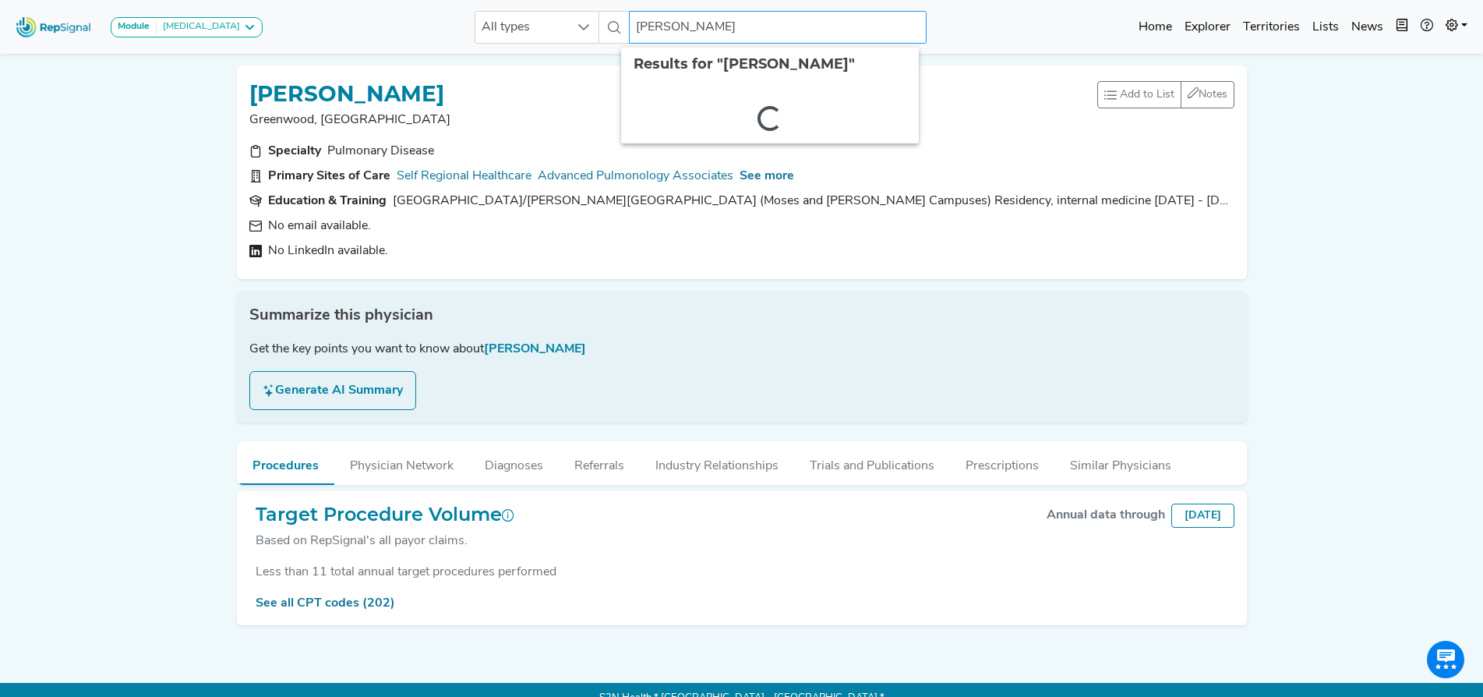
drag, startPoint x: 715, startPoint y: 26, endPoint x: 383, endPoint y: 10, distance: 332.4
click at [383, 10] on div "Module Bronchoscopy Bronchoscopy Disposable Bronchoscope SBRT SPE TTNA Thoracic…" at bounding box center [741, 26] width 1483 height 41
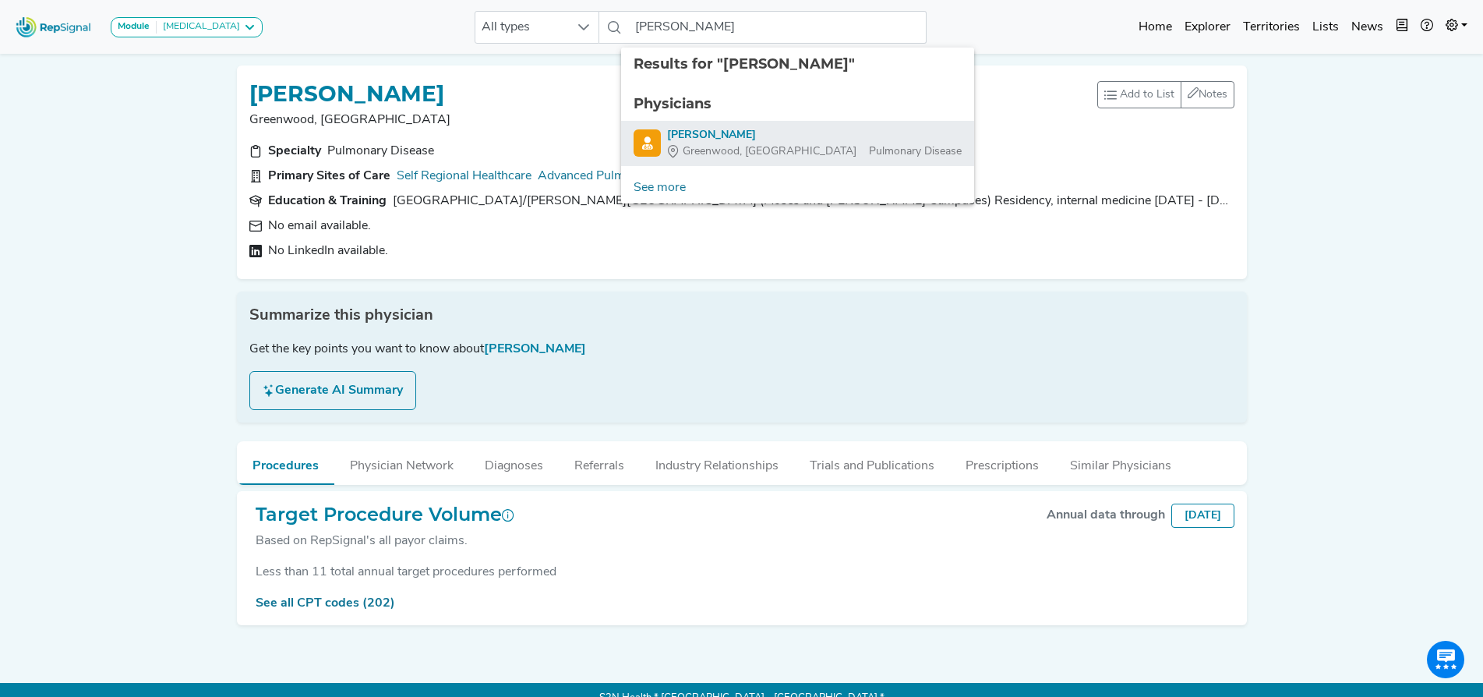
click at [742, 136] on div "John Patrick Tejada" at bounding box center [814, 135] width 295 height 16
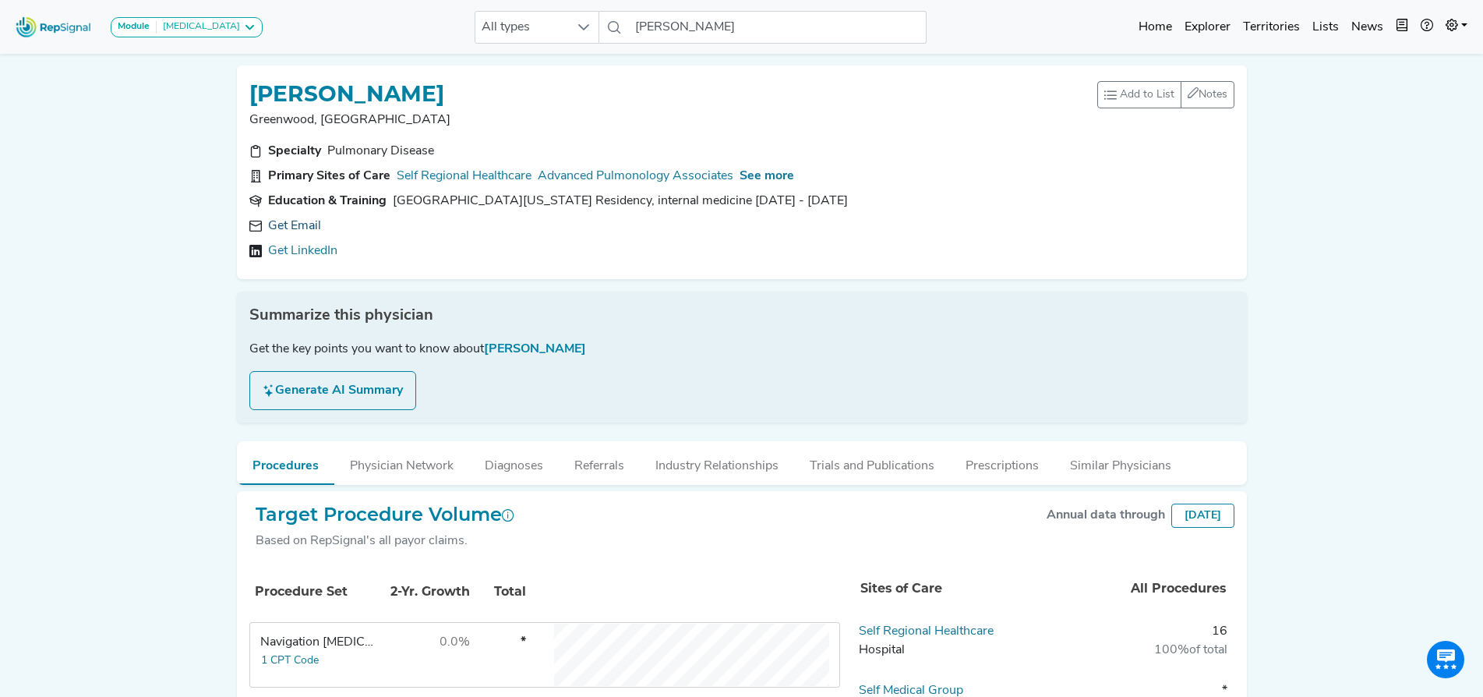
click at [291, 223] on link "Get Email" at bounding box center [294, 226] width 53 height 19
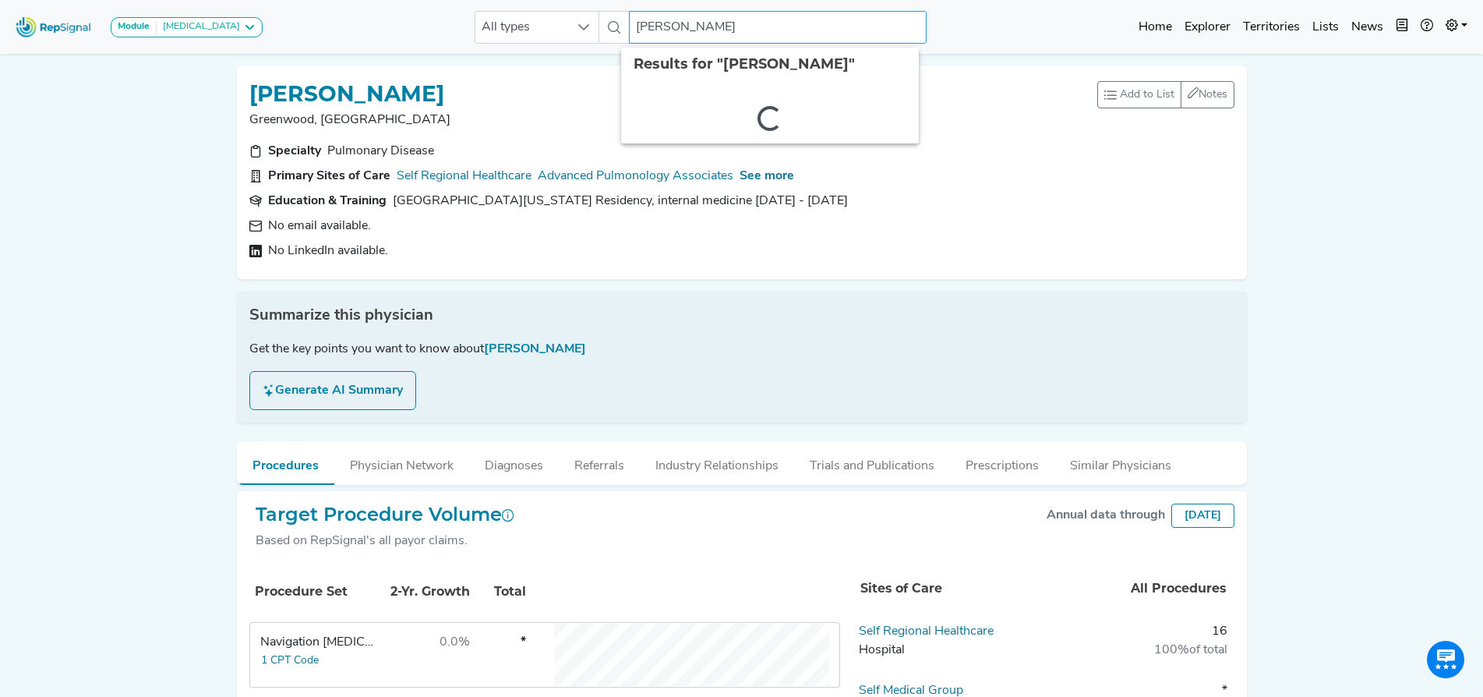
click at [799, 28] on input "John Patrick Tejada" at bounding box center [778, 27] width 298 height 33
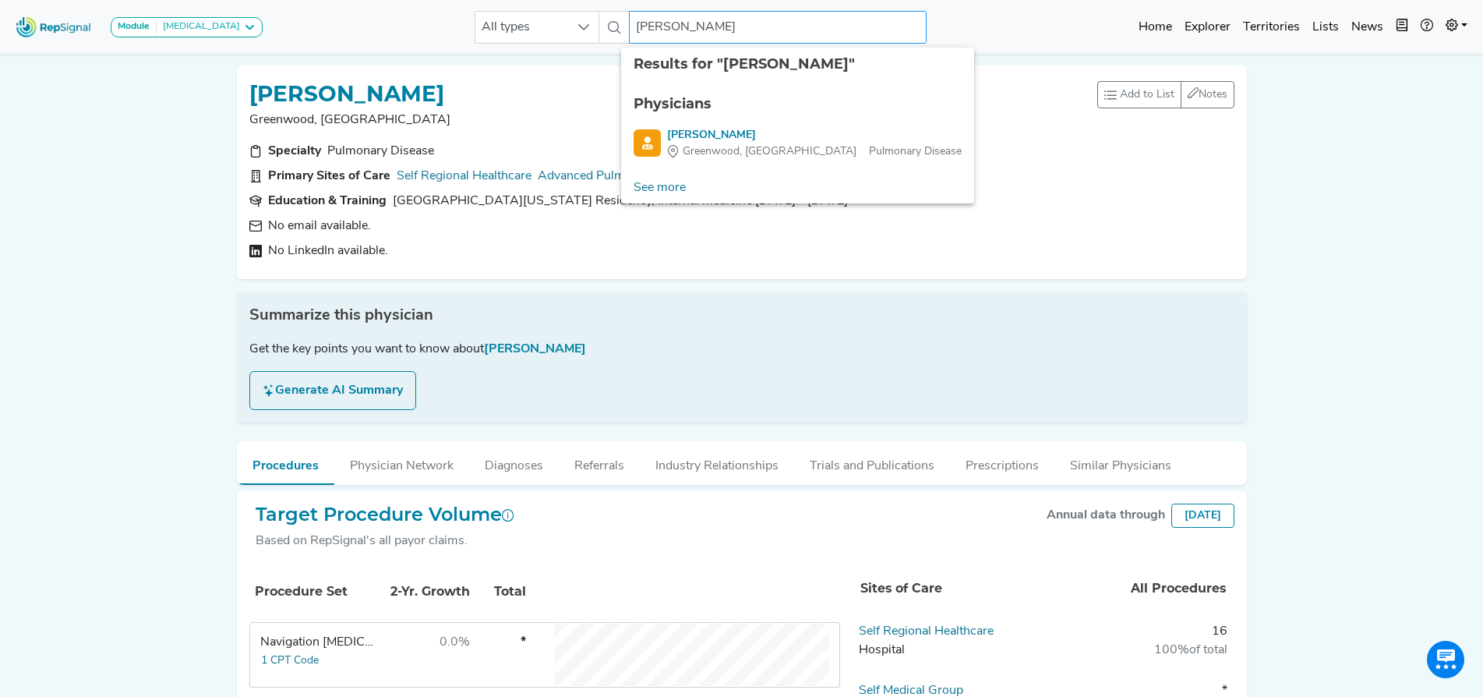
click at [758, 29] on input "John Patrick Tejada" at bounding box center [778, 27] width 298 height 33
type input "J"
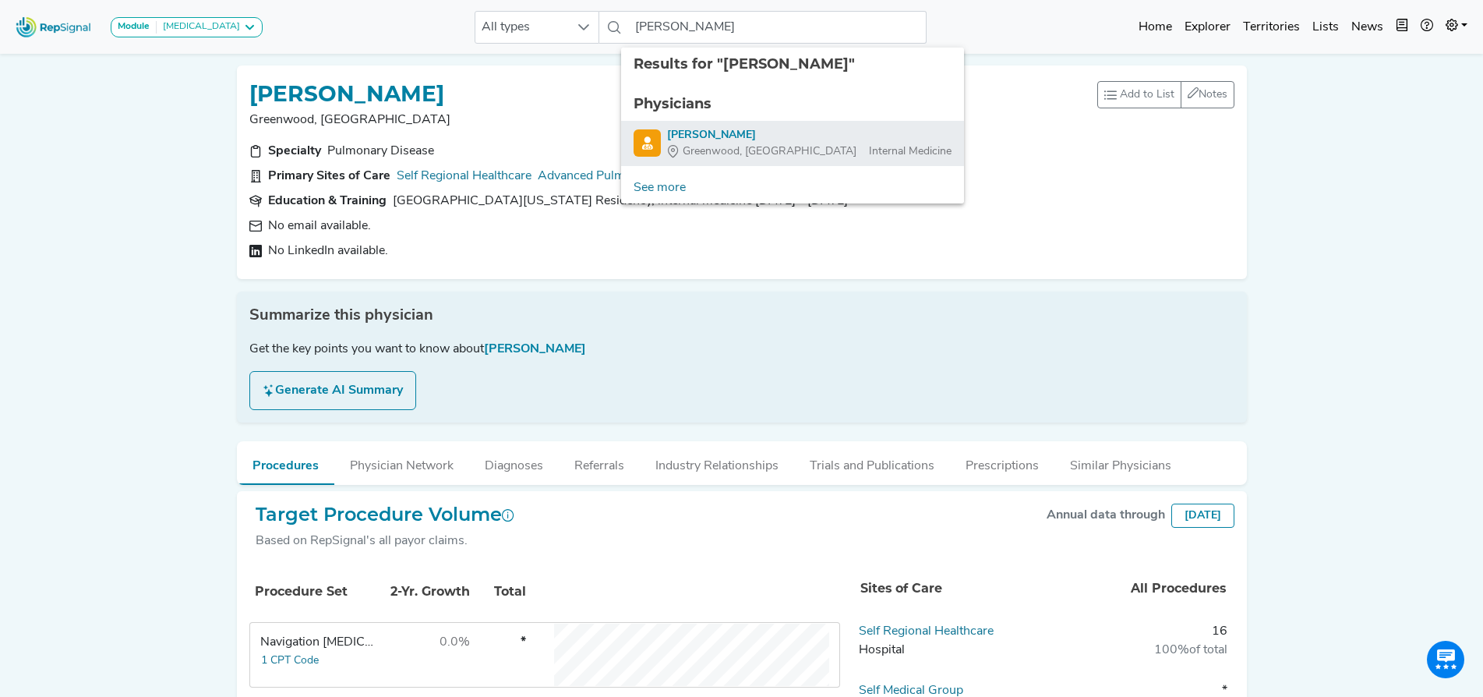
click at [725, 136] on div "Anna Kookoolis" at bounding box center [809, 135] width 284 height 16
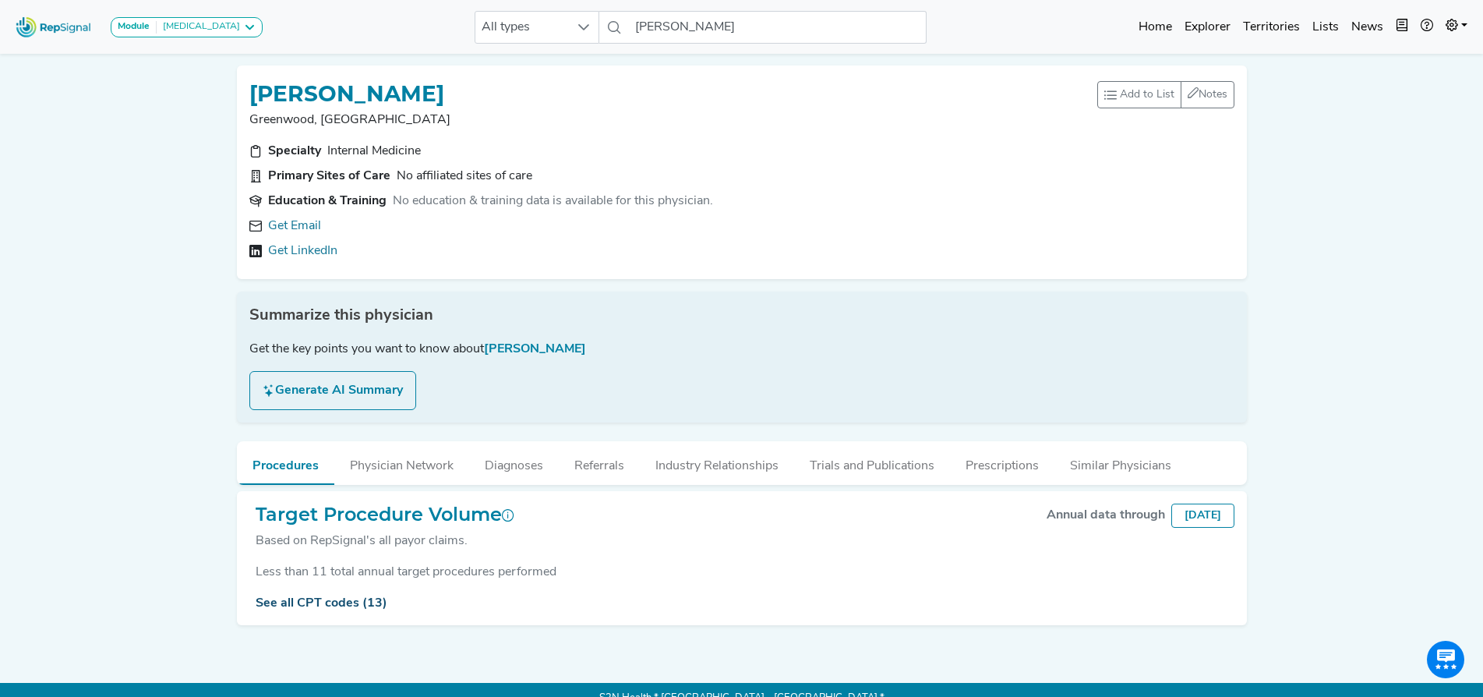
click at [298, 602] on link "See all CPT codes (13)" at bounding box center [322, 603] width 132 height 12
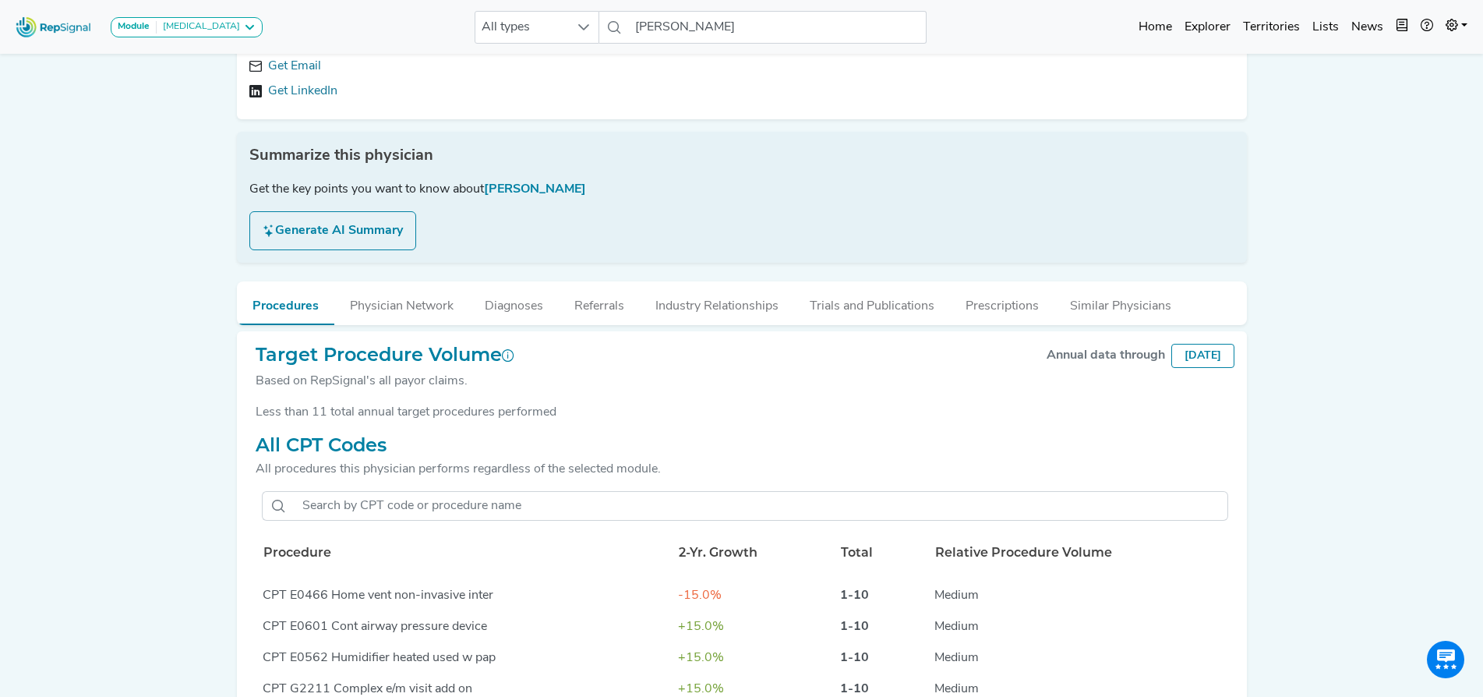
scroll to position [156, 0]
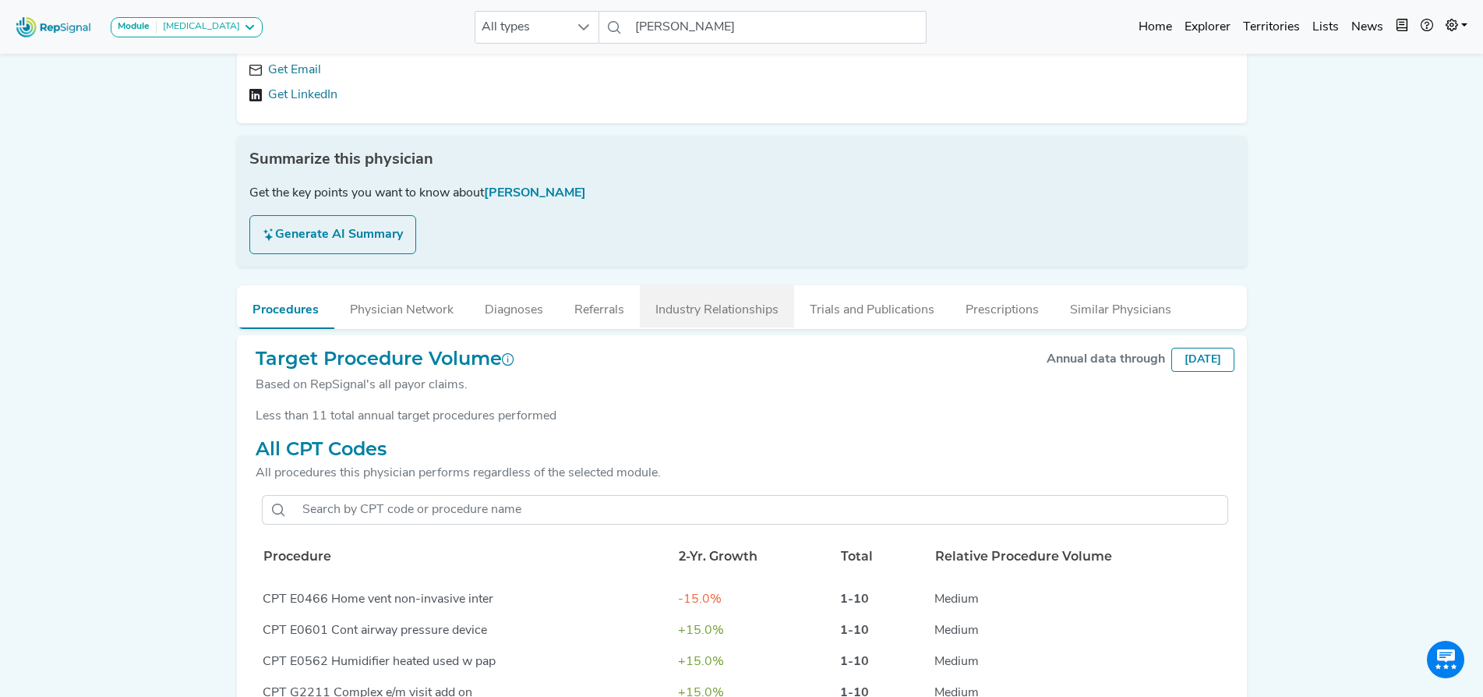
click at [719, 307] on button "Industry Relationships" at bounding box center [717, 306] width 154 height 42
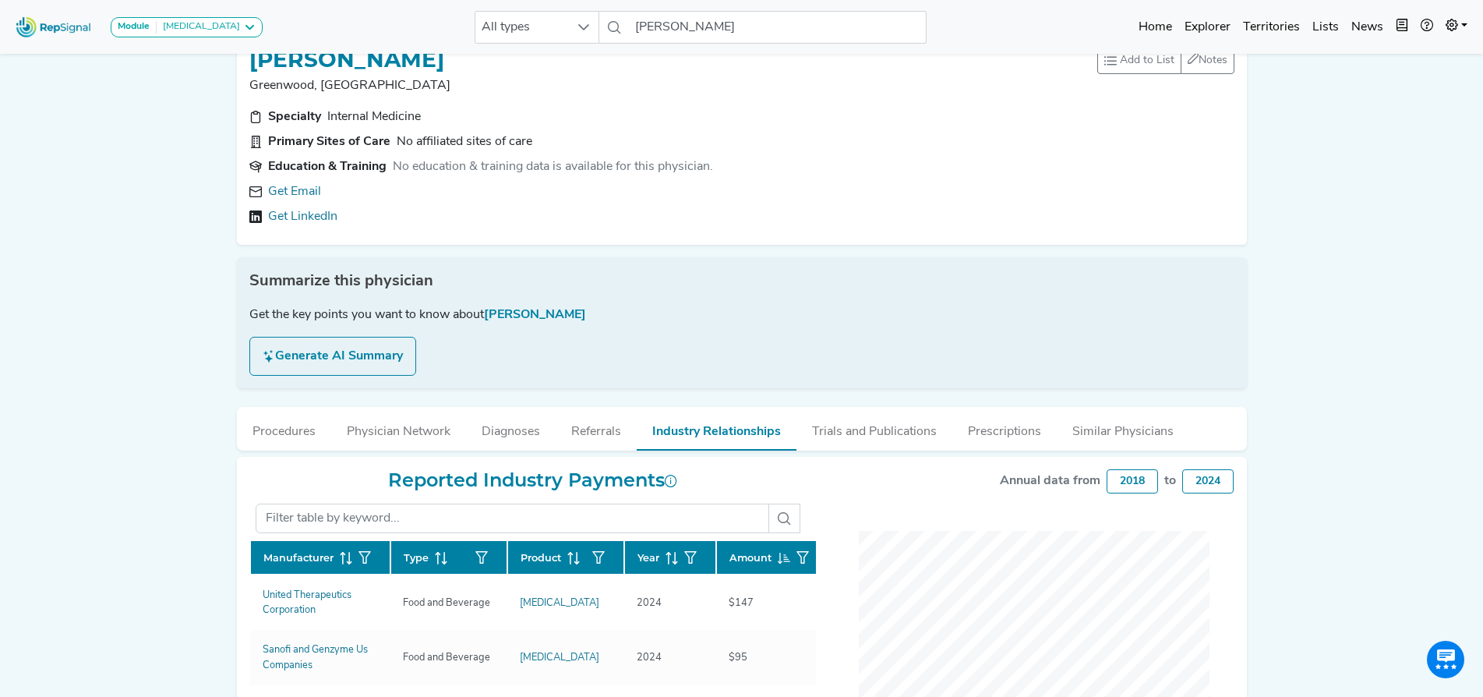
scroll to position [0, 0]
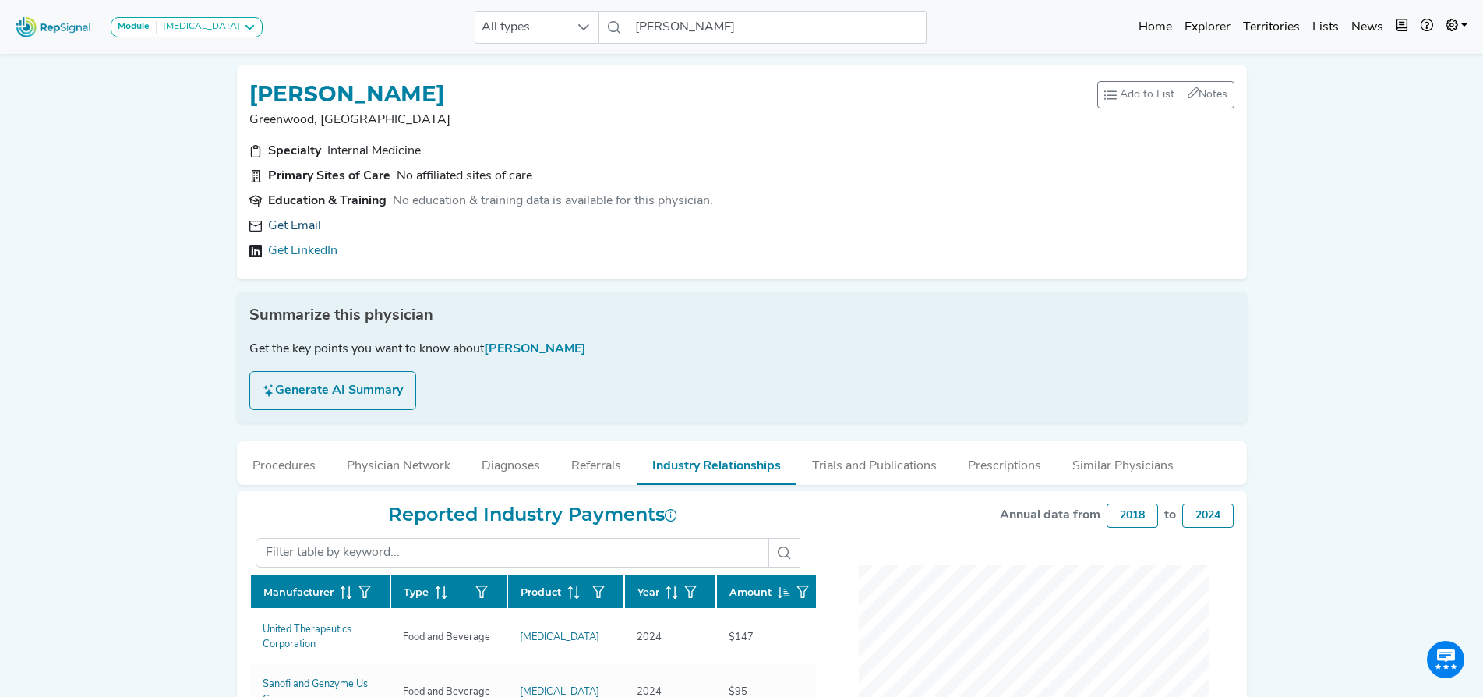
click at [304, 221] on link "Get Email" at bounding box center [294, 226] width 53 height 19
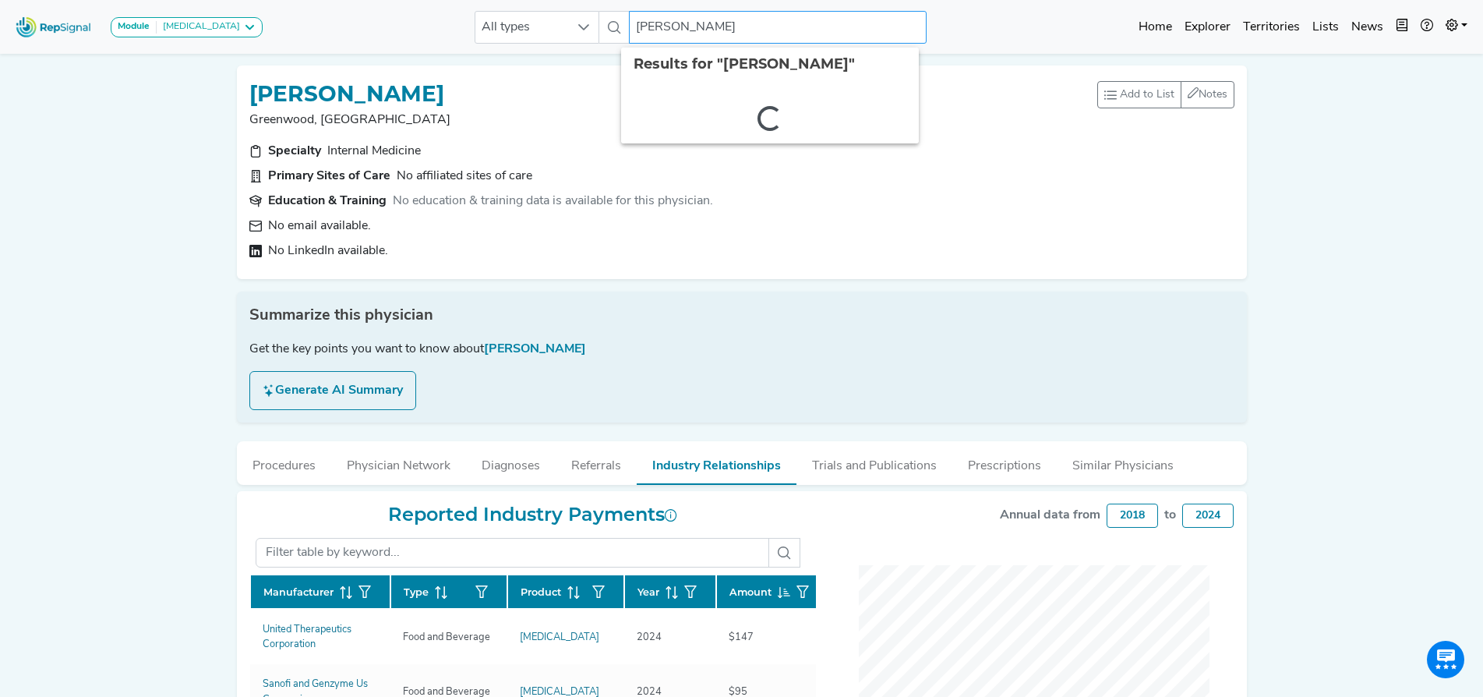
drag, startPoint x: 733, startPoint y: 23, endPoint x: 563, endPoint y: -9, distance: 172.9
click at [563, 0] on html "Module Bronchoscopy Bronchoscopy Disposable Bronchoscope SBRT SPE TTNA Thoracic…" at bounding box center [741, 528] width 1483 height 1057
click at [677, 182] on link "See more" at bounding box center [659, 187] width 77 height 31
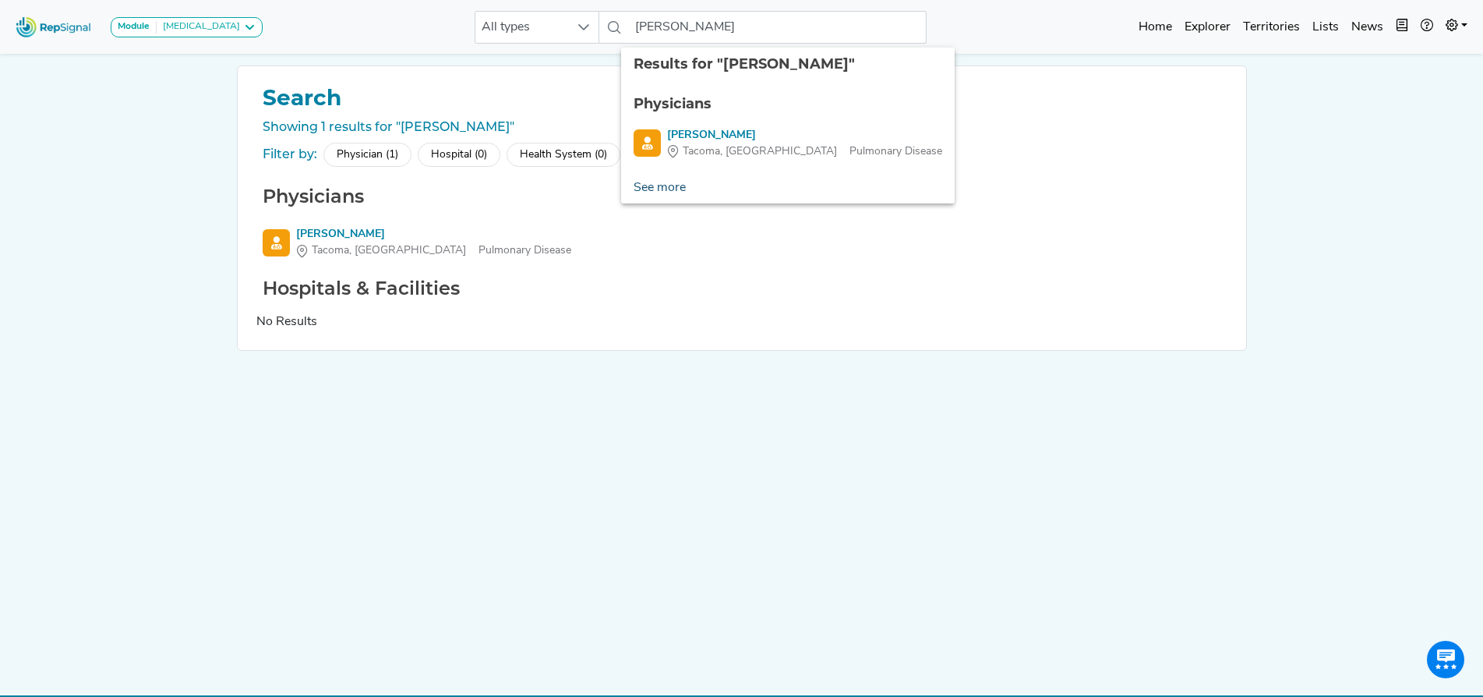
click at [663, 183] on link "See more" at bounding box center [659, 187] width 77 height 31
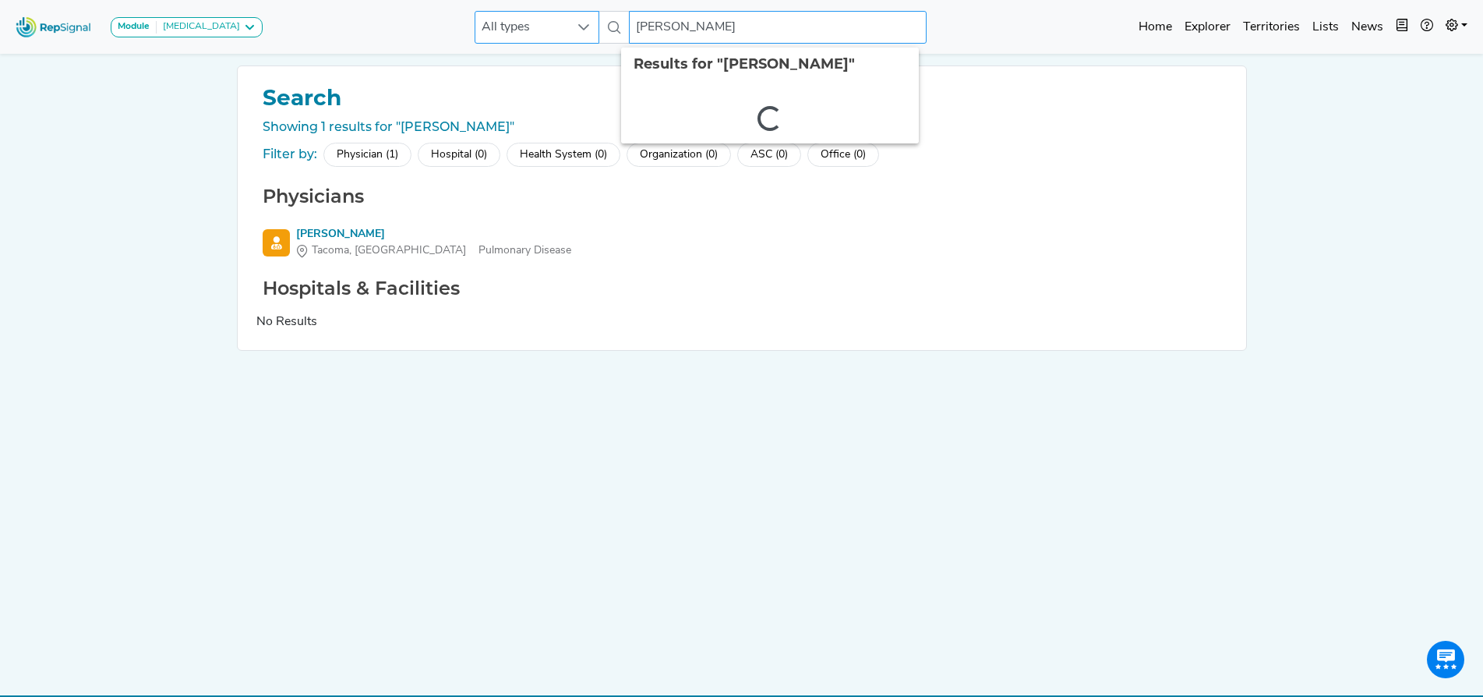
drag, startPoint x: 737, startPoint y: 20, endPoint x: 510, endPoint y: 24, distance: 227.6
click at [510, 24] on div "All types jeffrey albores 2 results are available" at bounding box center [701, 27] width 452 height 33
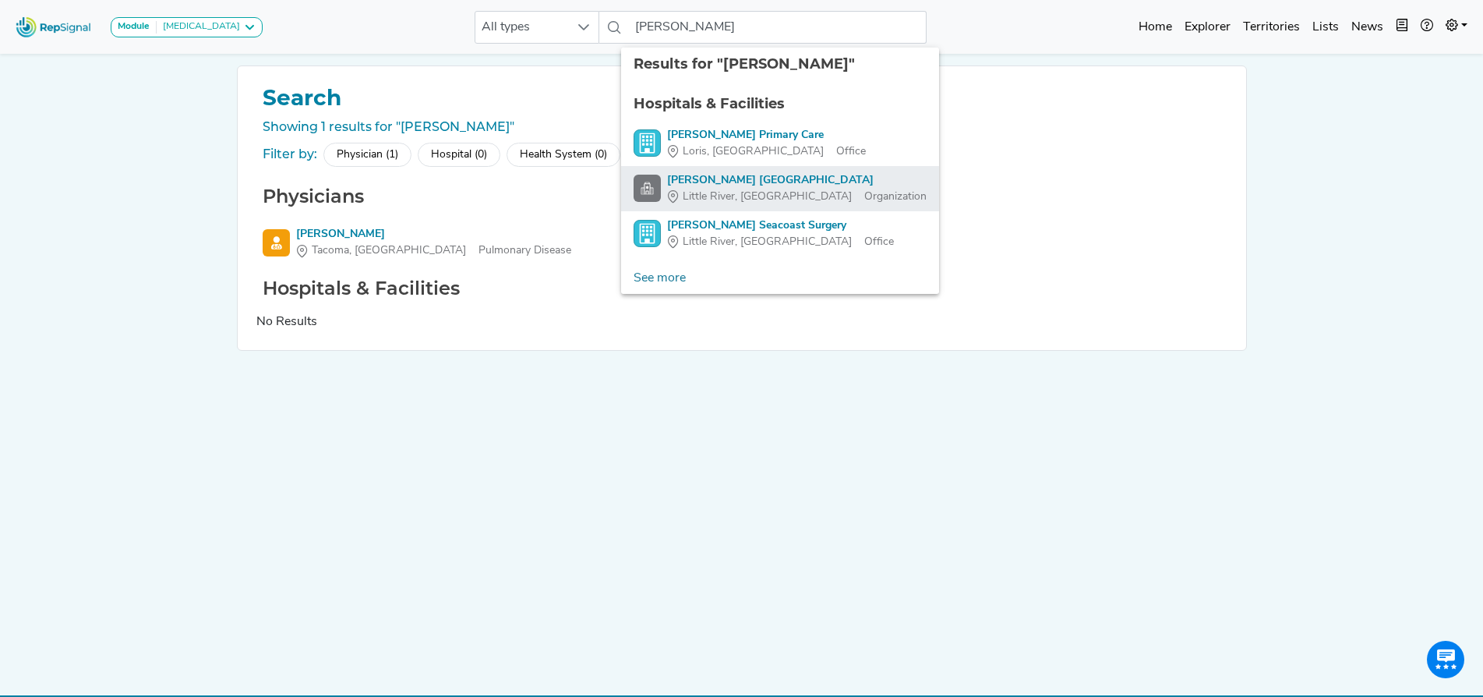
click at [725, 179] on div "Mcleod Loris Seacoast Hospital" at bounding box center [797, 180] width 260 height 16
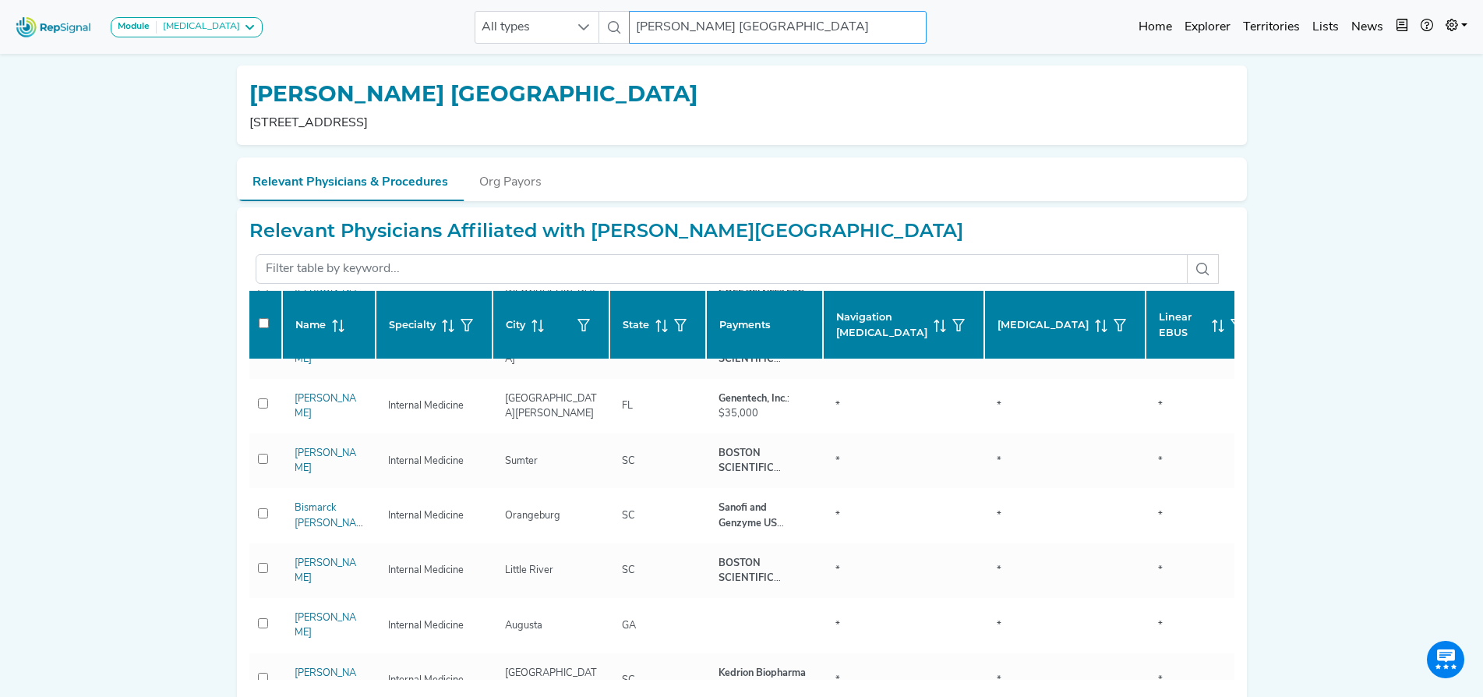
scroll to position [0, 5]
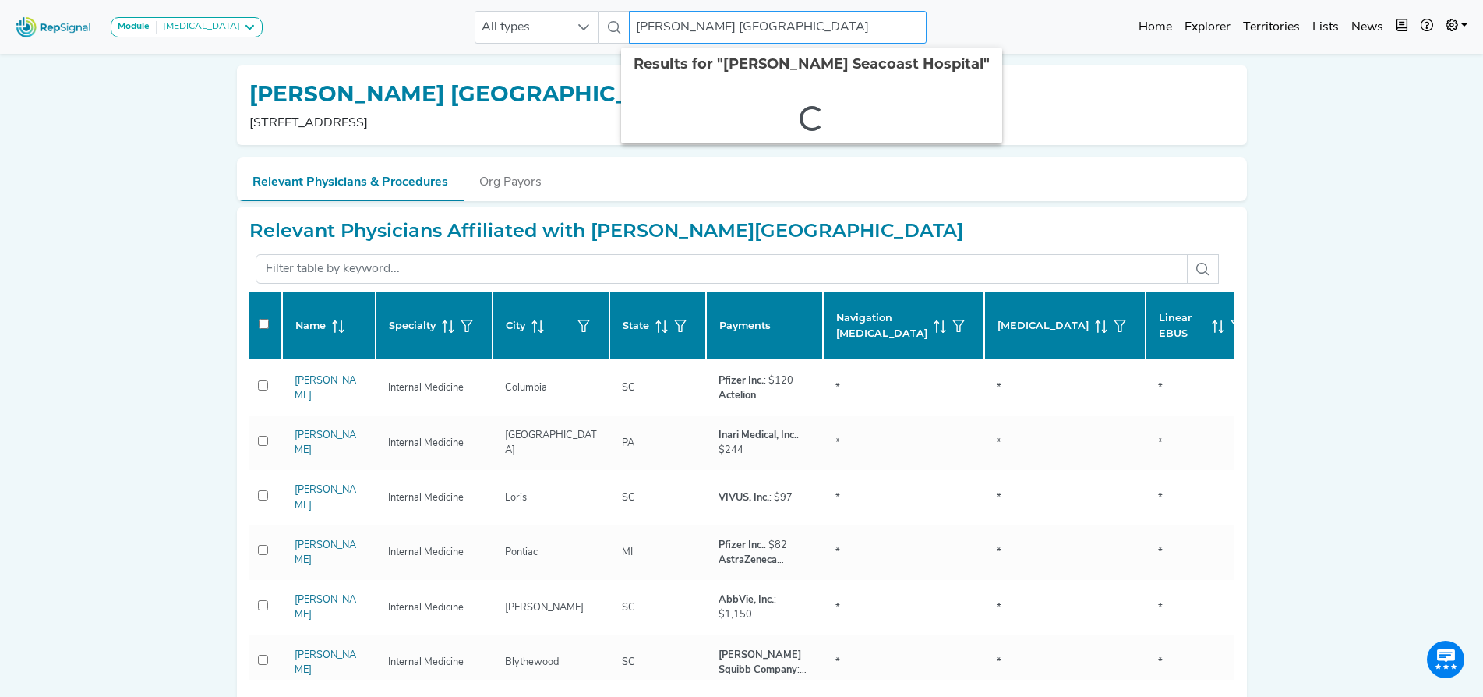
drag, startPoint x: 809, startPoint y: 24, endPoint x: 518, endPoint y: -3, distance: 292.0
click at [518, 0] on html "Module Bronchoscopy Bronchoscopy Disposable Bronchoscope SBRT SPE TTNA Thoracic…" at bounding box center [741, 429] width 1483 height 858
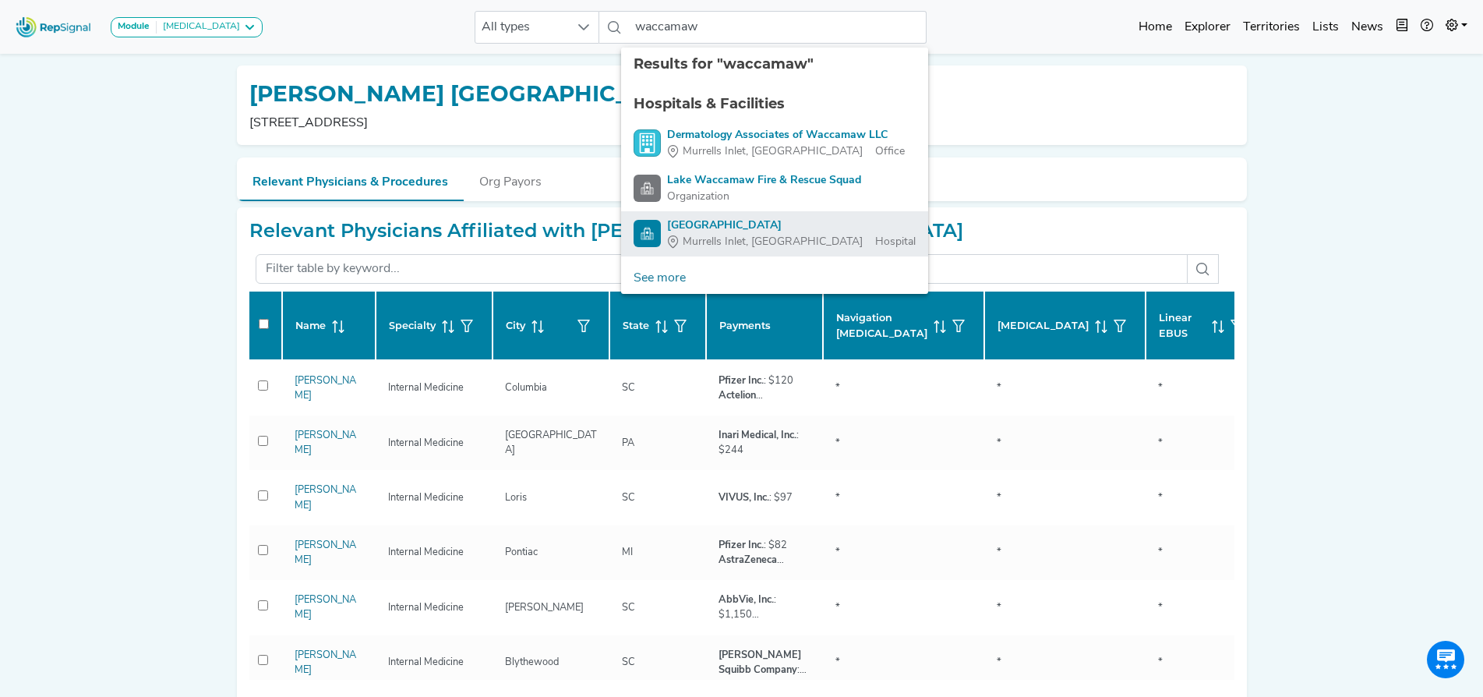
click at [818, 228] on div "Tidelands Waccamaw Community Hospital" at bounding box center [791, 225] width 249 height 16
type input "Tidelands Waccamaw Community Hospital"
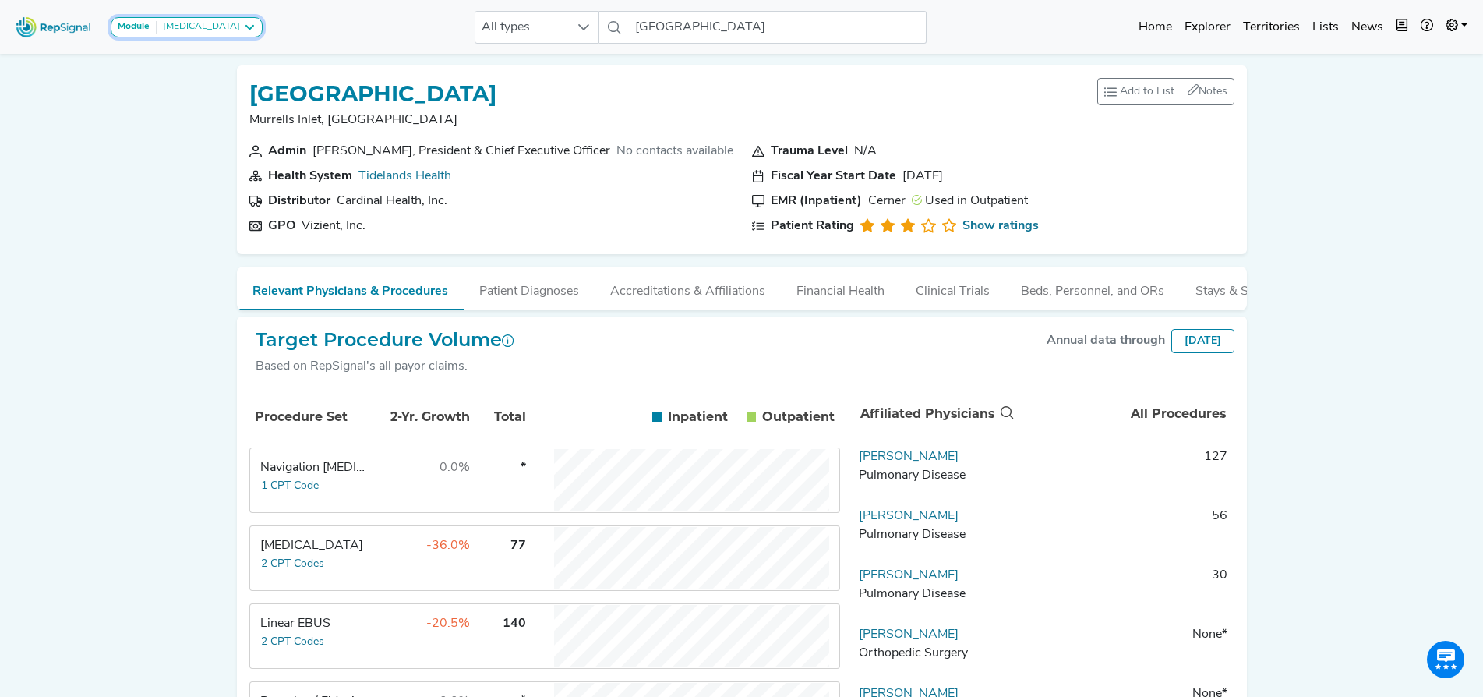
click at [131, 23] on strong "Module" at bounding box center [134, 26] width 32 height 9
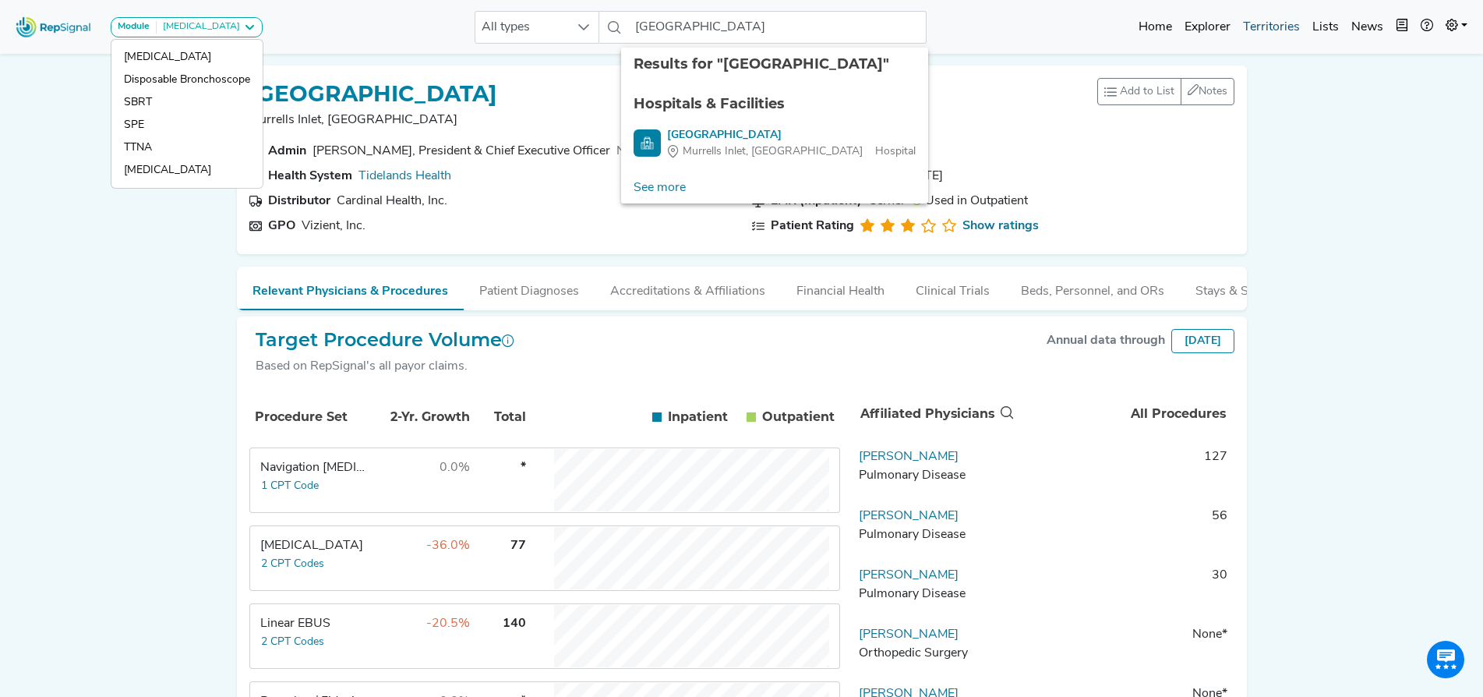
click at [1284, 26] on link "Territories" at bounding box center [1271, 27] width 69 height 31
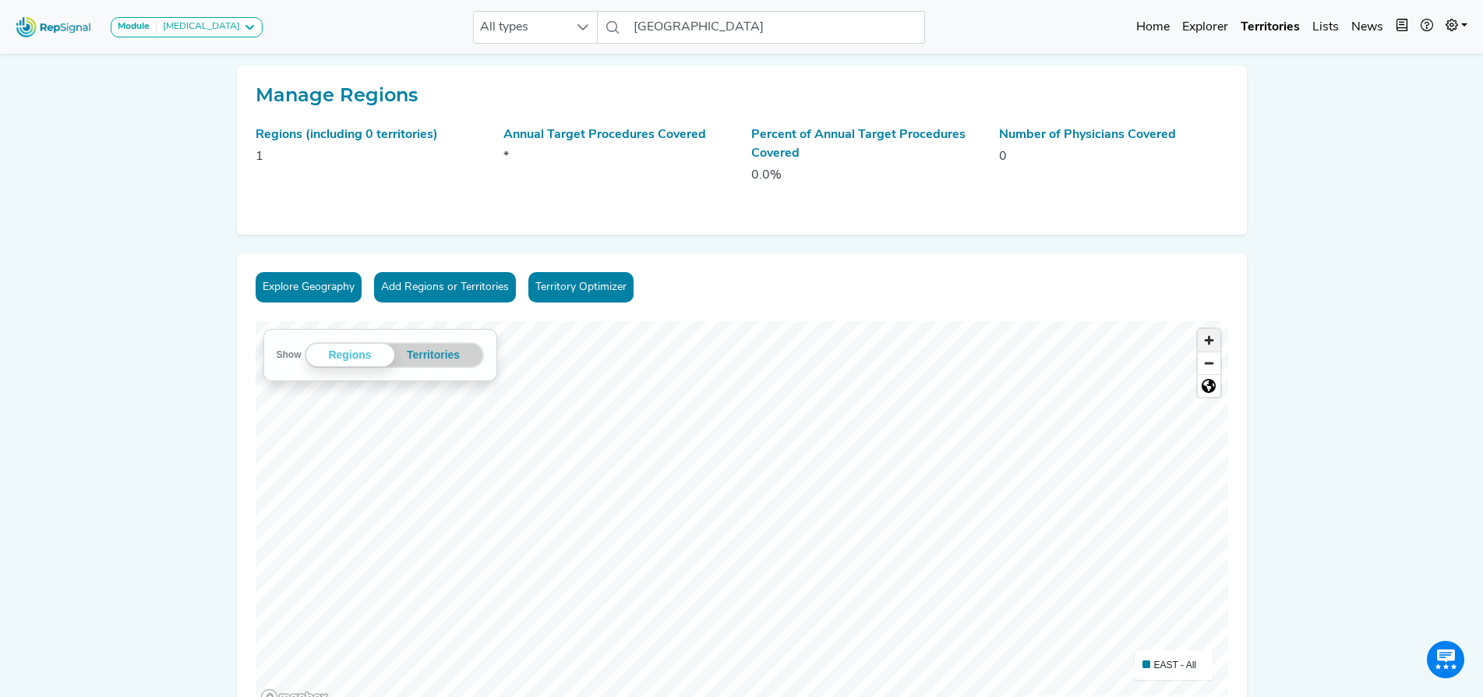
click at [1210, 339] on span "Zoom in" at bounding box center [1209, 340] width 23 height 23
click at [432, 353] on button "Territories" at bounding box center [433, 355] width 79 height 23
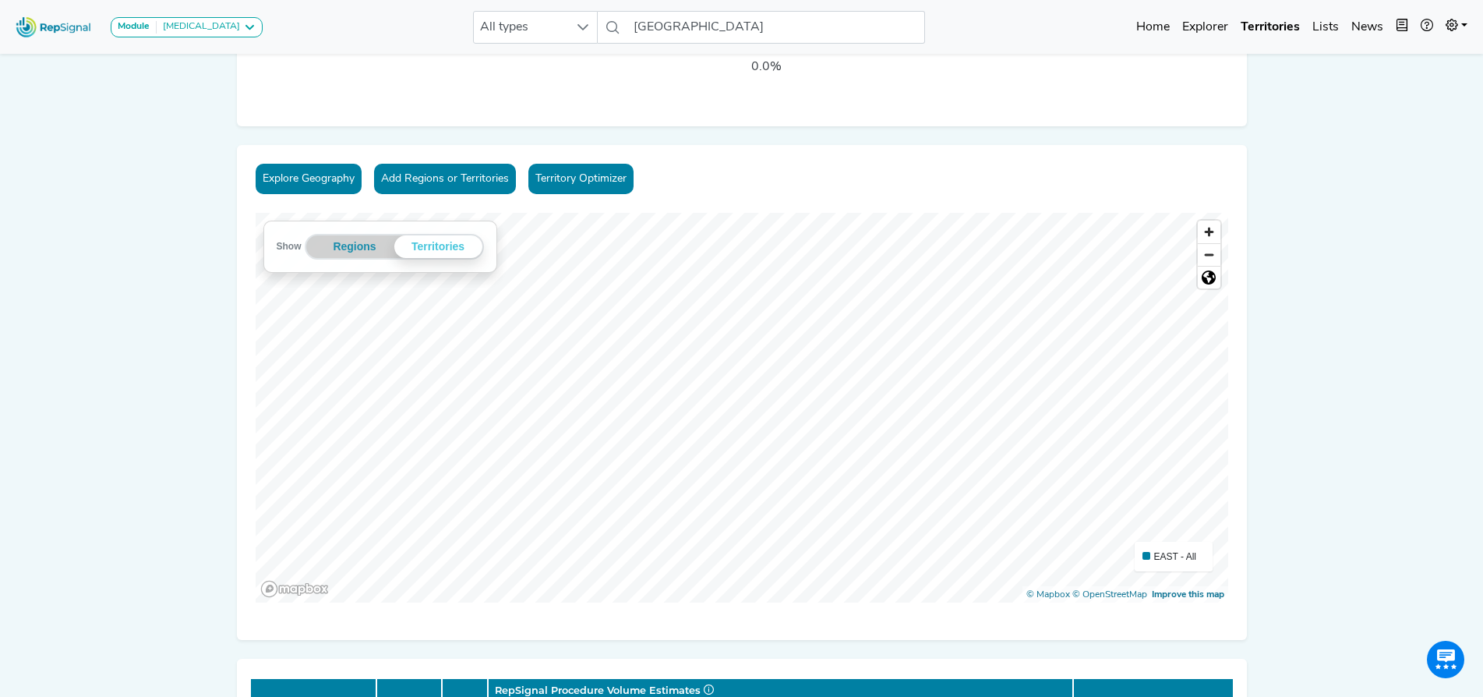
scroll to position [104, 0]
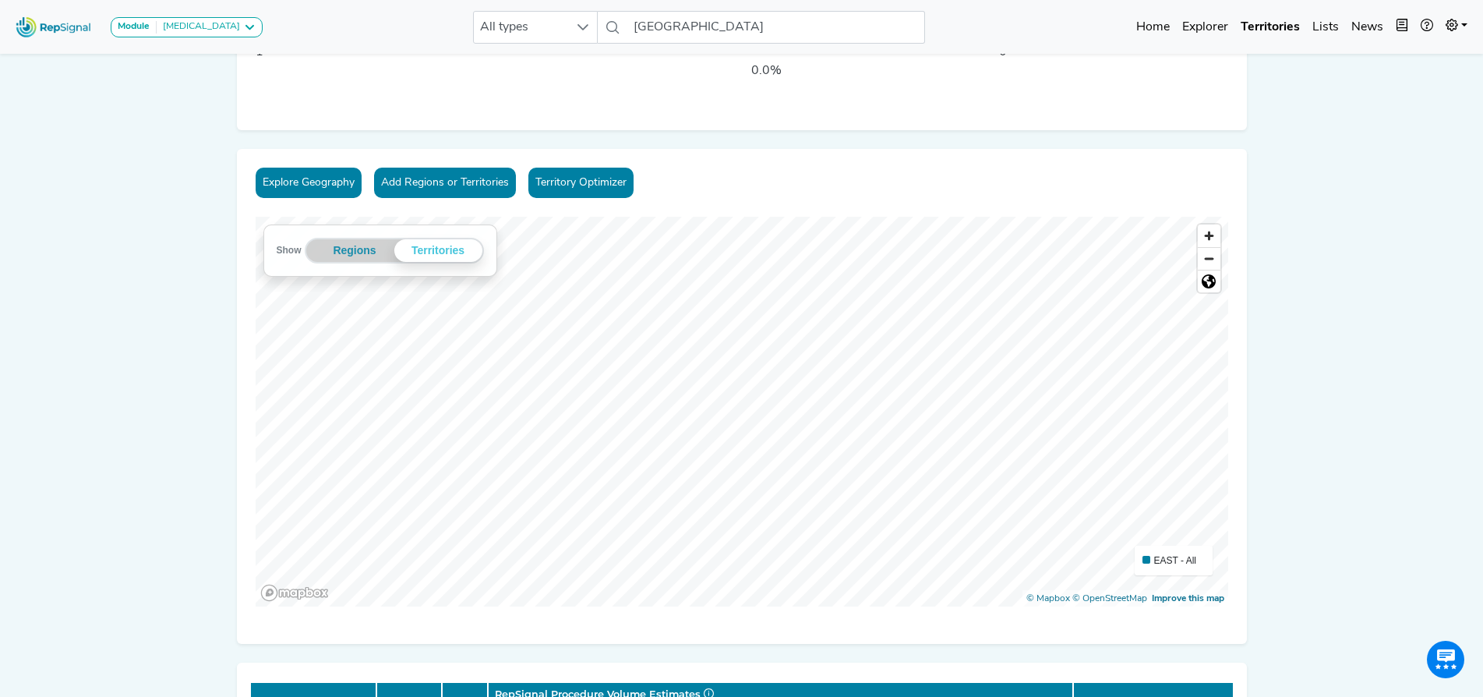
click at [793, 173] on div "Explore Geography Add Regions or Territories Territory Optimizer" at bounding box center [742, 186] width 973 height 37
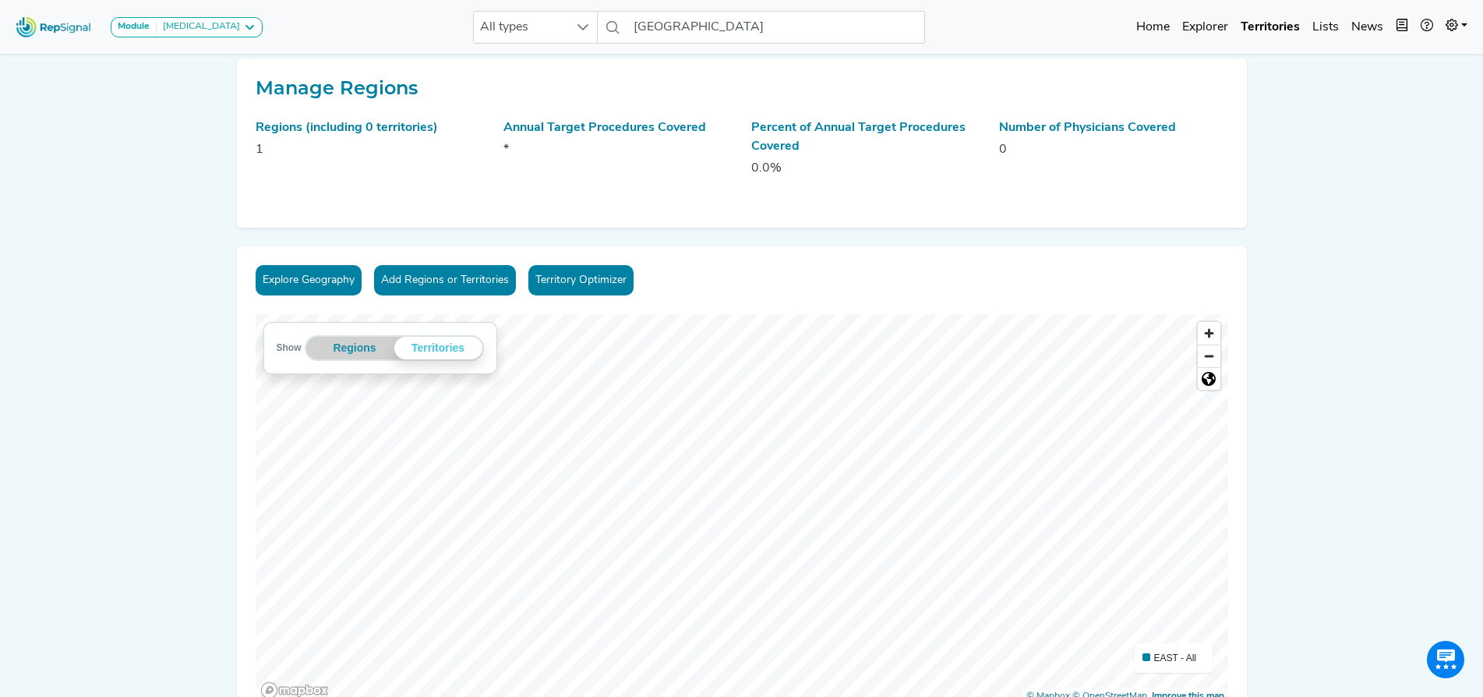
scroll to position [0, 0]
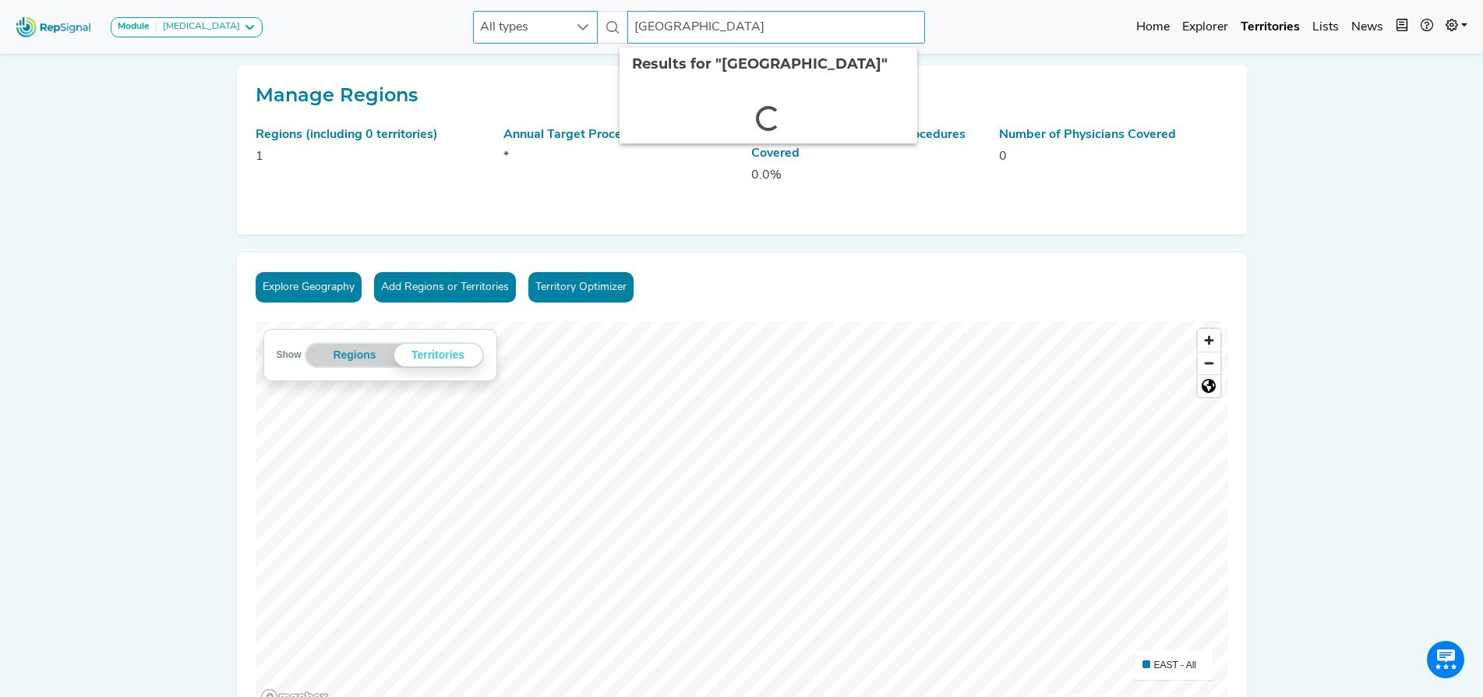
drag, startPoint x: 883, startPoint y: 23, endPoint x: 576, endPoint y: 15, distance: 307.2
click at [576, 15] on div "All types Tidelands Waccamaw Community Hospital 2 results are available" at bounding box center [699, 27] width 452 height 33
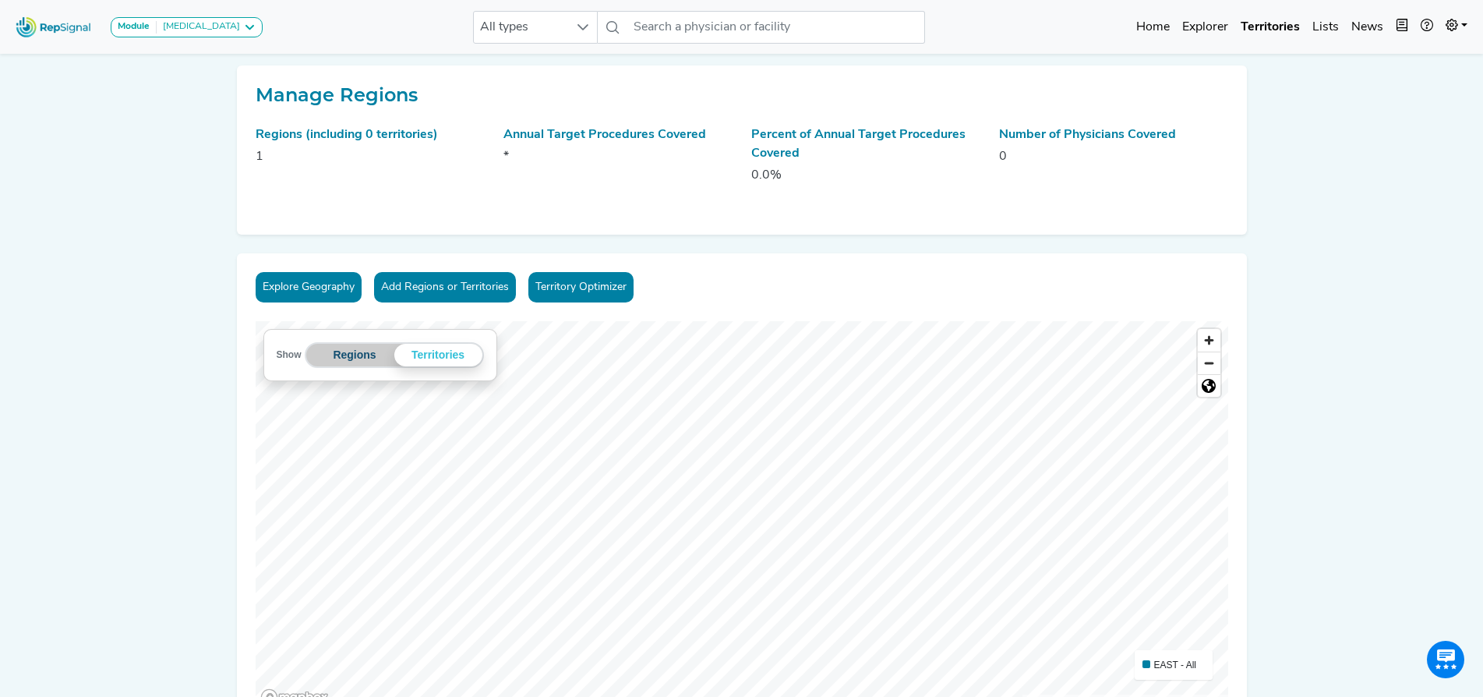
click at [363, 355] on button "Regions" at bounding box center [355, 355] width 79 height 23
click at [1210, 366] on span "Zoom out" at bounding box center [1209, 363] width 23 height 22
click at [1214, 24] on link "Explorer" at bounding box center [1205, 27] width 58 height 31
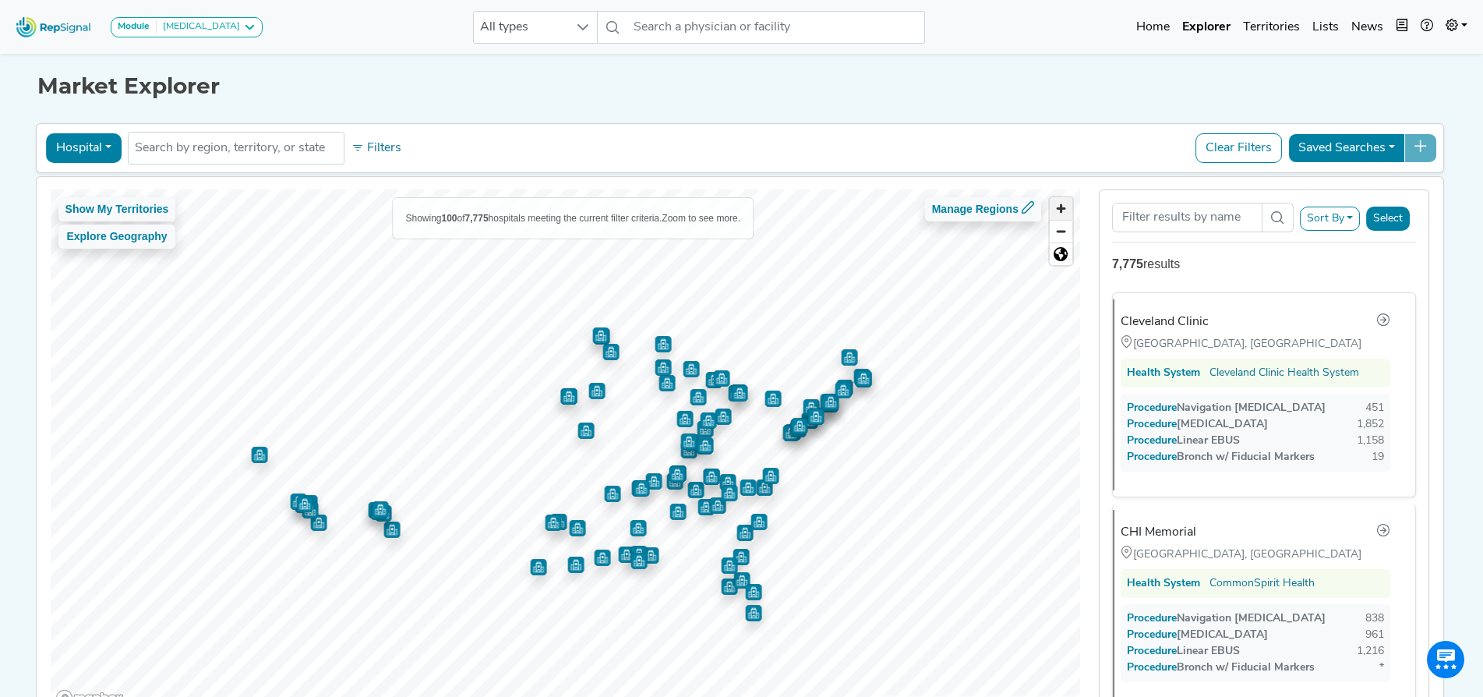
click at [1063, 207] on span "Zoom in" at bounding box center [1061, 208] width 23 height 23
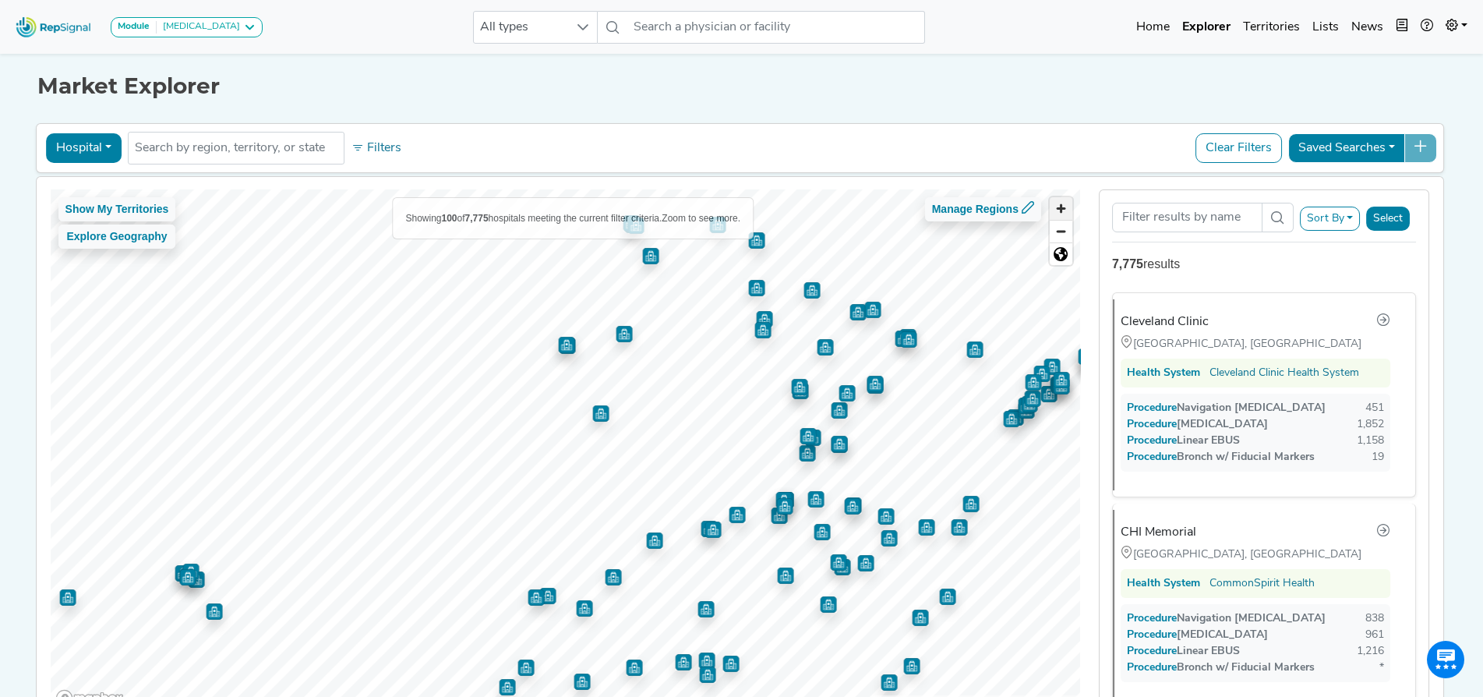
click at [1063, 207] on span "Zoom in" at bounding box center [1061, 208] width 23 height 23
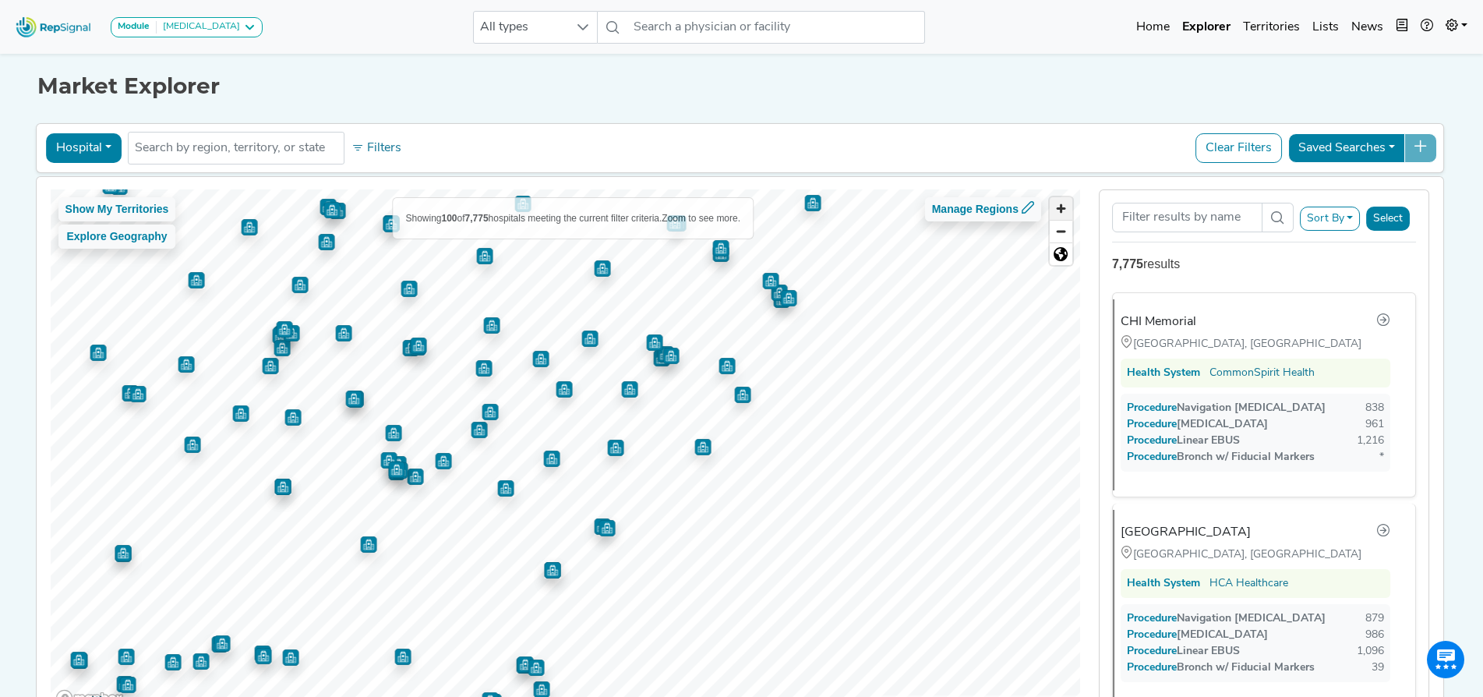
click at [1062, 210] on span "Zoom in" at bounding box center [1061, 208] width 23 height 23
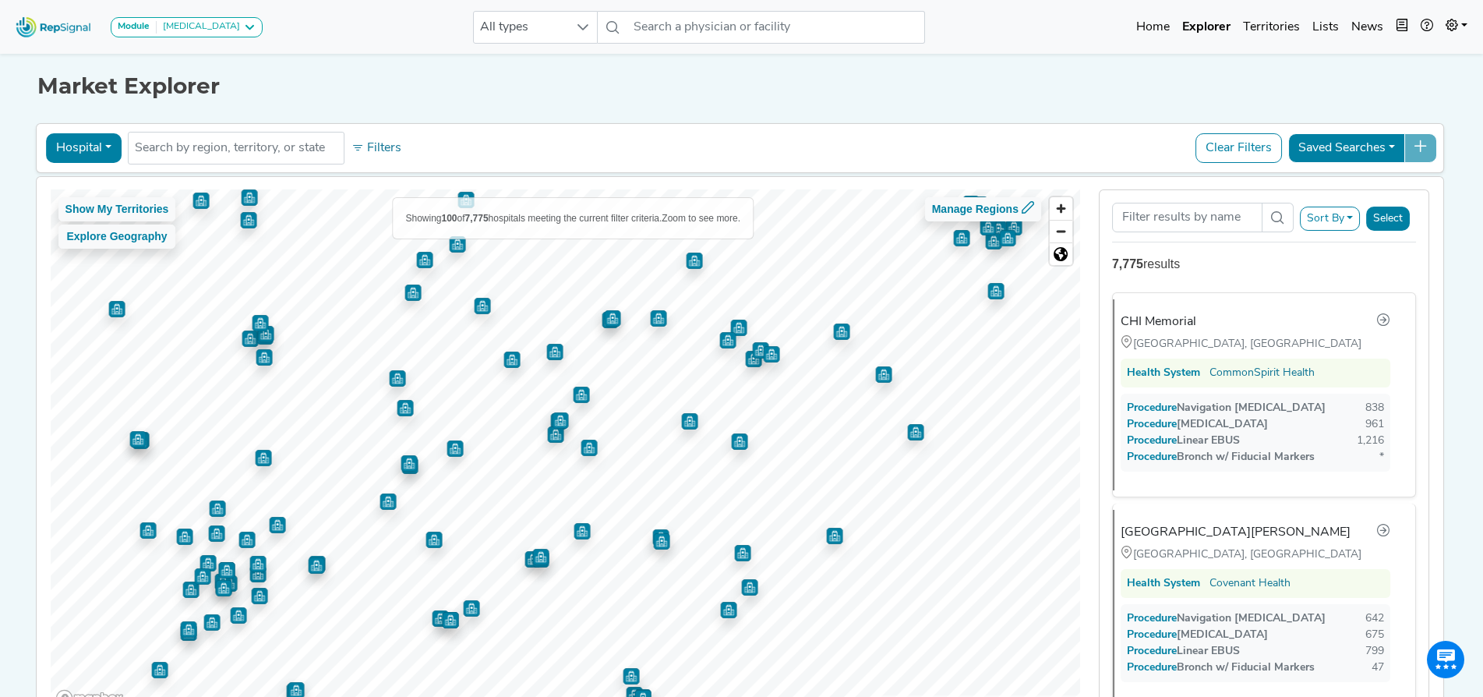
click at [399, 410] on img "Map marker" at bounding box center [405, 408] width 16 height 16
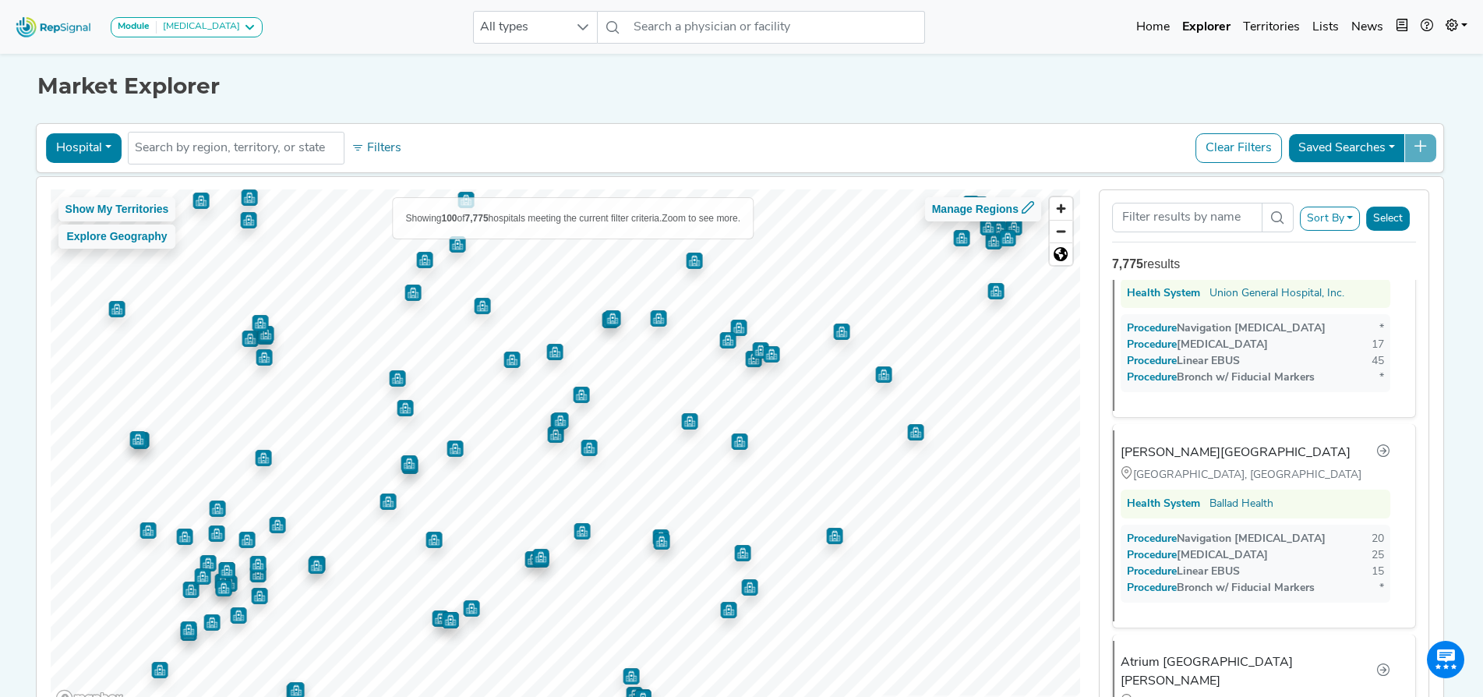
scroll to position [18701, 0]
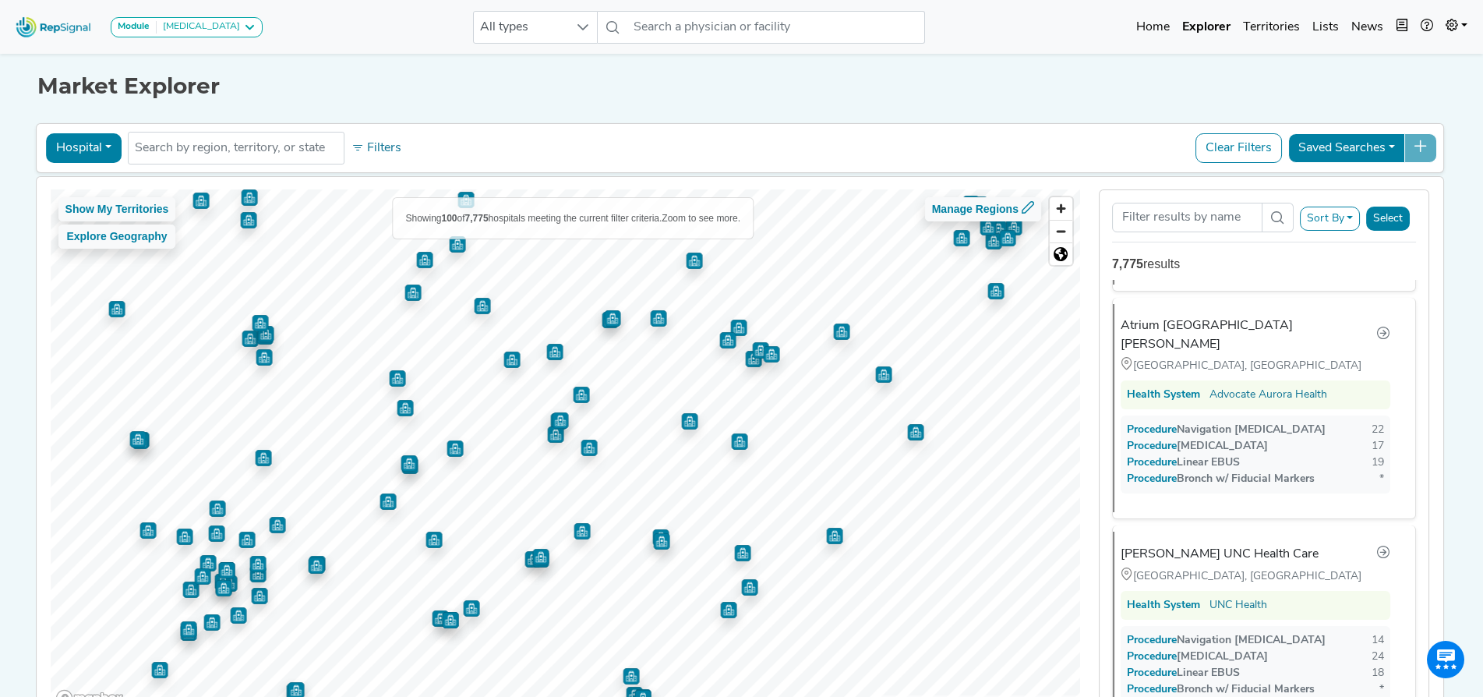
click at [393, 374] on img "Map marker" at bounding box center [397, 378] width 16 height 16
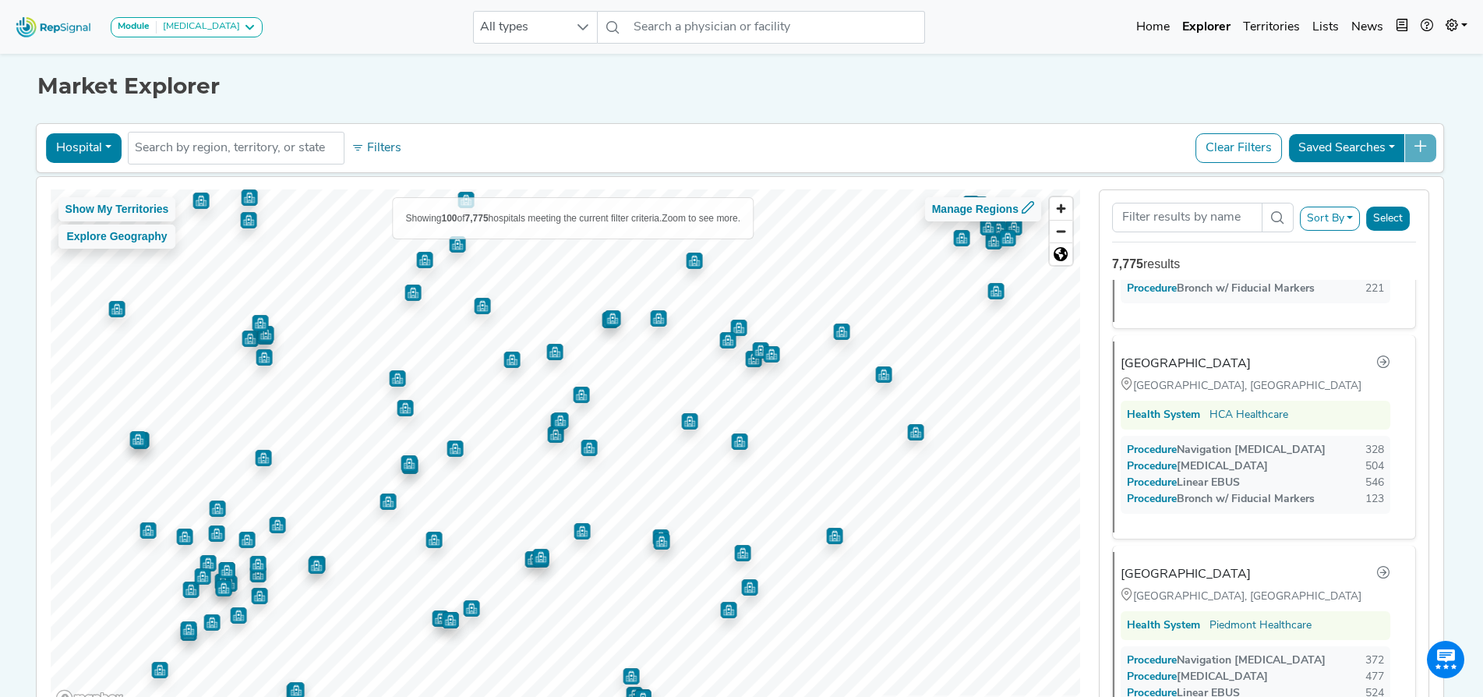
scroll to position [623, 0]
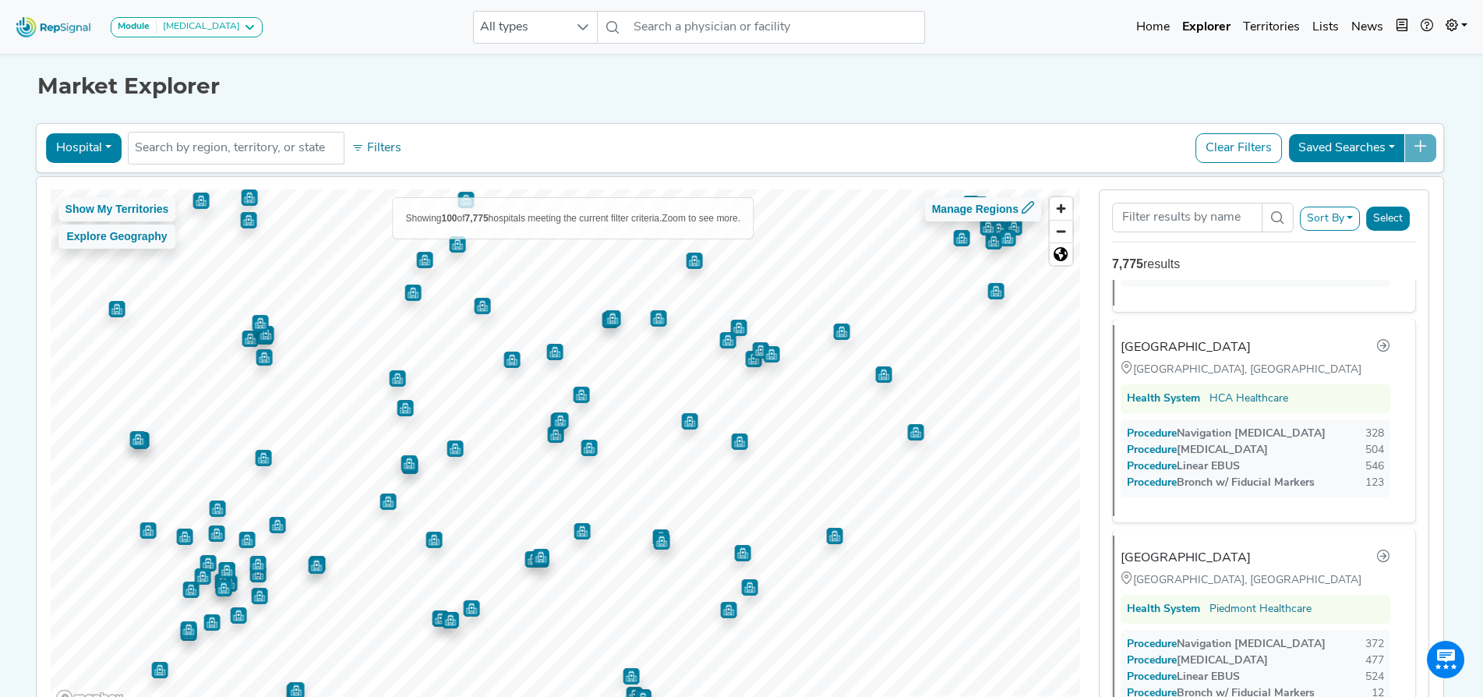
click at [507, 365] on img "Map marker" at bounding box center [511, 359] width 16 height 16
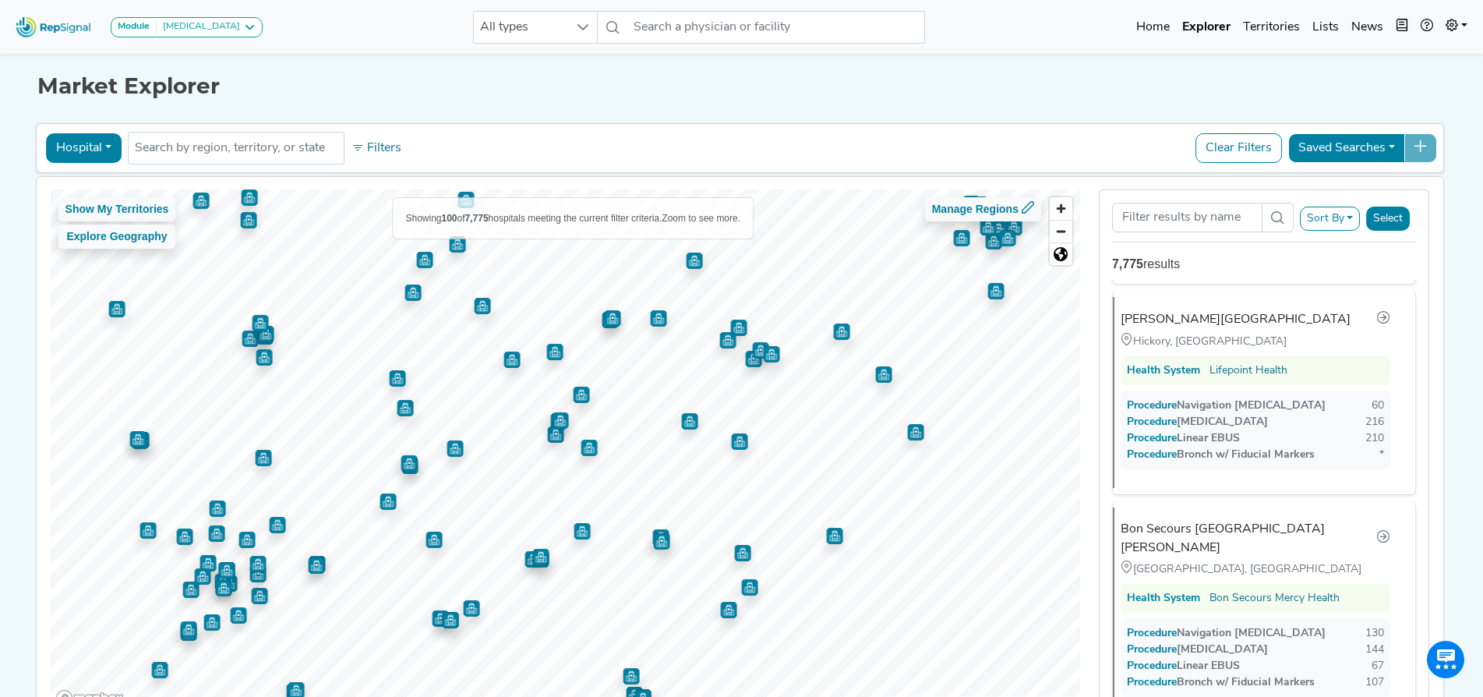
scroll to position [6233, 0]
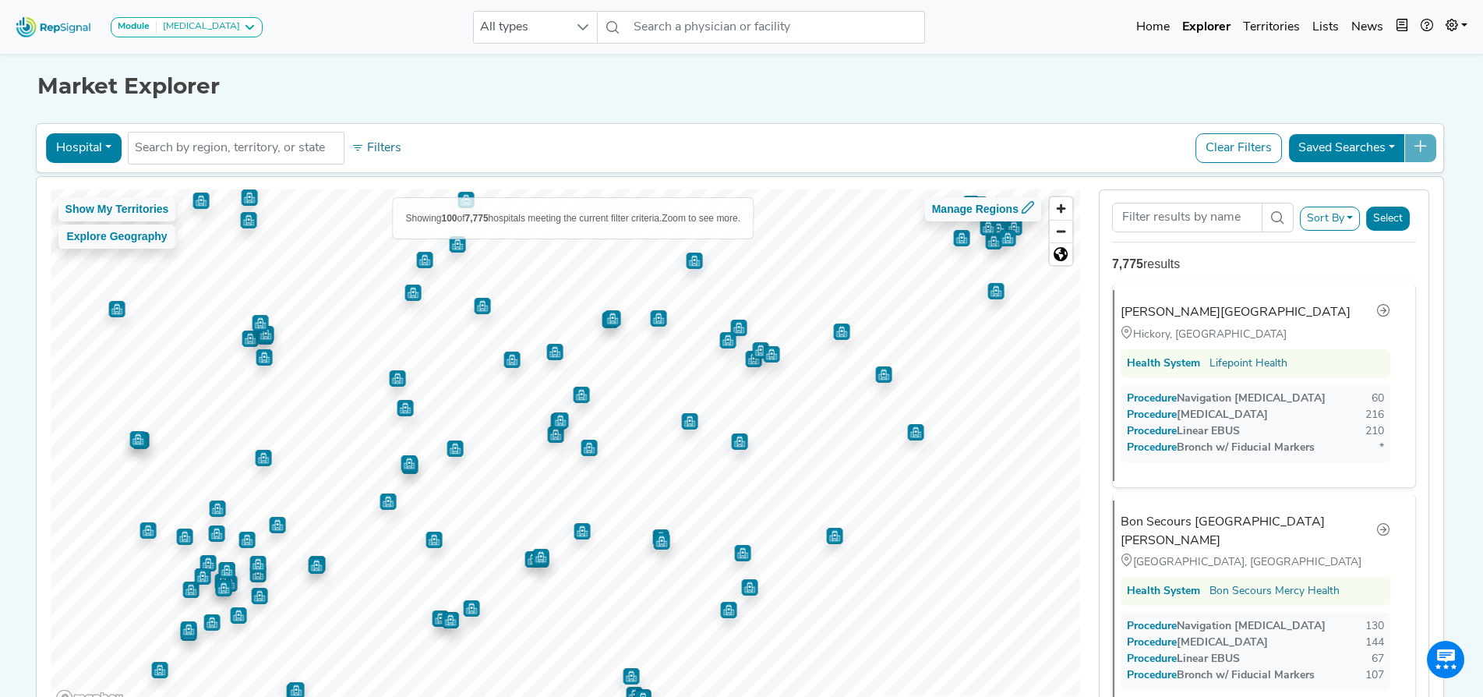
click at [475, 304] on img "Map marker" at bounding box center [482, 306] width 16 height 16
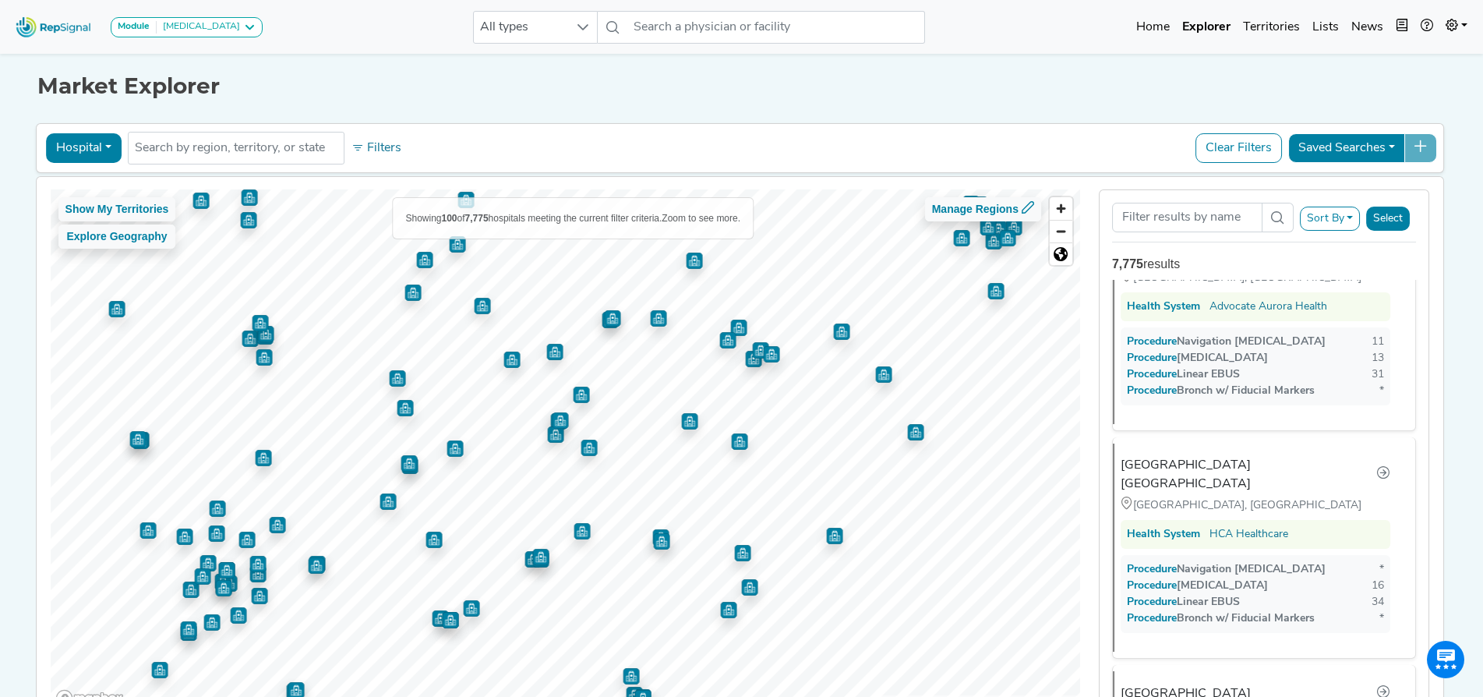
scroll to position [20364, 0]
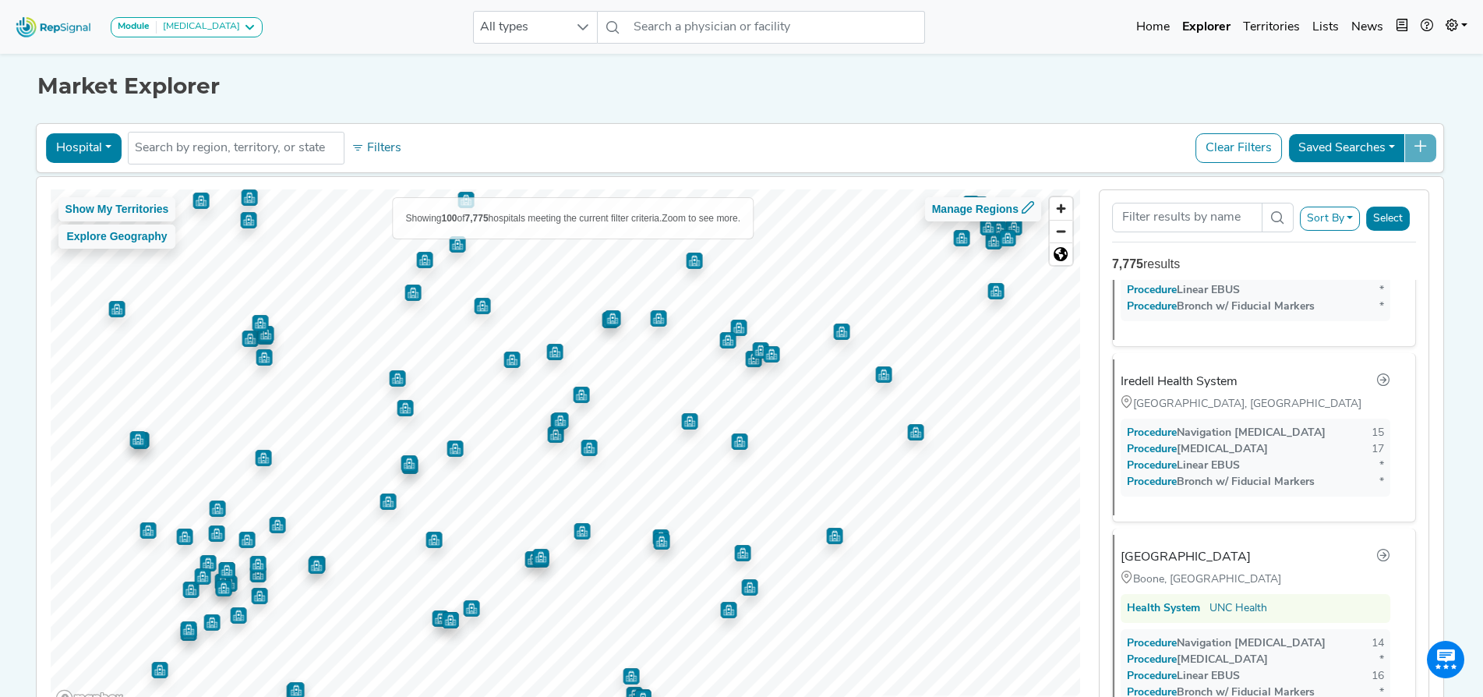
click at [553, 355] on img "Map marker" at bounding box center [554, 352] width 16 height 16
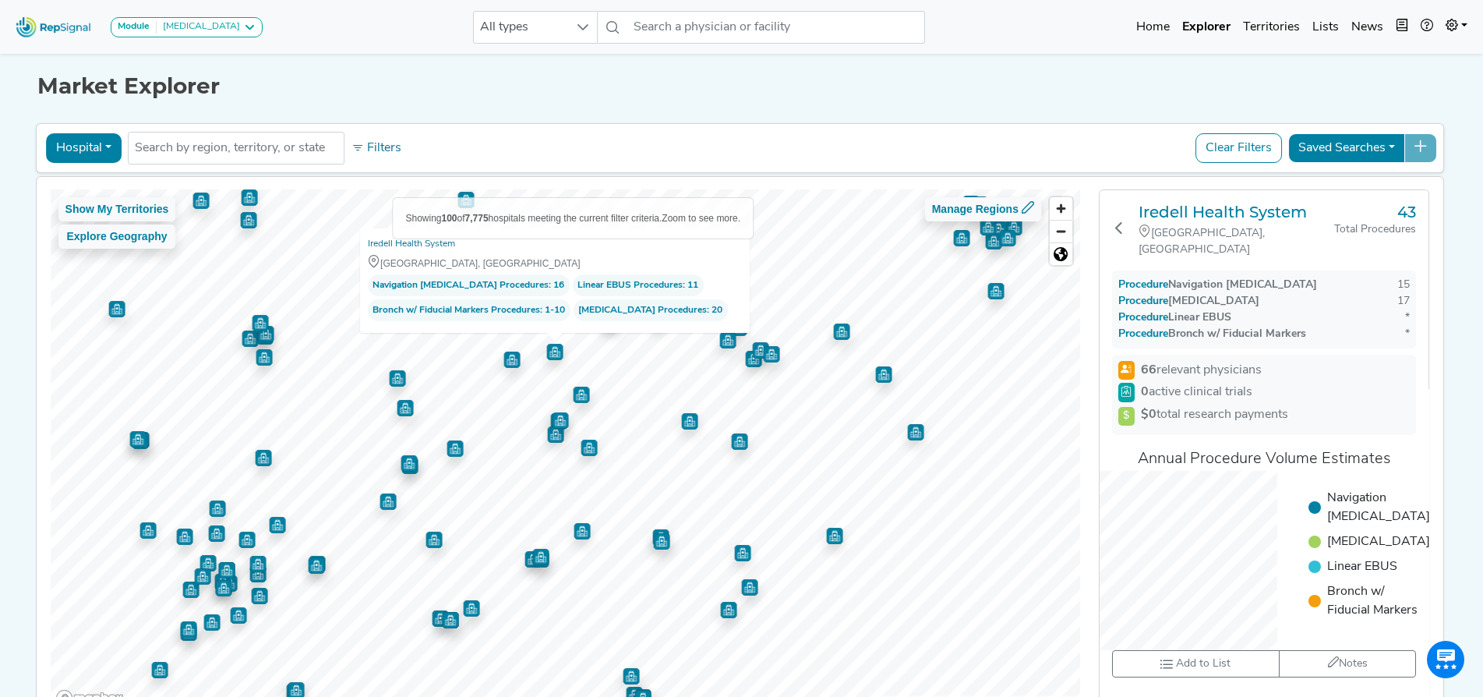
click at [573, 397] on img "Map marker" at bounding box center [581, 395] width 16 height 16
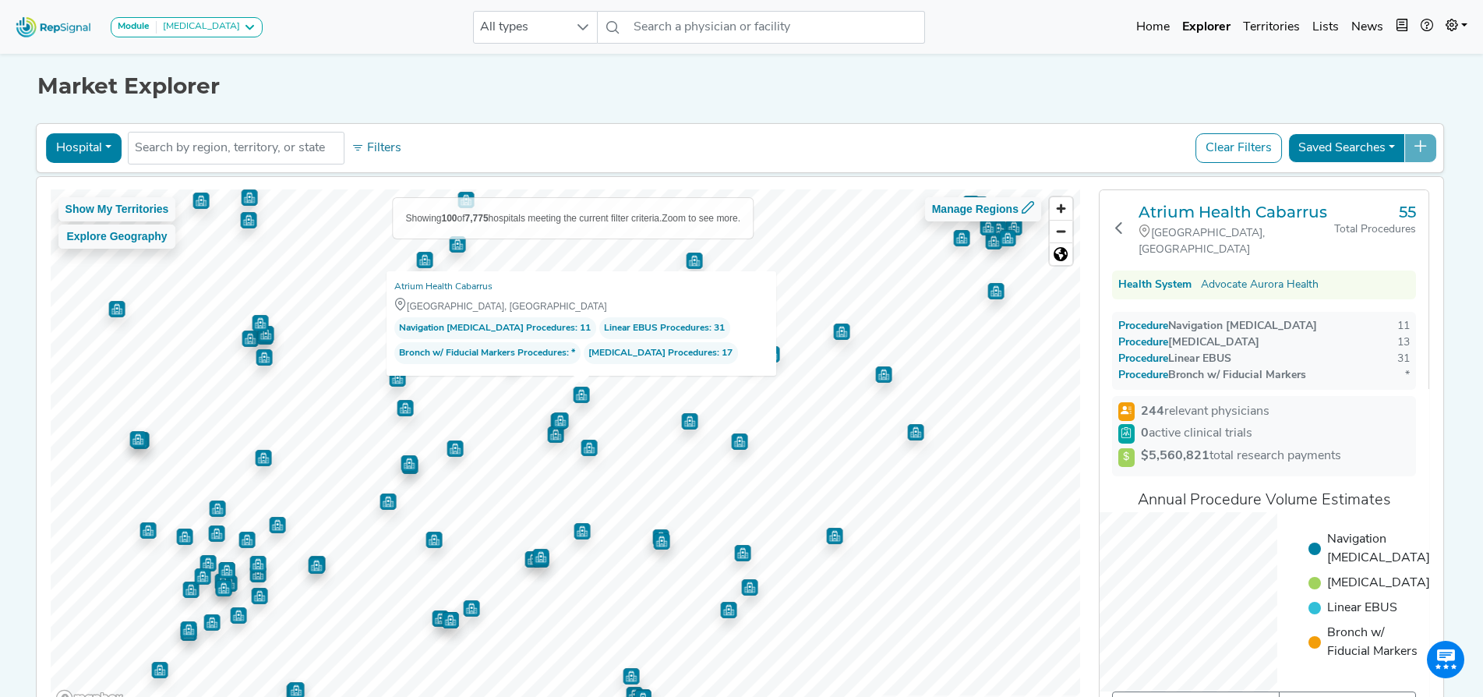
click at [453, 452] on img "Map marker" at bounding box center [455, 448] width 16 height 16
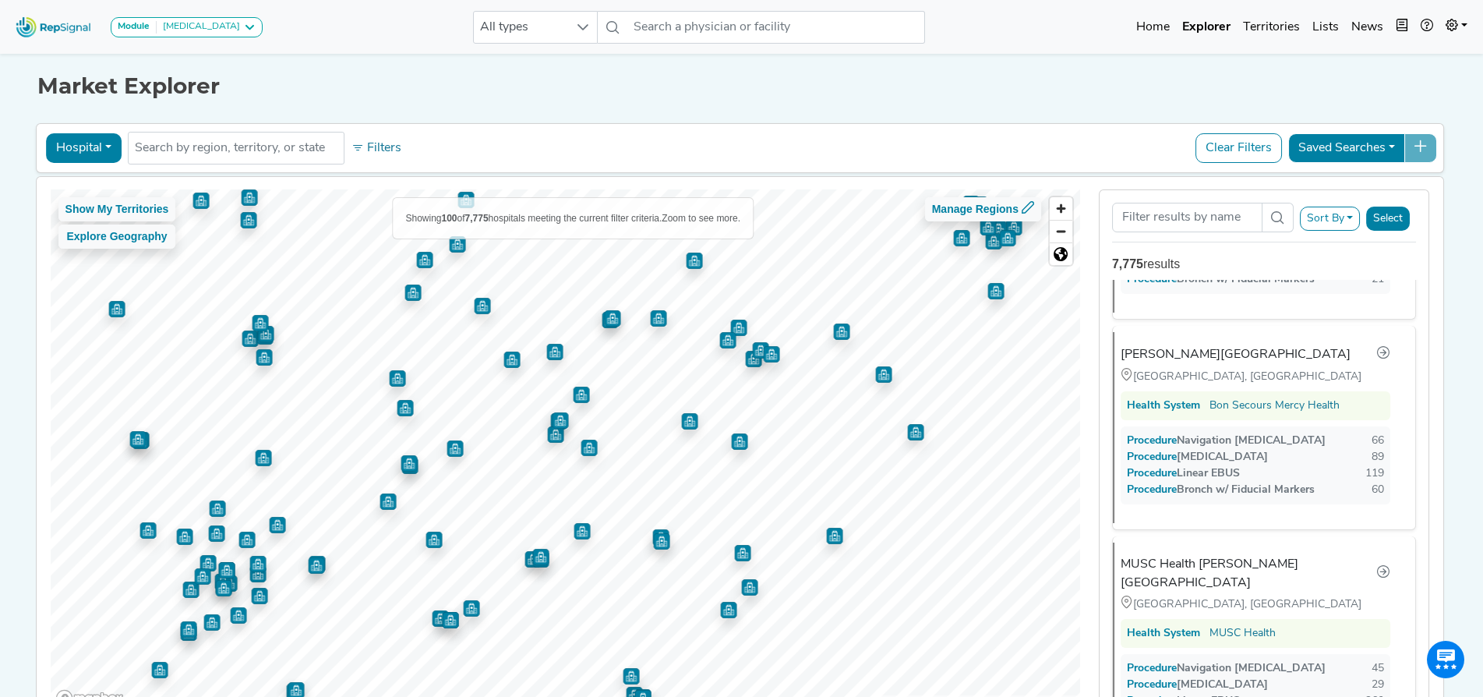
scroll to position [9143, 0]
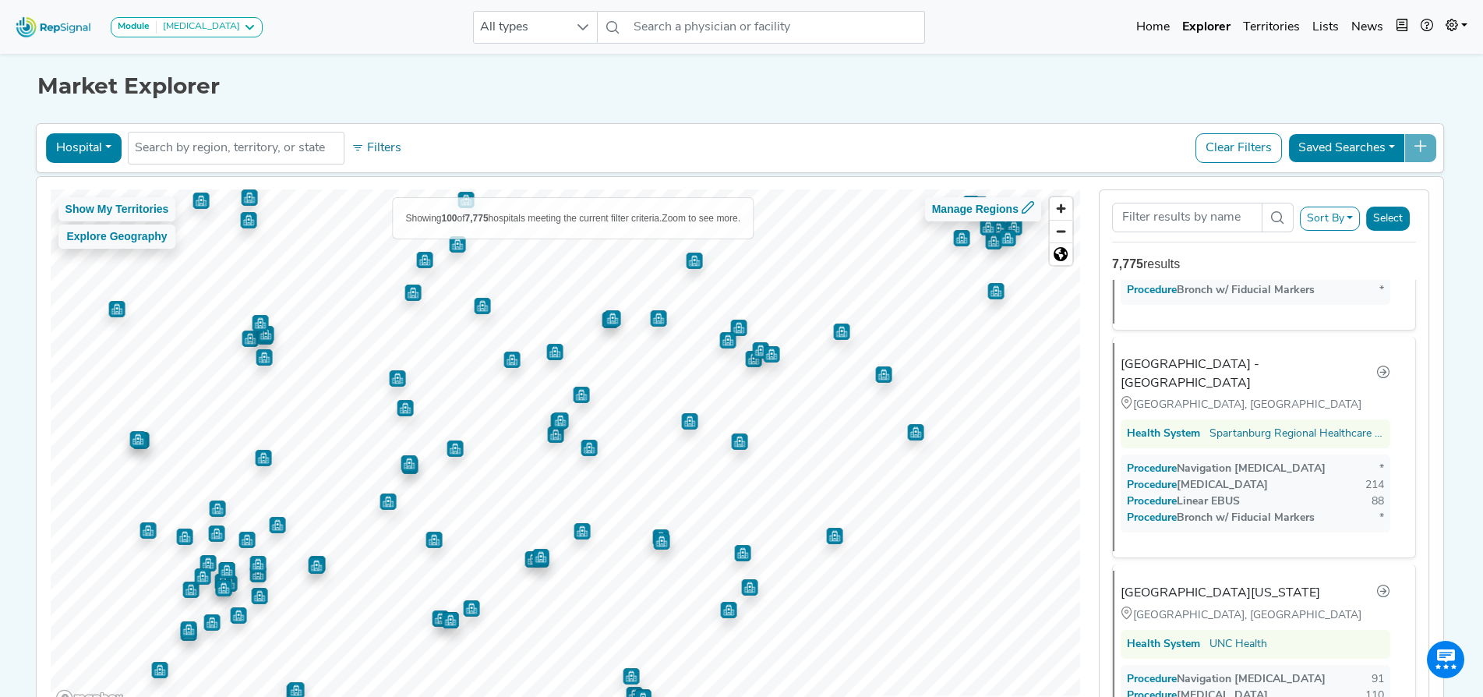
click at [260, 338] on img "Map marker" at bounding box center [265, 334] width 16 height 16
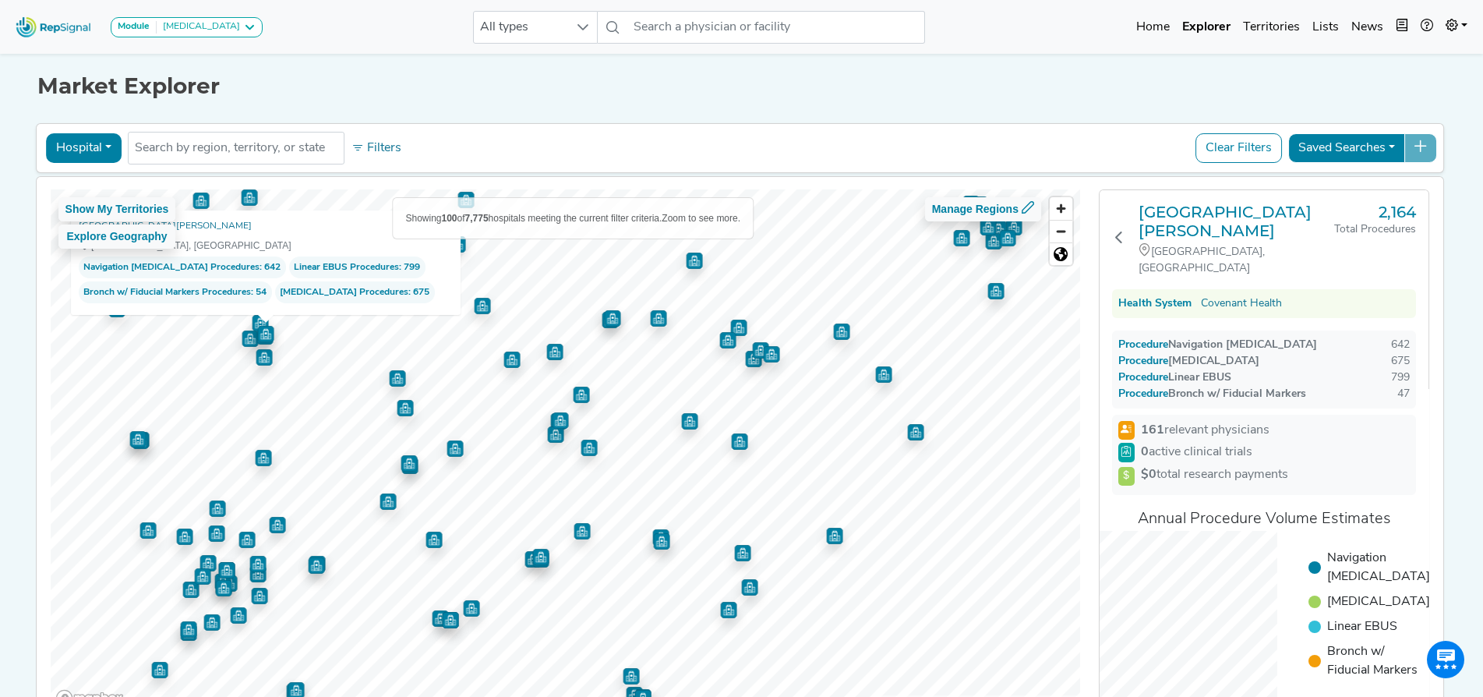
click at [260, 351] on img "Map marker" at bounding box center [264, 357] width 16 height 16
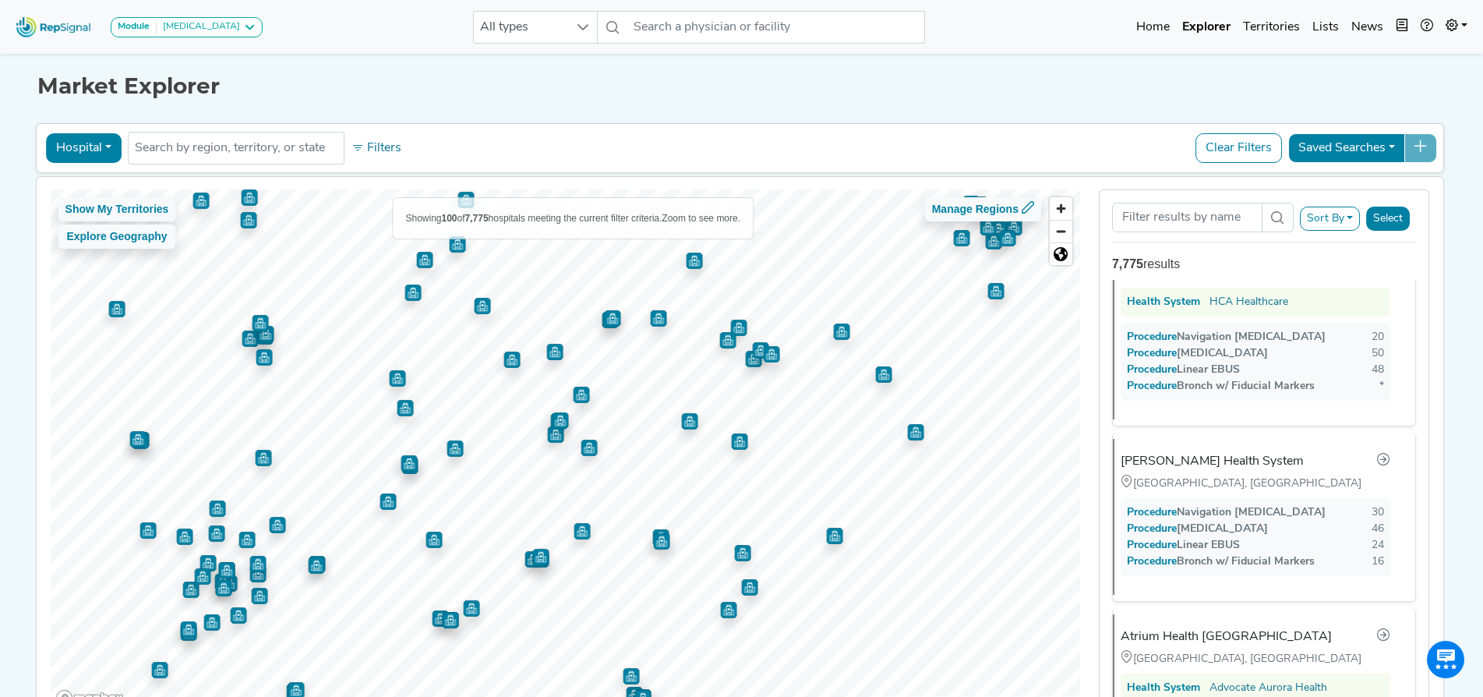
scroll to position [14545, 0]
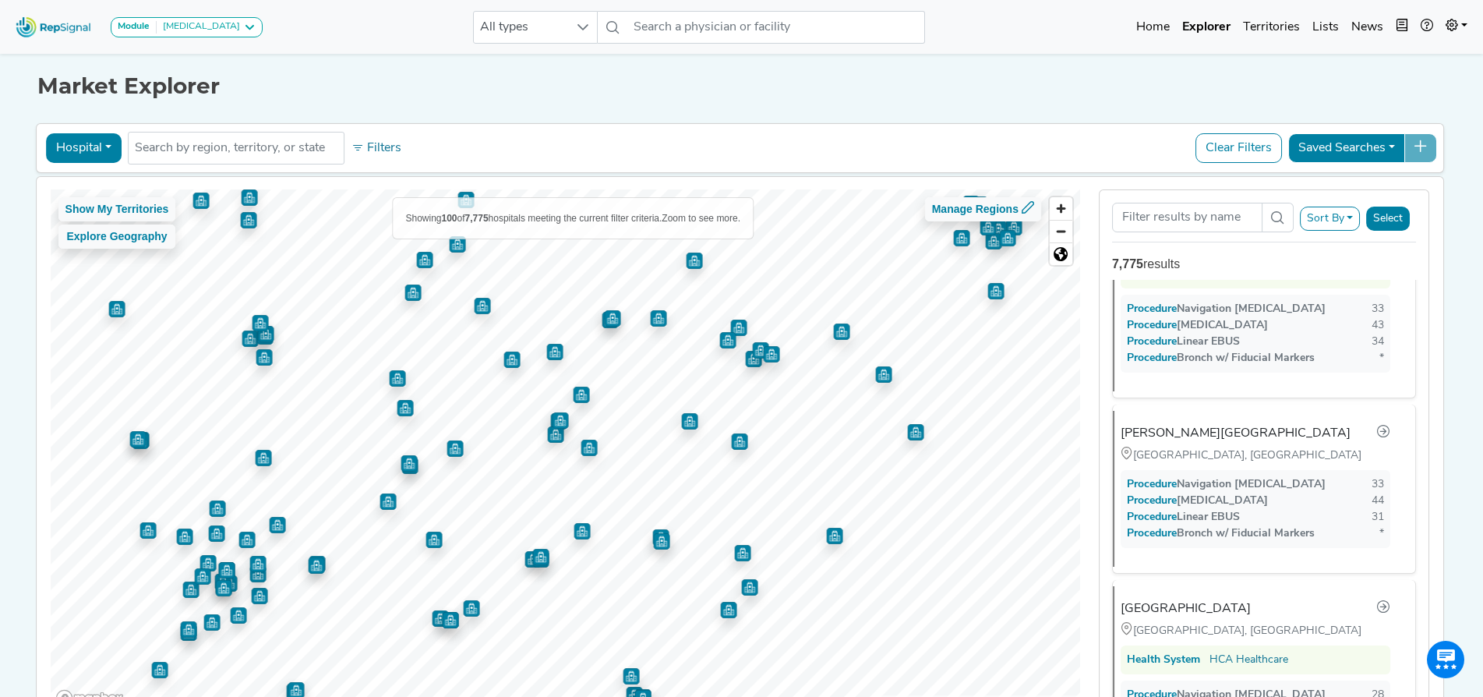
click at [659, 546] on img "Map marker" at bounding box center [661, 541] width 16 height 16
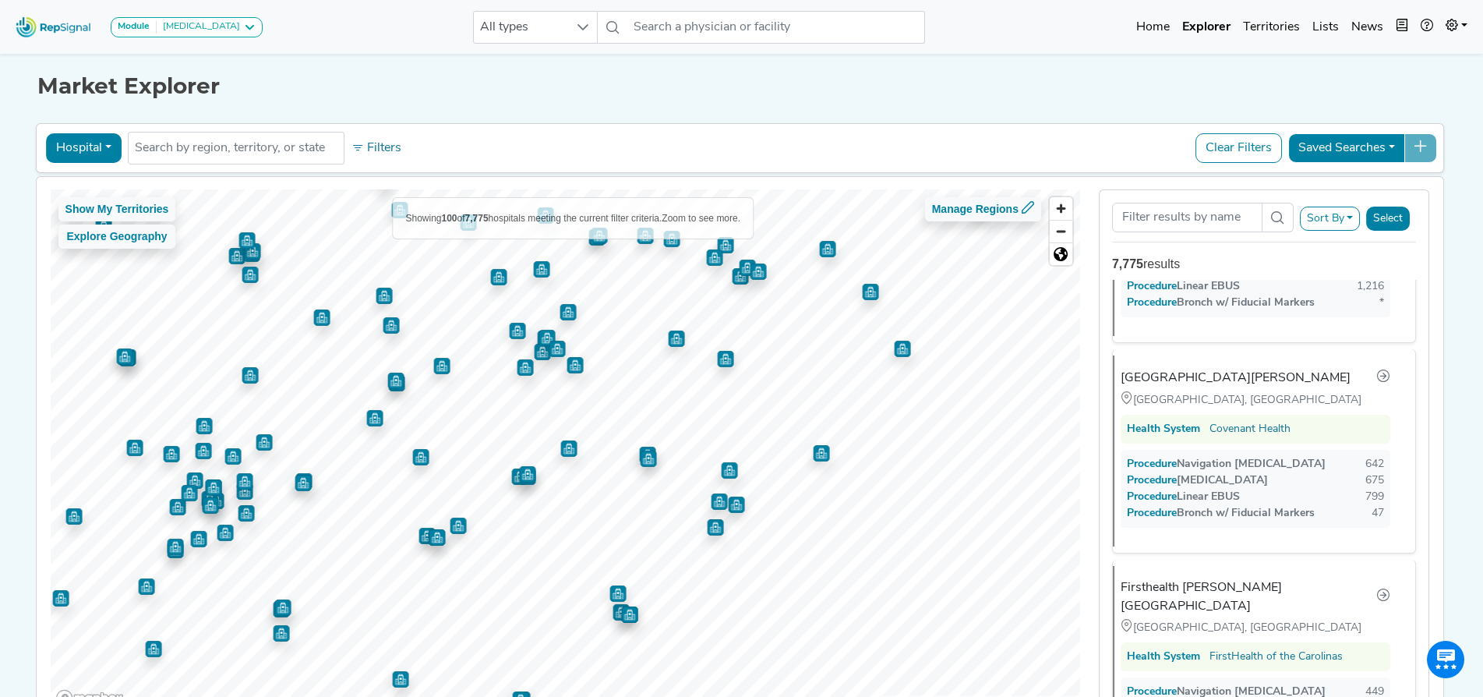
scroll to position [0, 0]
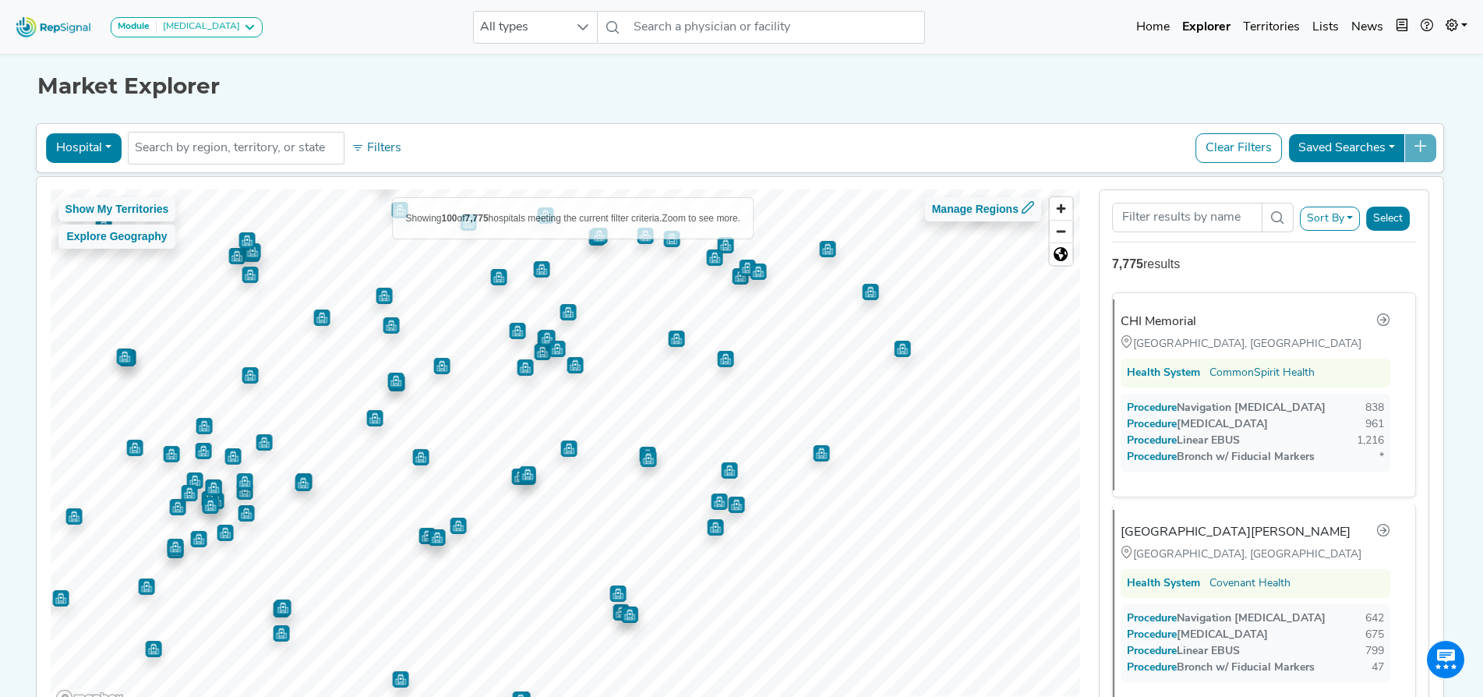
click at [522, 478] on img "Map marker" at bounding box center [527, 474] width 16 height 16
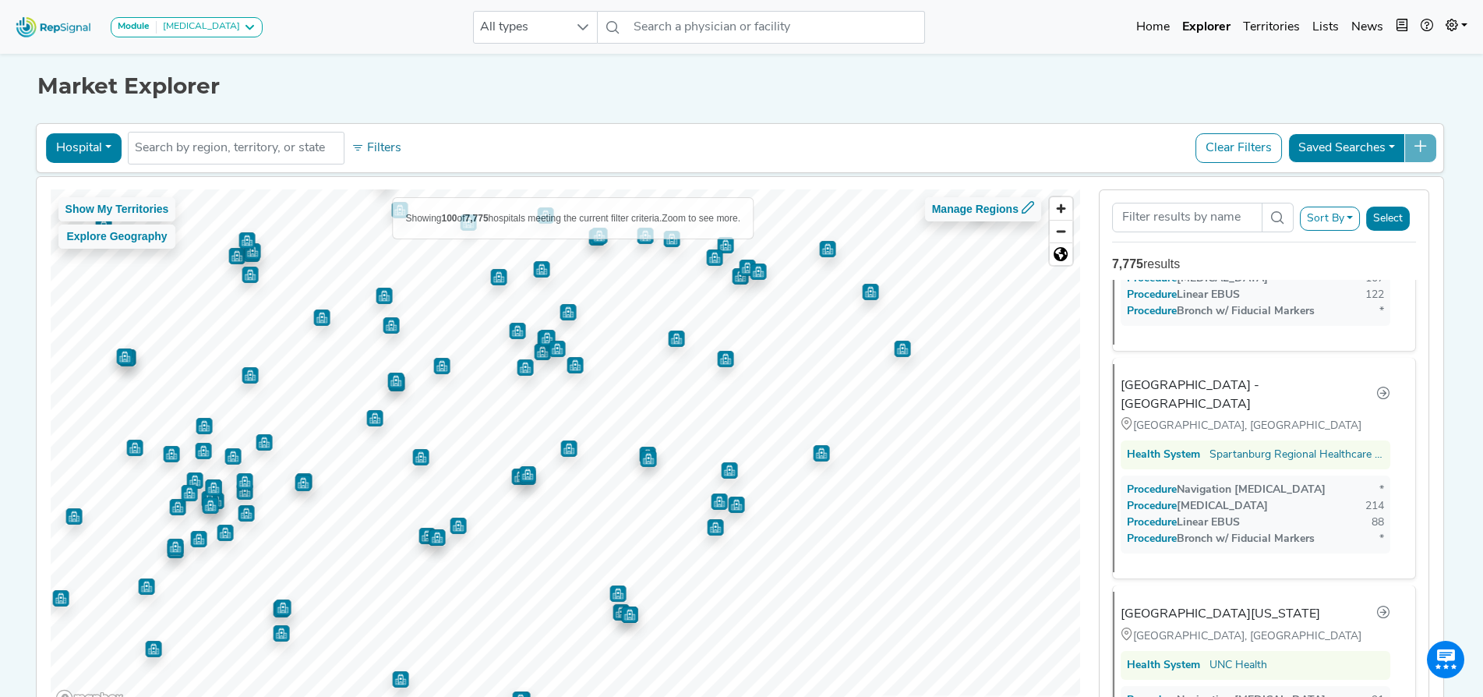
click at [564, 450] on img "Map marker" at bounding box center [568, 448] width 16 height 16
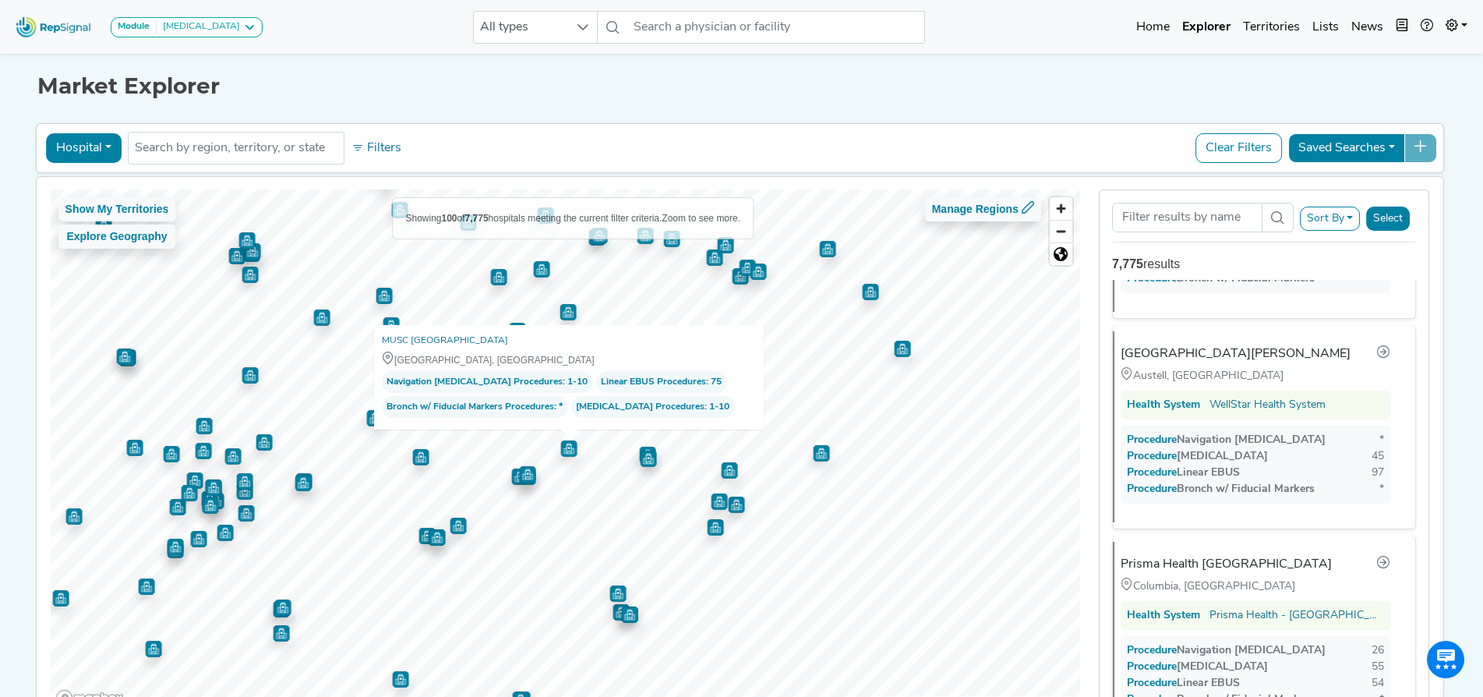
scroll to position [12208, 0]
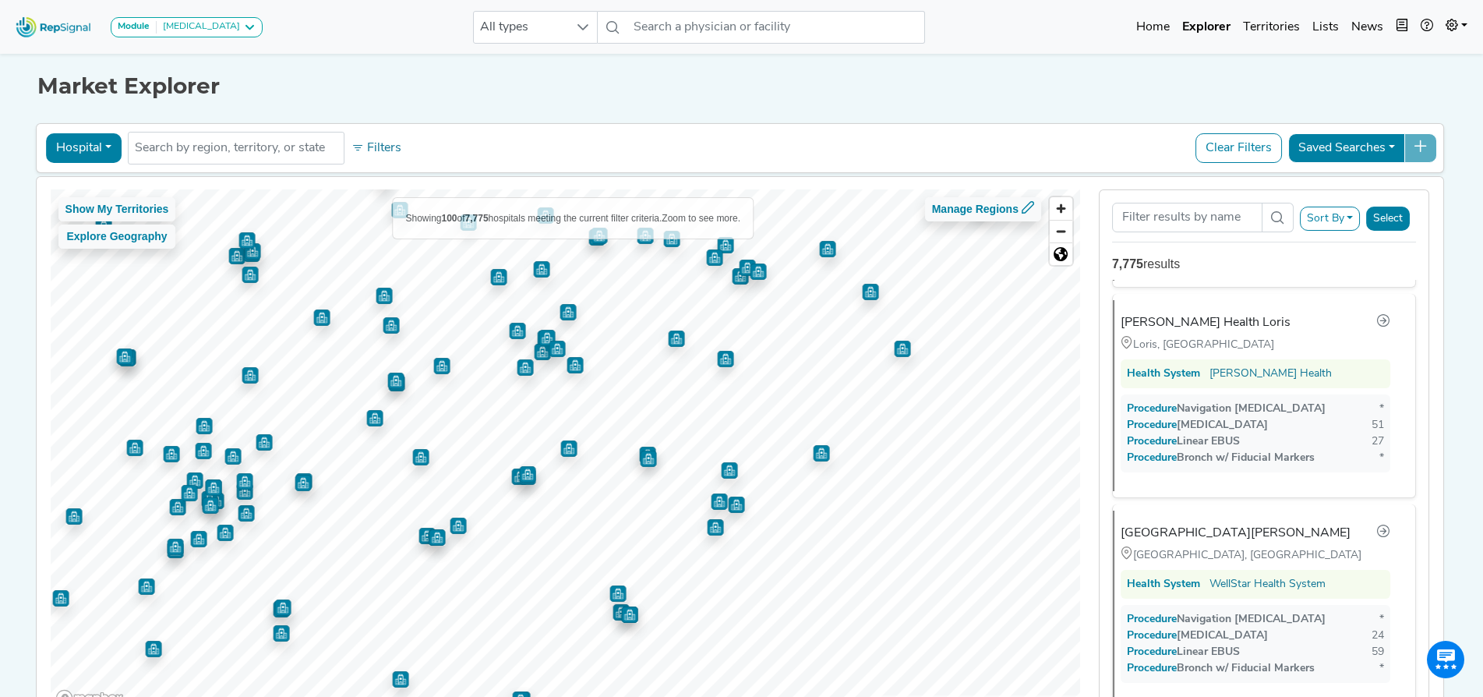
click at [640, 458] on img "Map marker" at bounding box center [648, 458] width 16 height 16
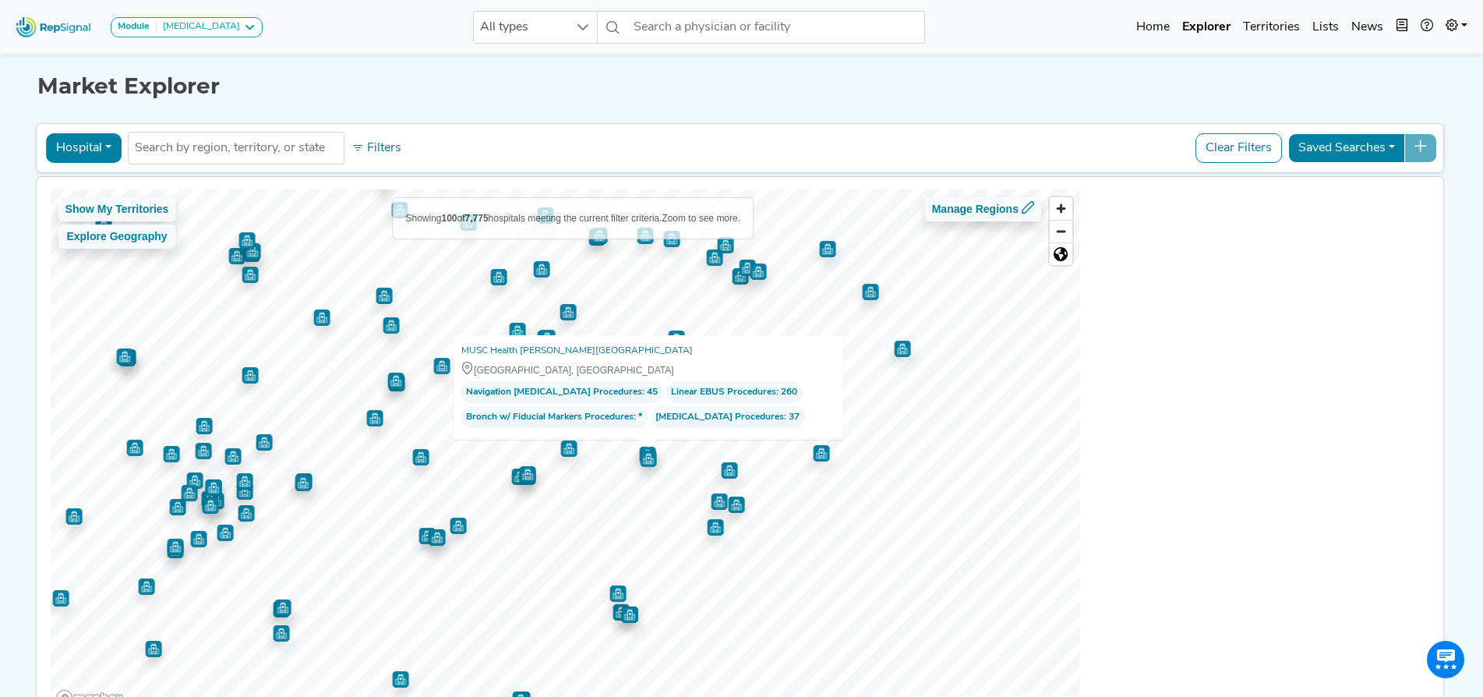
scroll to position [15105, 0]
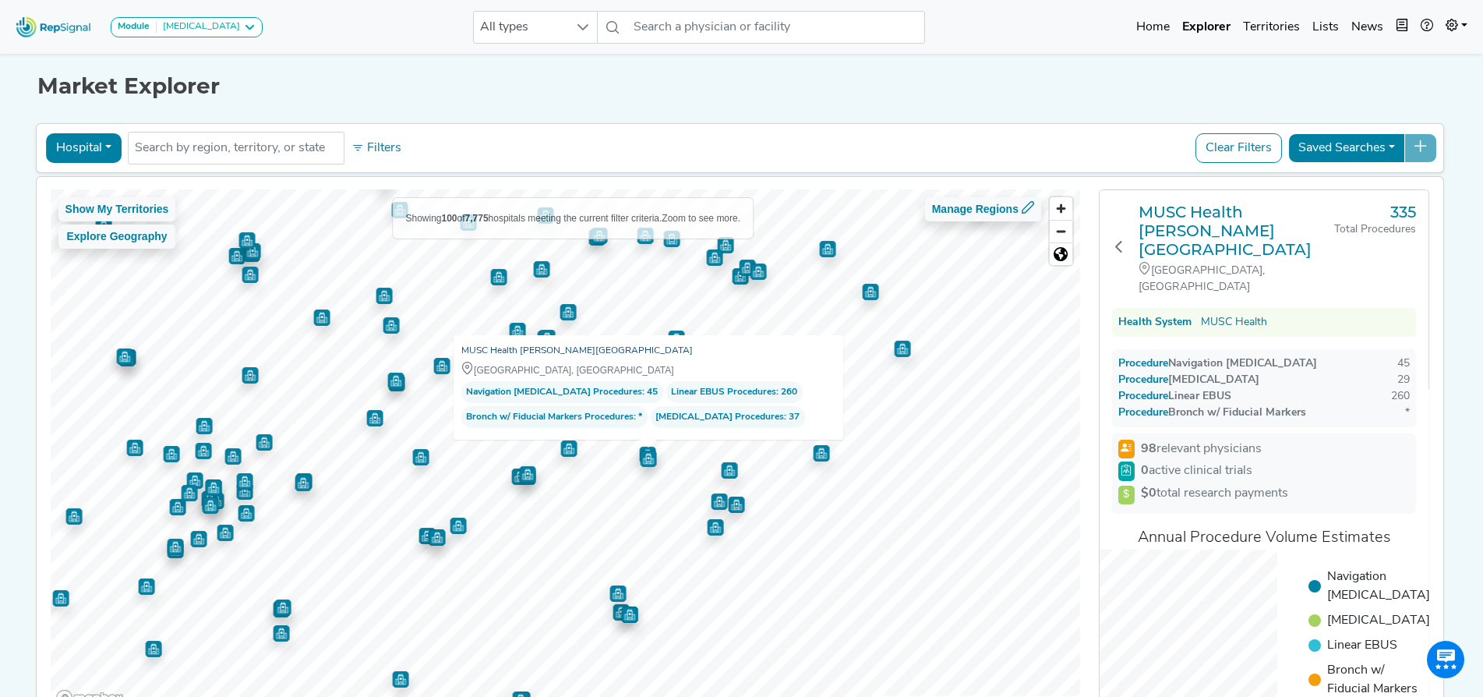
click at [543, 344] on link "MUSC Health [PERSON_NAME][GEOGRAPHIC_DATA]" at bounding box center [576, 351] width 231 height 16
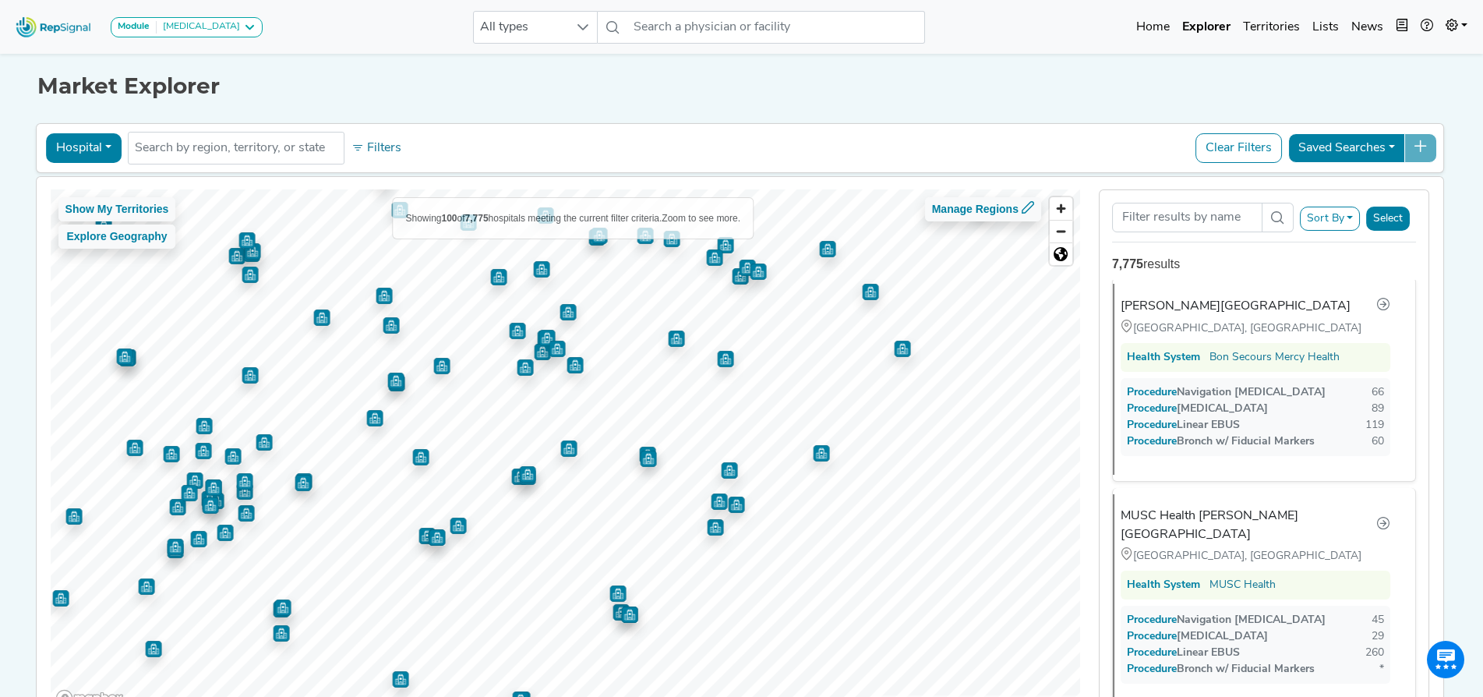
scroll to position [8070, 0]
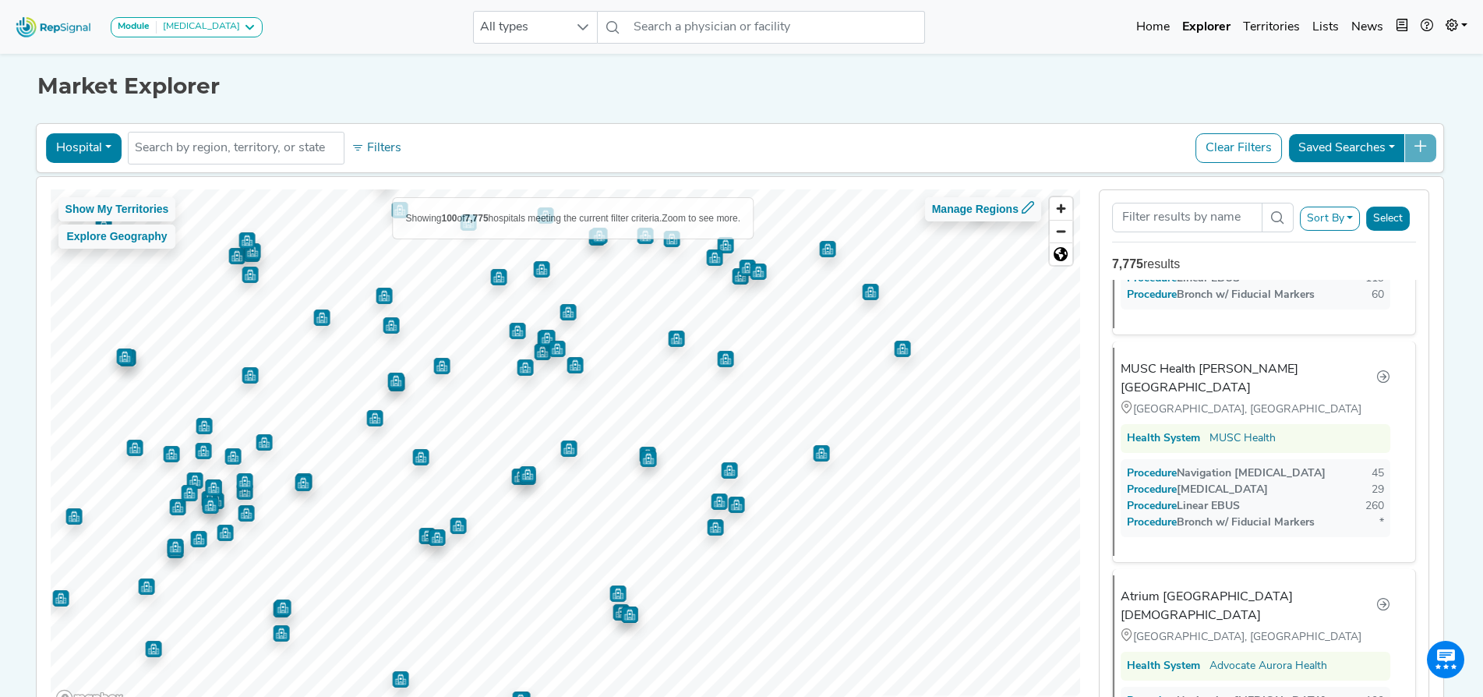
click at [722, 470] on img "Map marker" at bounding box center [729, 470] width 16 height 16
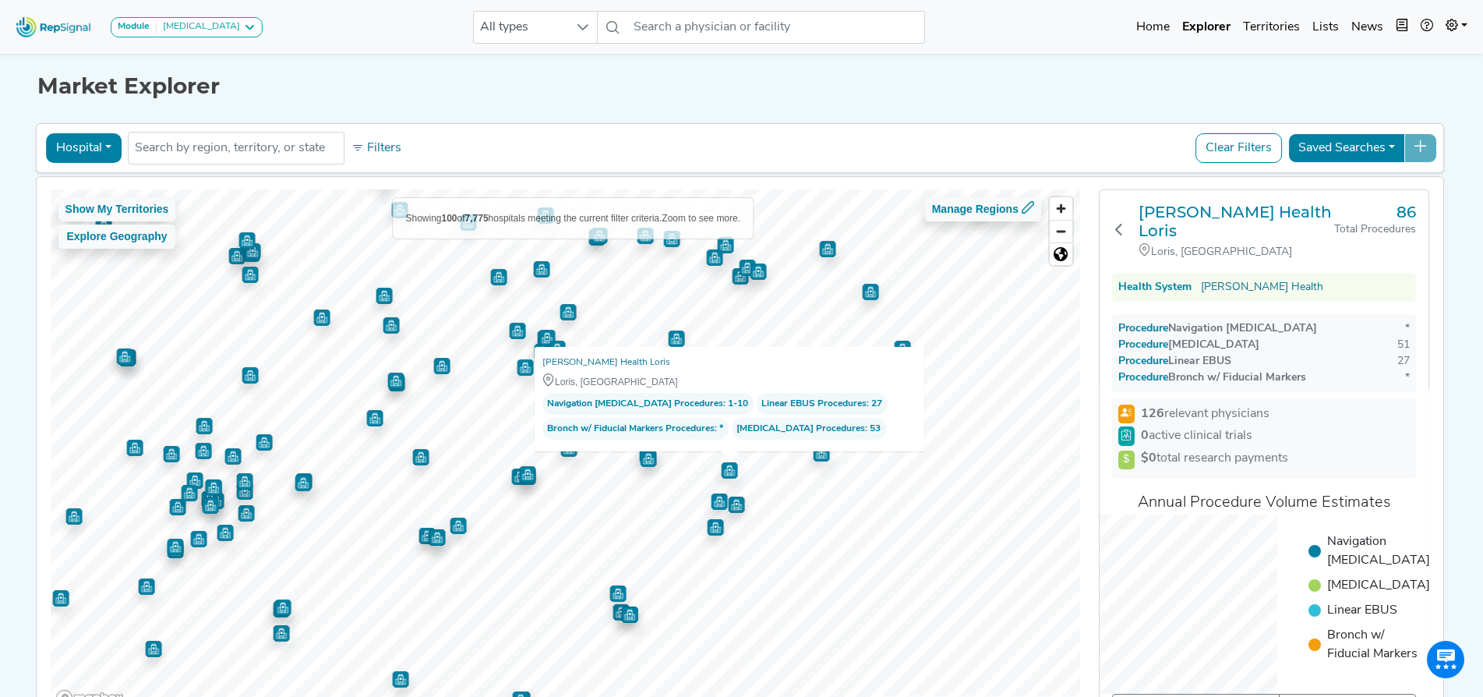
click at [711, 501] on img "Map marker" at bounding box center [719, 501] width 16 height 16
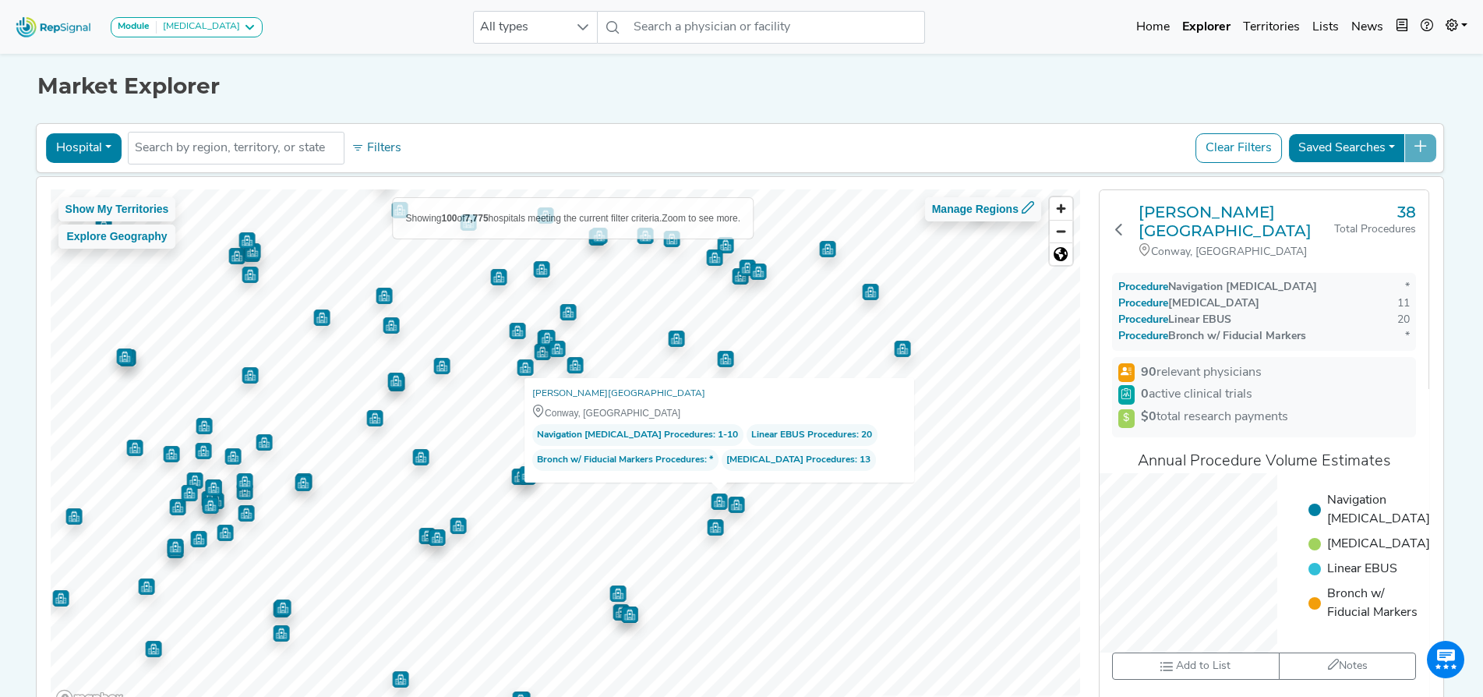
click at [729, 500] on img "Map marker" at bounding box center [736, 504] width 16 height 16
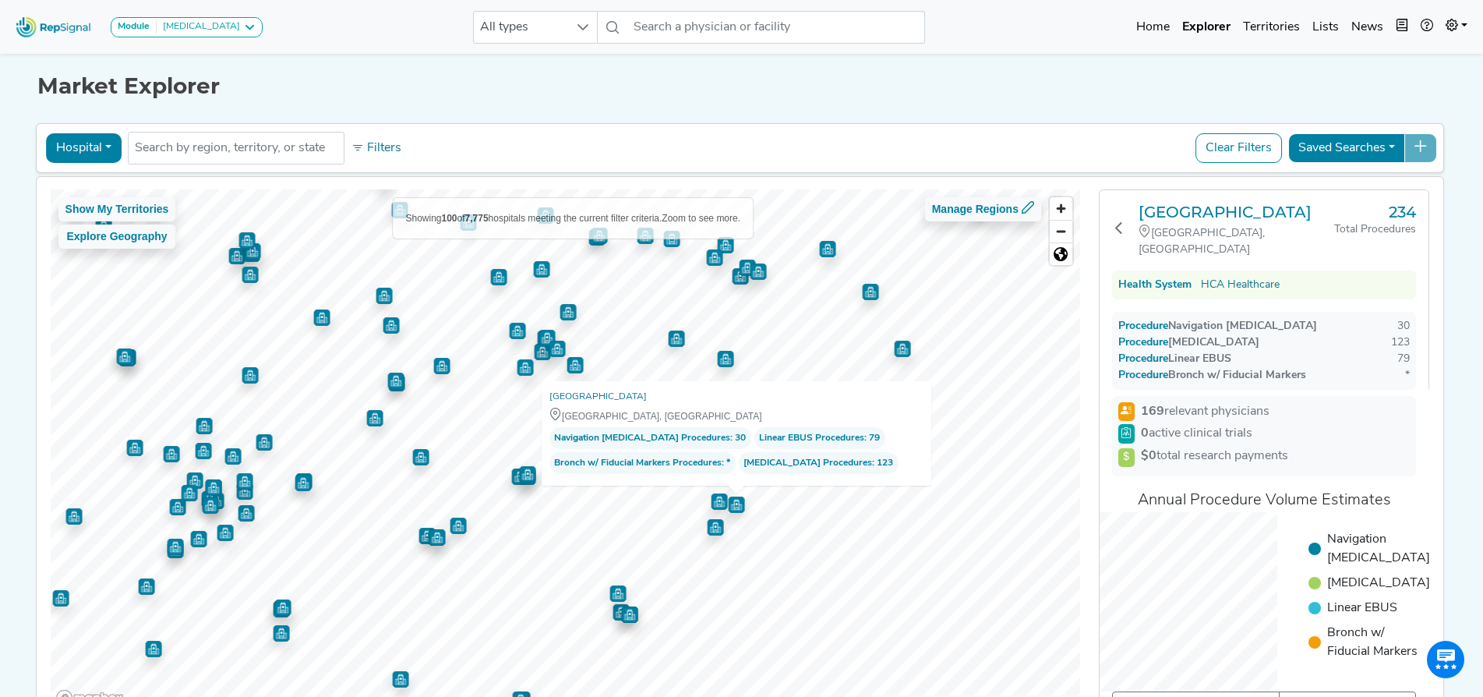
click at [710, 528] on img "Map marker" at bounding box center [715, 527] width 16 height 16
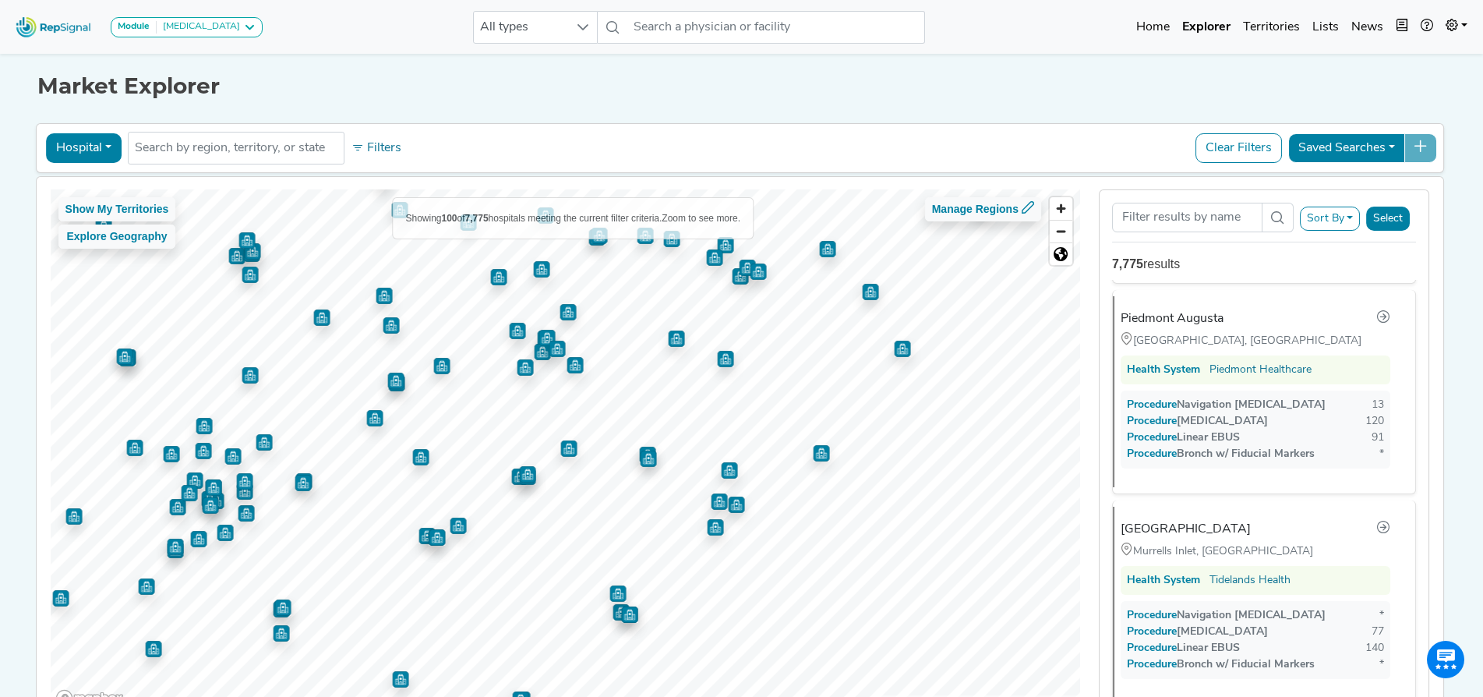
scroll to position [10553, 0]
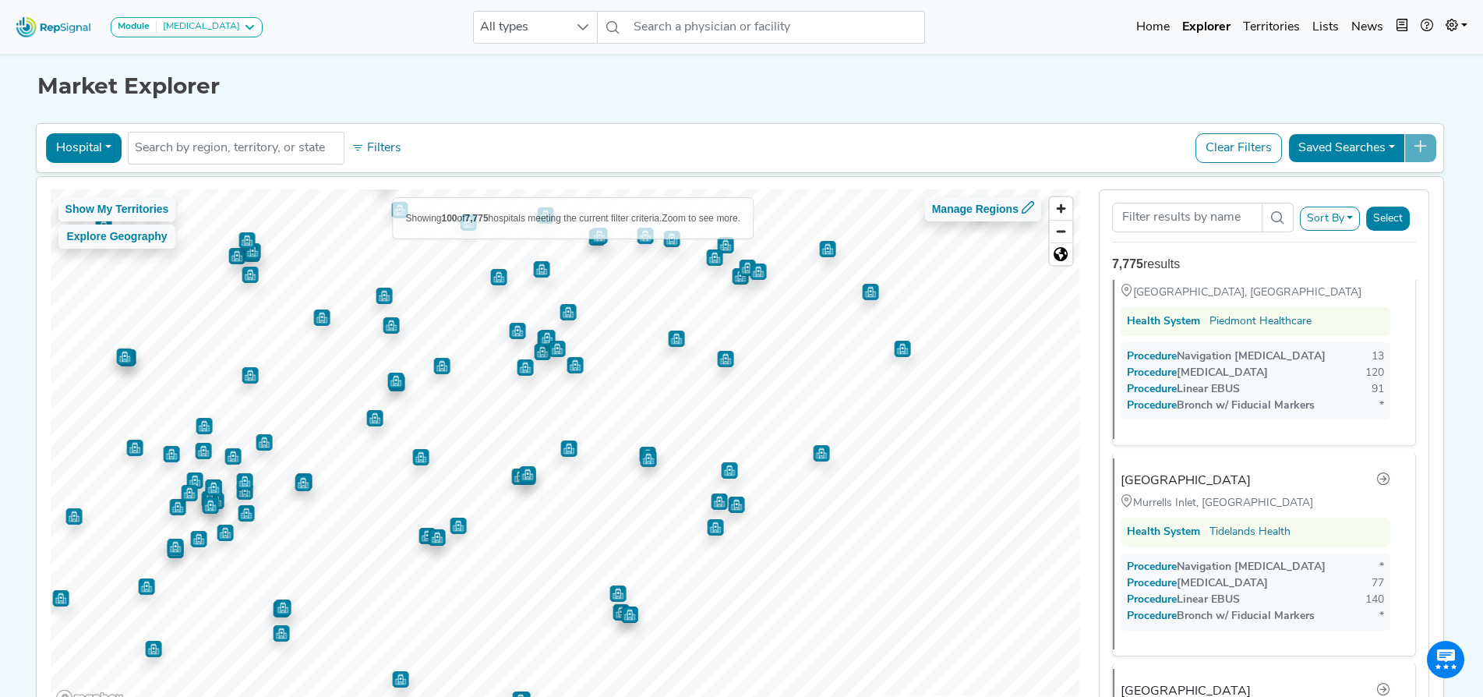
click at [711, 498] on img "Map marker" at bounding box center [719, 501] width 16 height 16
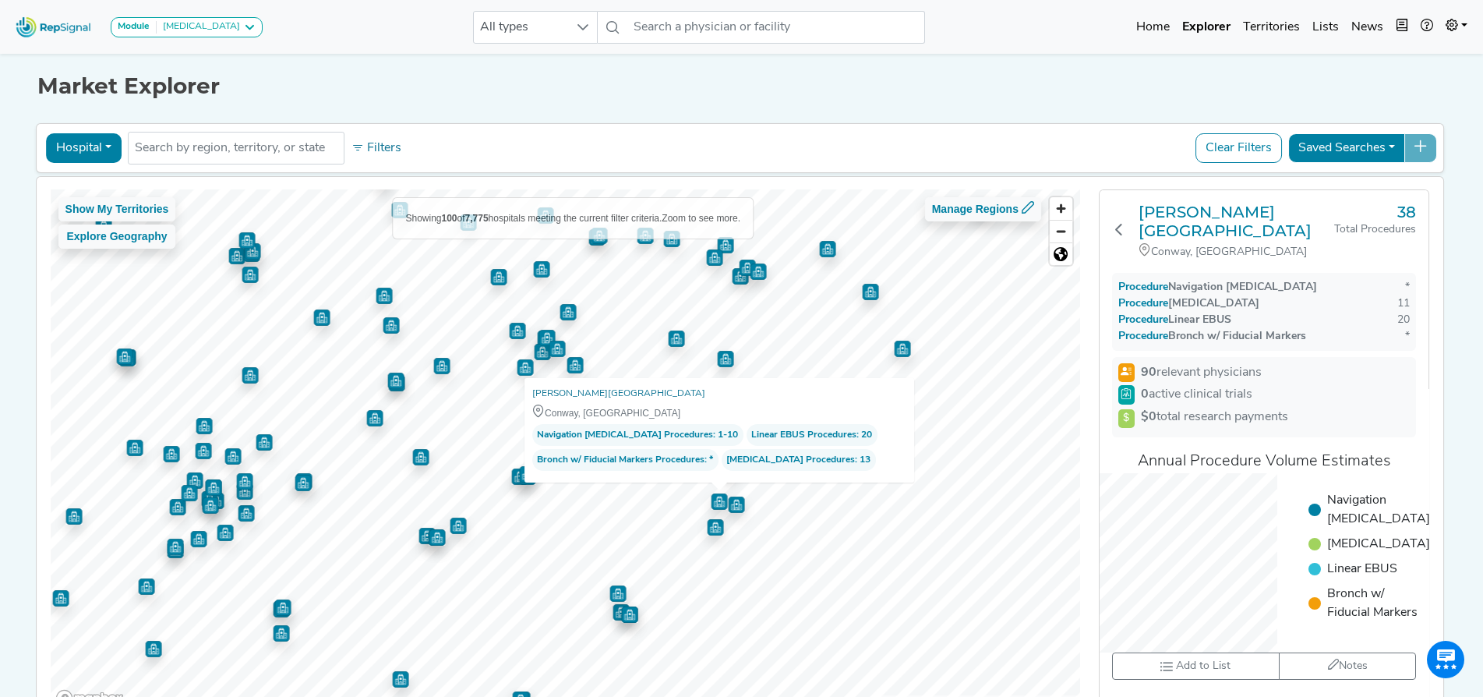
click at [733, 500] on img "Map marker" at bounding box center [735, 502] width 19 height 19
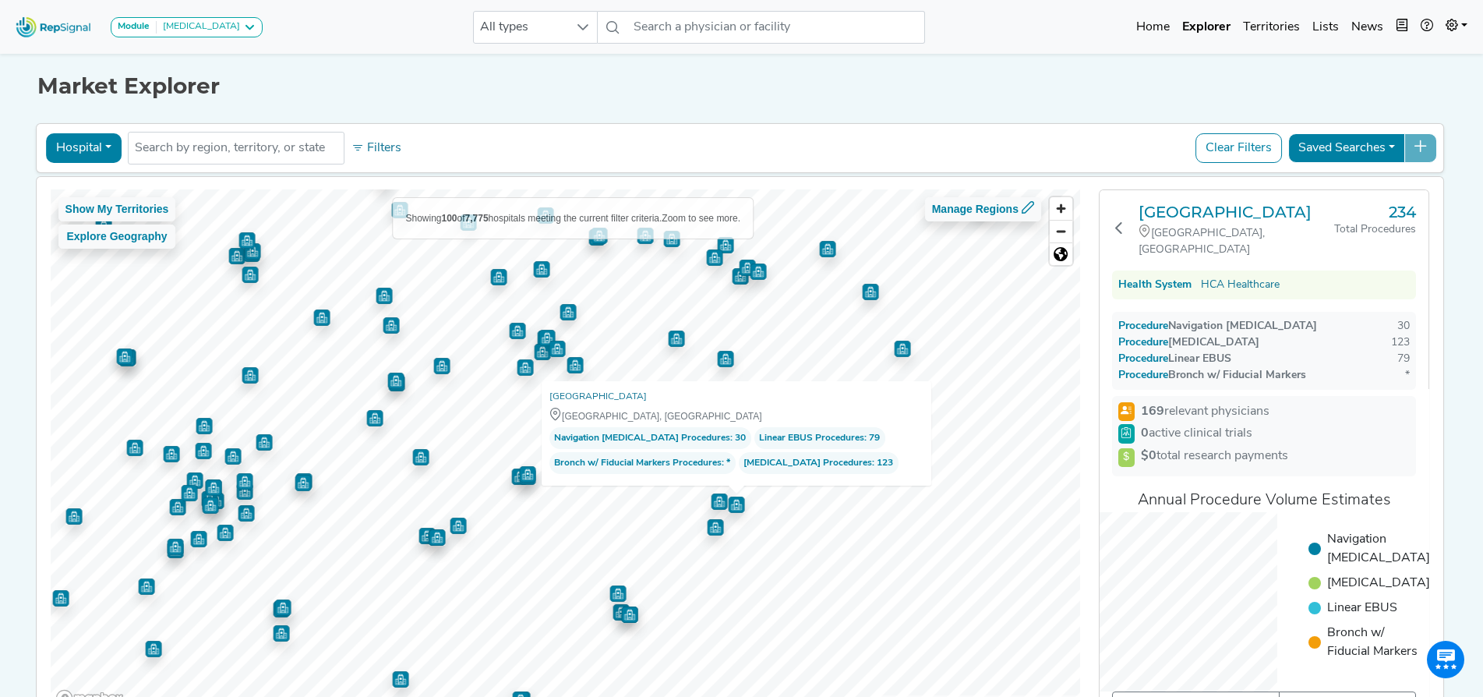
click at [707, 521] on img "Map marker" at bounding box center [715, 527] width 16 height 16
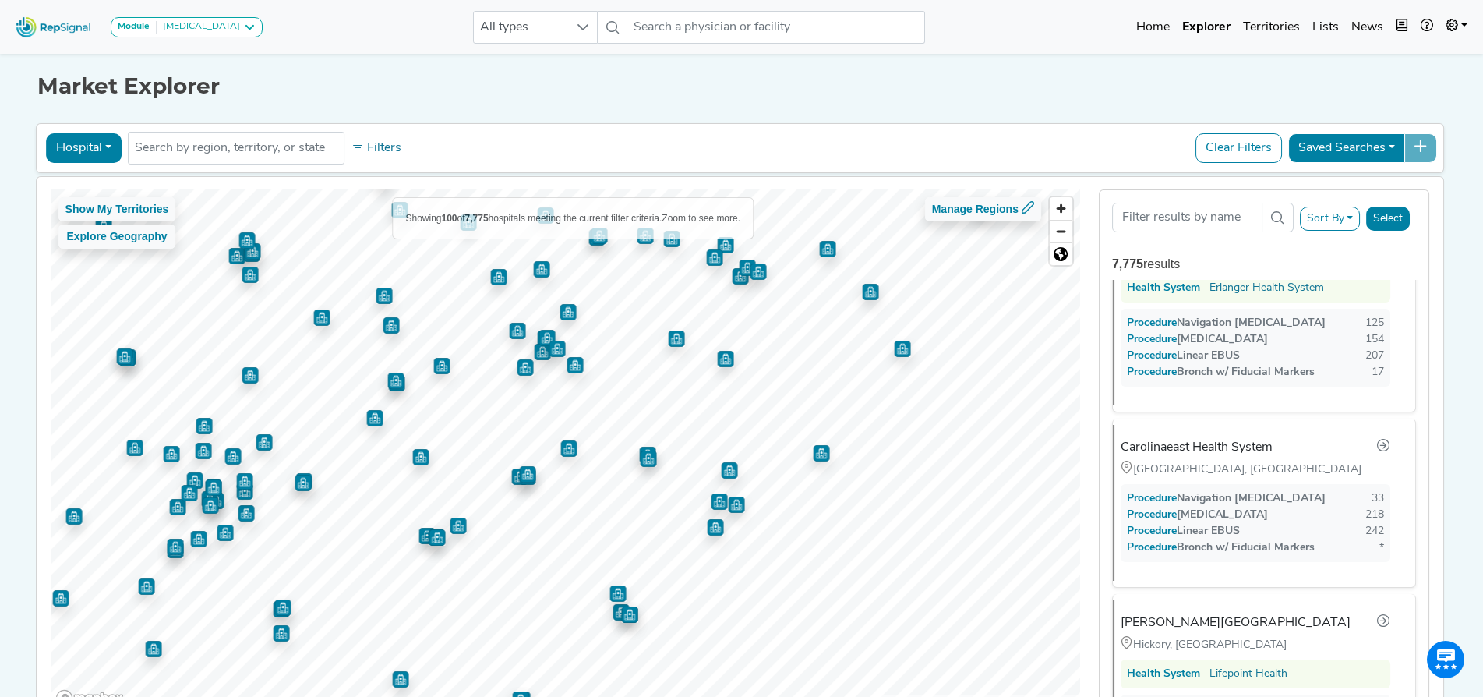
click at [711, 497] on img "Map marker" at bounding box center [719, 501] width 16 height 16
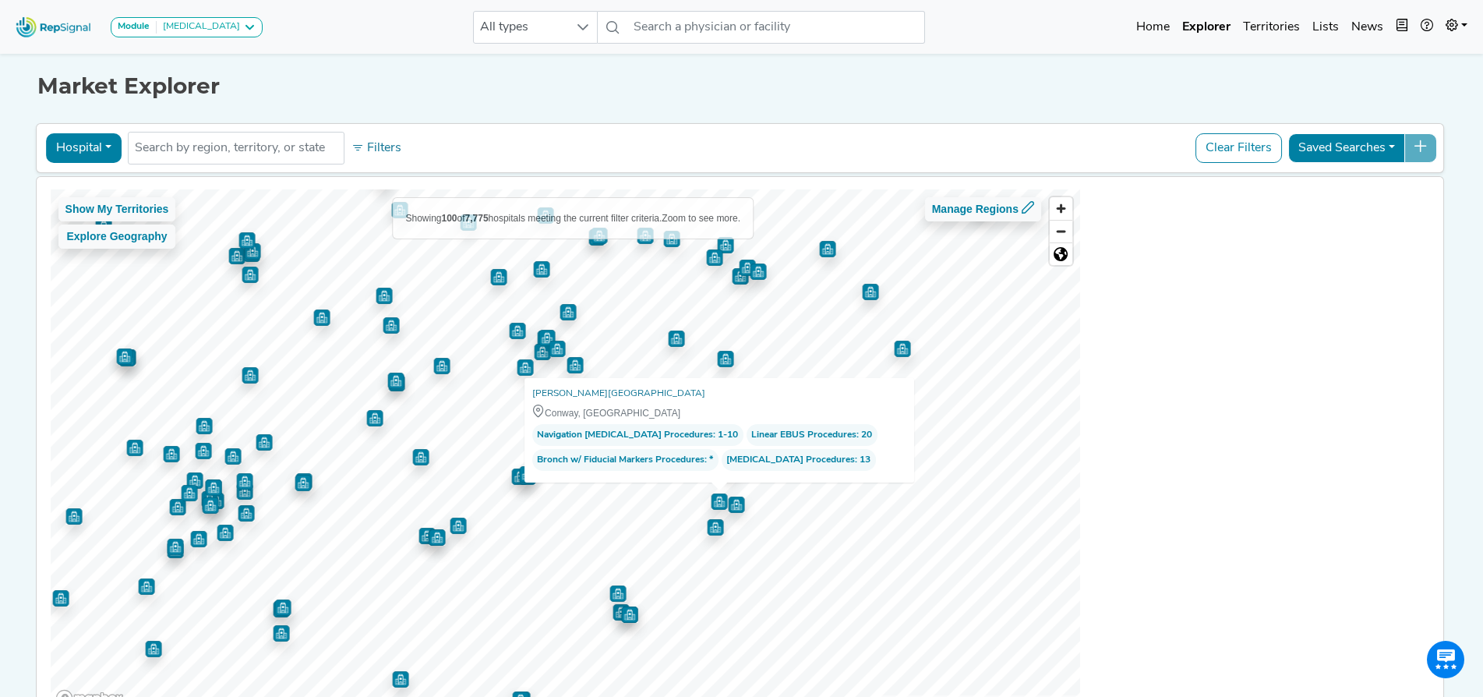
scroll to position [0, 0]
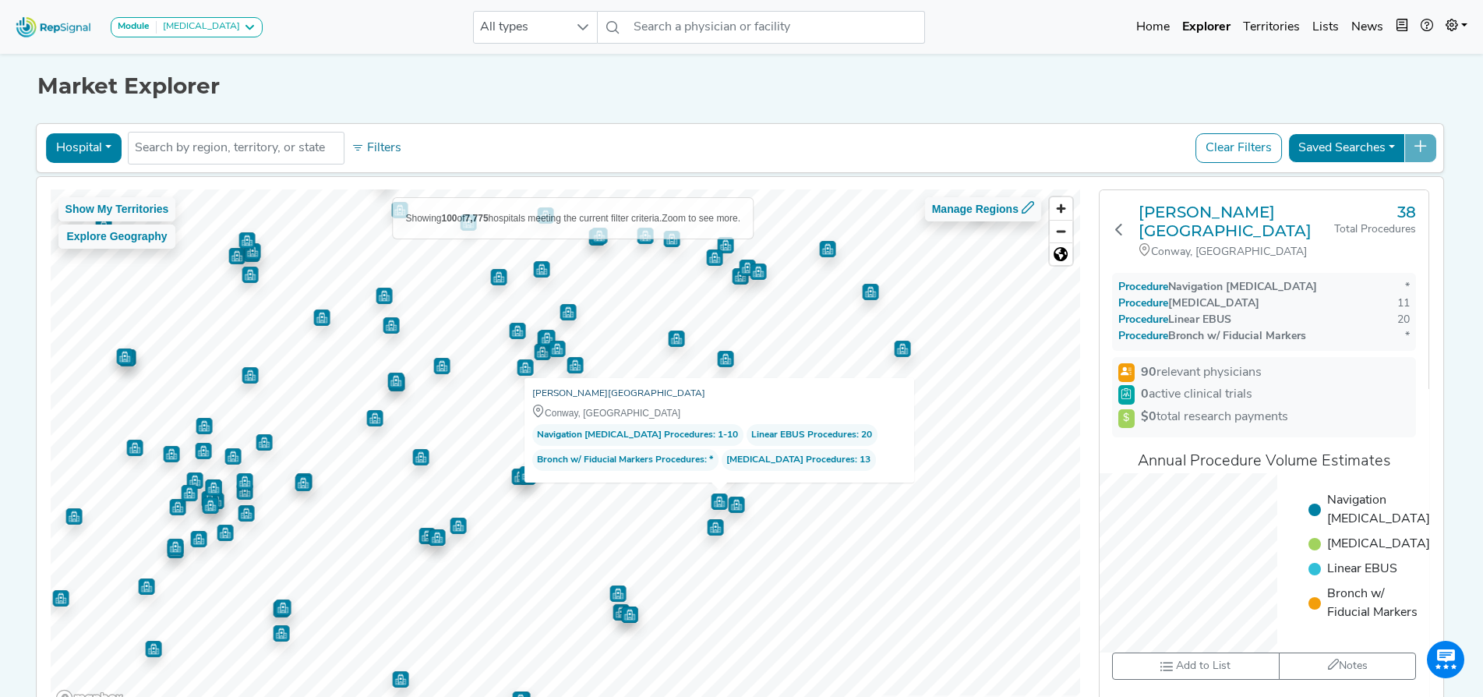
click at [594, 387] on link "Conway Medical Center" at bounding box center [618, 394] width 173 height 16
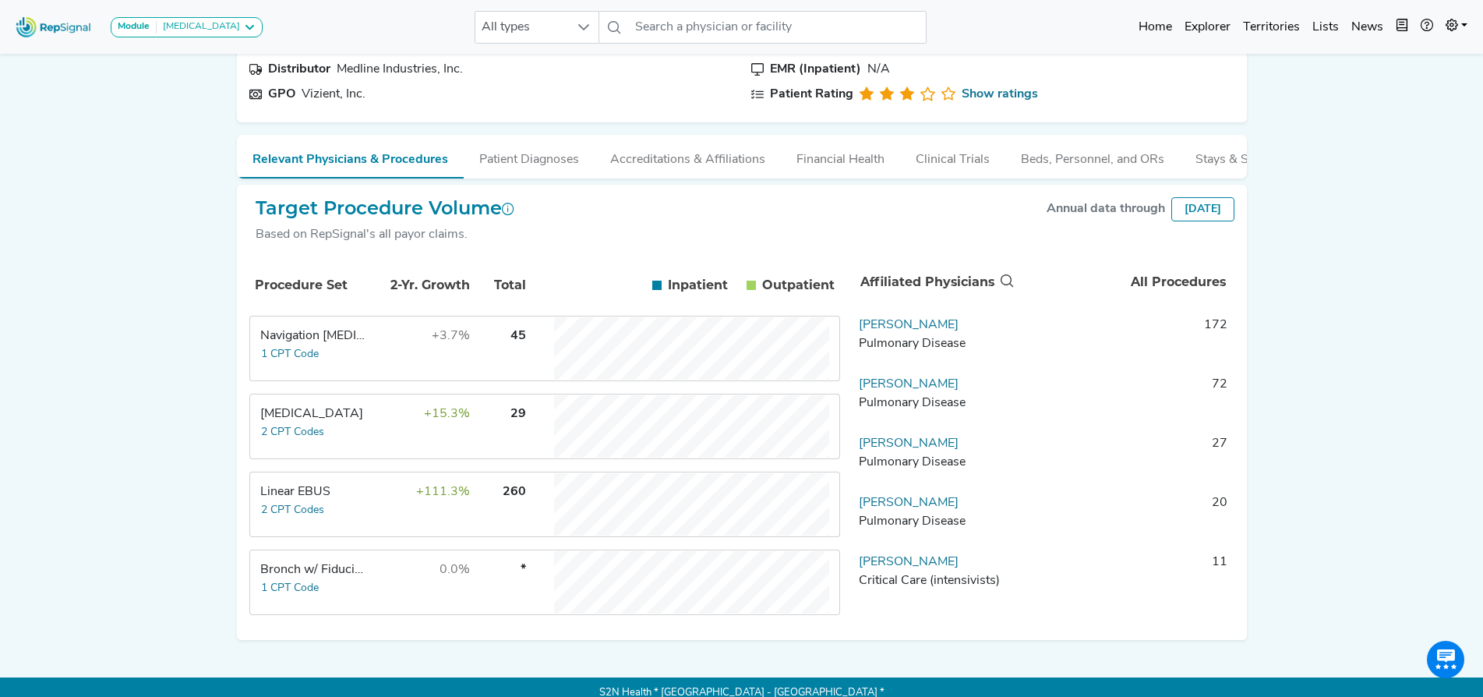
scroll to position [157, 13]
